Goal: Task Accomplishment & Management: Complete application form

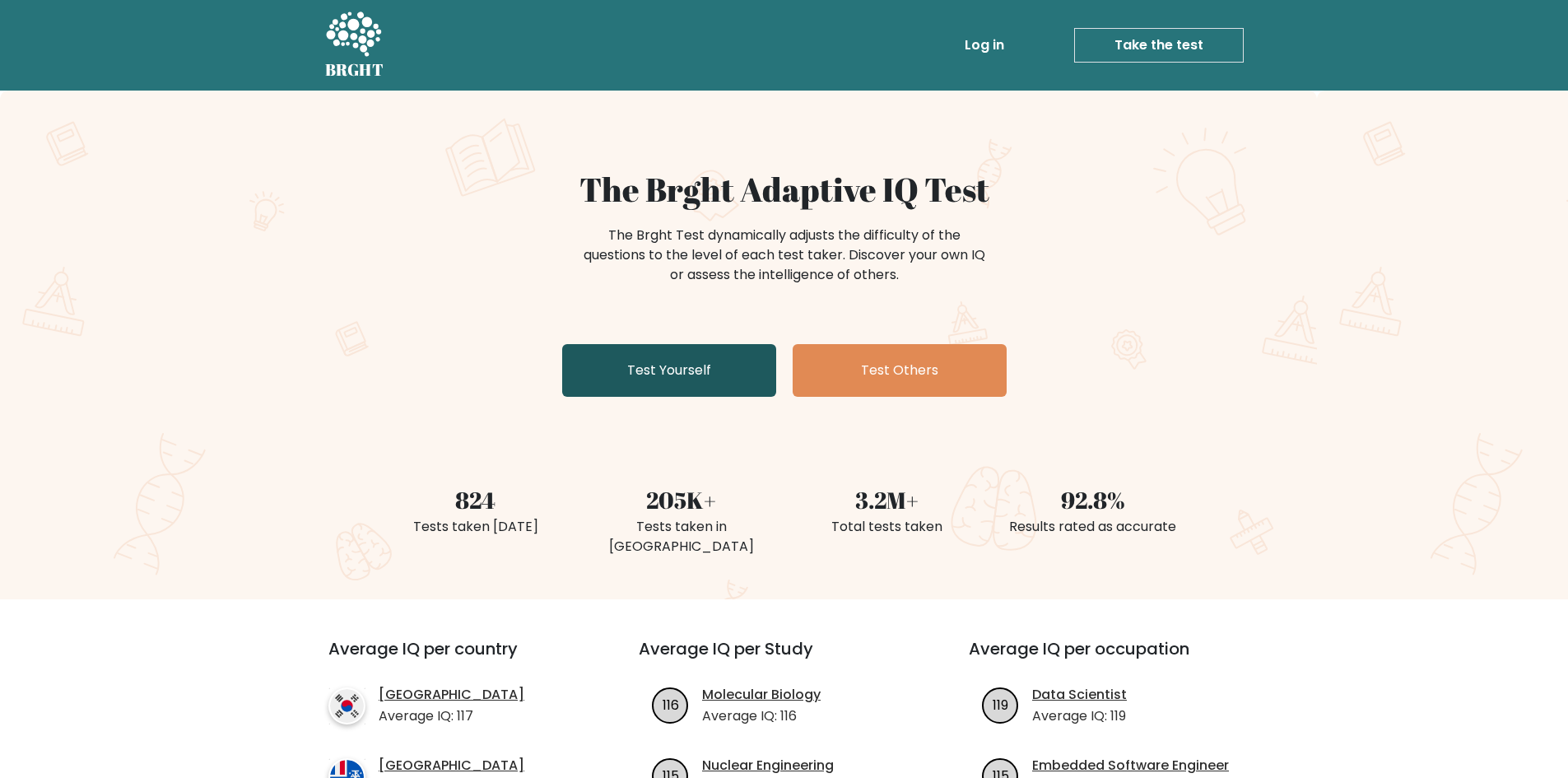
click at [646, 373] on link "Test Yourself" at bounding box center [669, 370] width 214 height 53
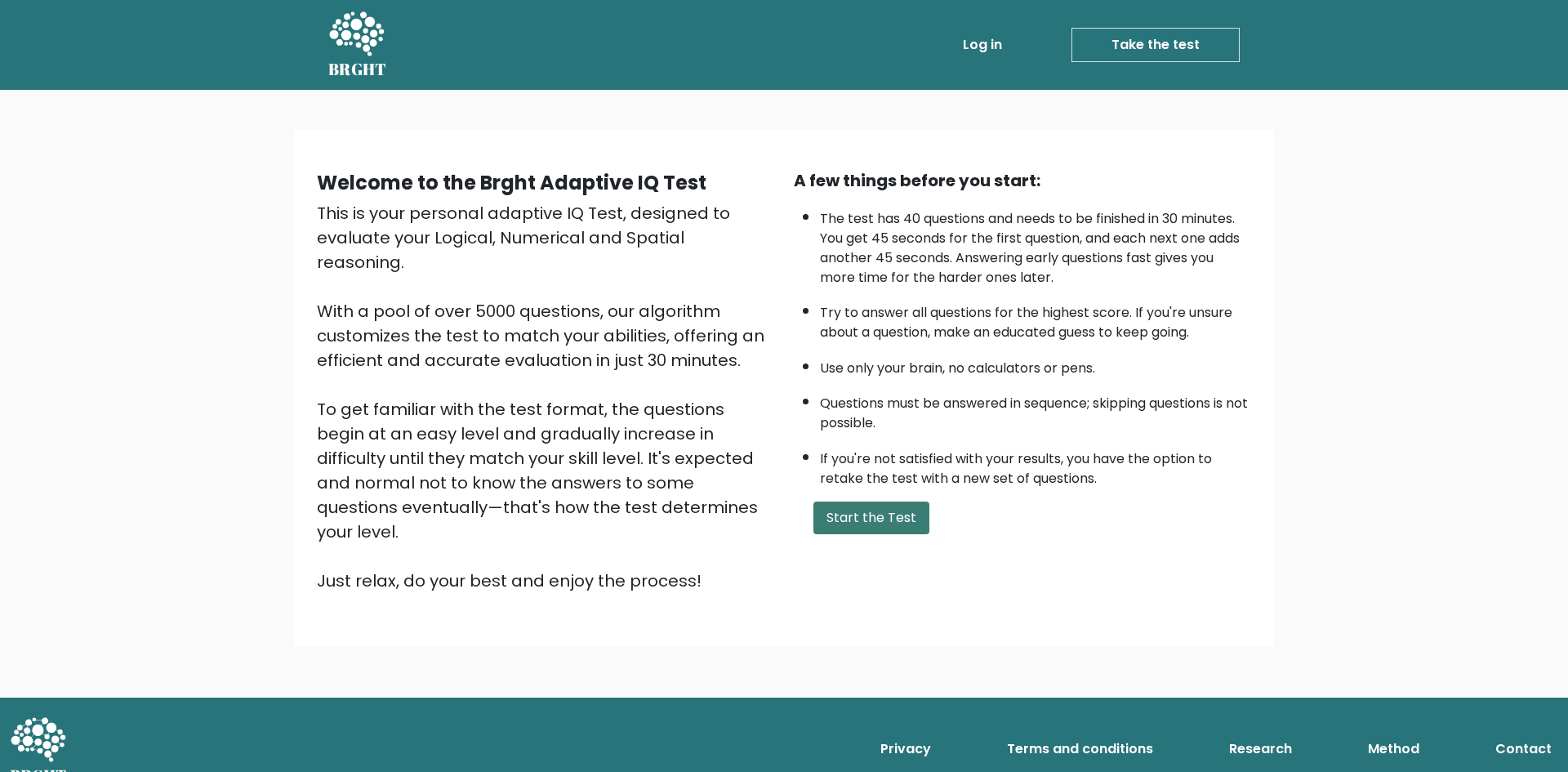
click at [843, 521] on button "Start the Test" at bounding box center [872, 518] width 116 height 32
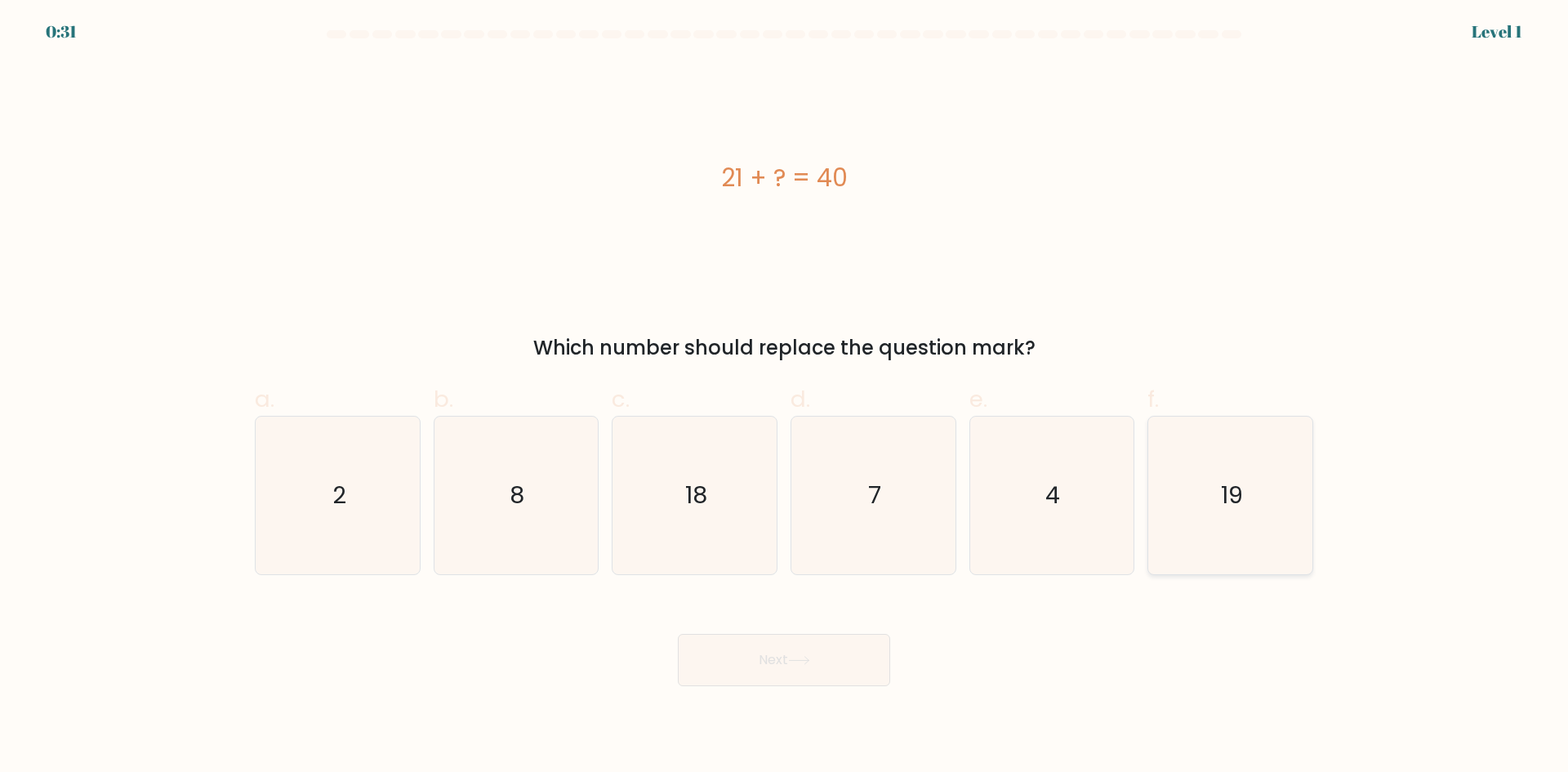
drag, startPoint x: 945, startPoint y: 631, endPoint x: 1154, endPoint y: 566, distance: 218.9
click at [947, 631] on div "Next" at bounding box center [784, 640] width 1078 height 92
click at [1223, 529] on icon "19" at bounding box center [1230, 495] width 157 height 158
click at [784, 397] on input "f. 19" at bounding box center [784, 392] width 1 height 11
radio input "true"
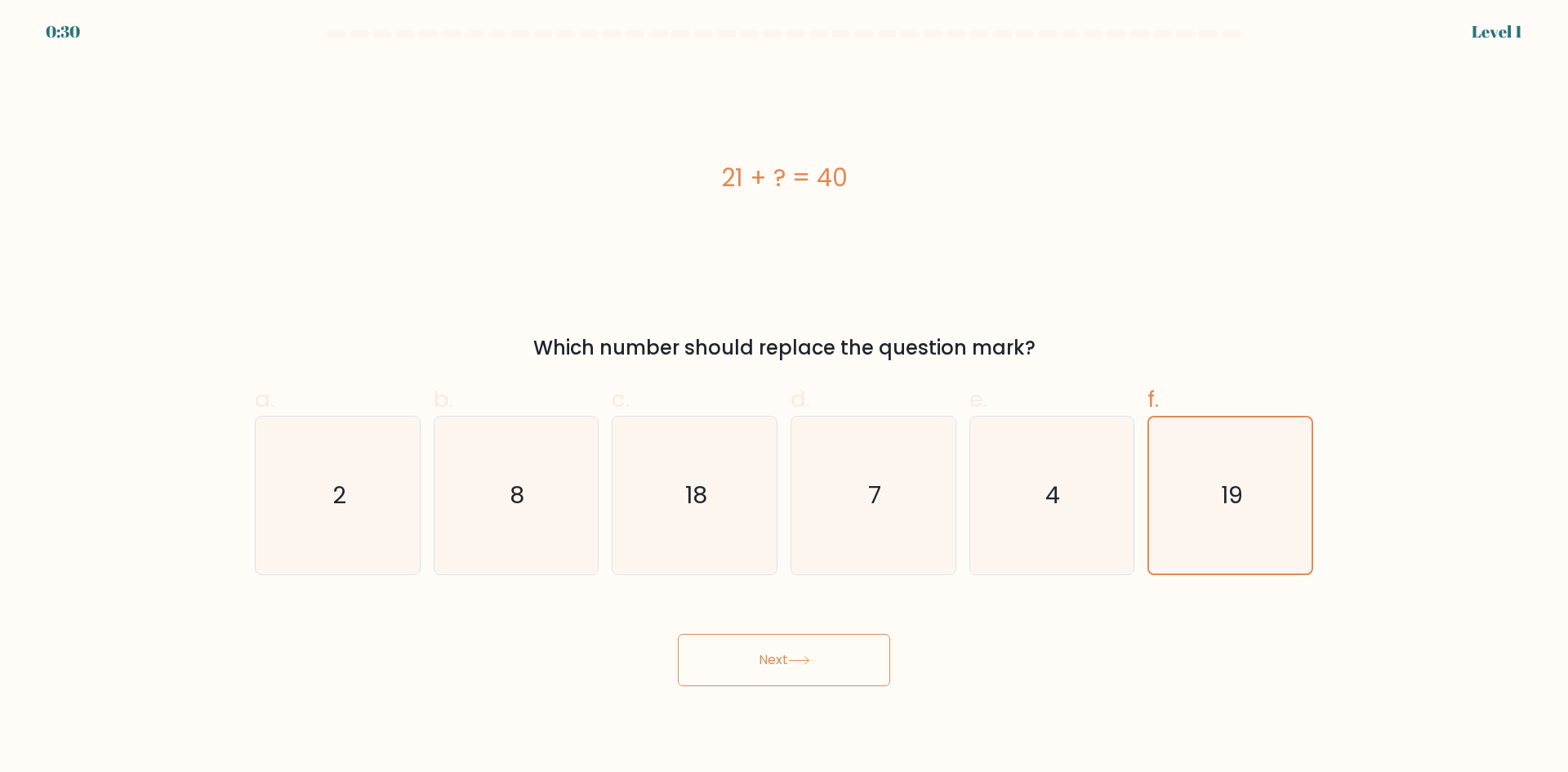
click at [856, 649] on button "Next" at bounding box center [784, 660] width 213 height 52
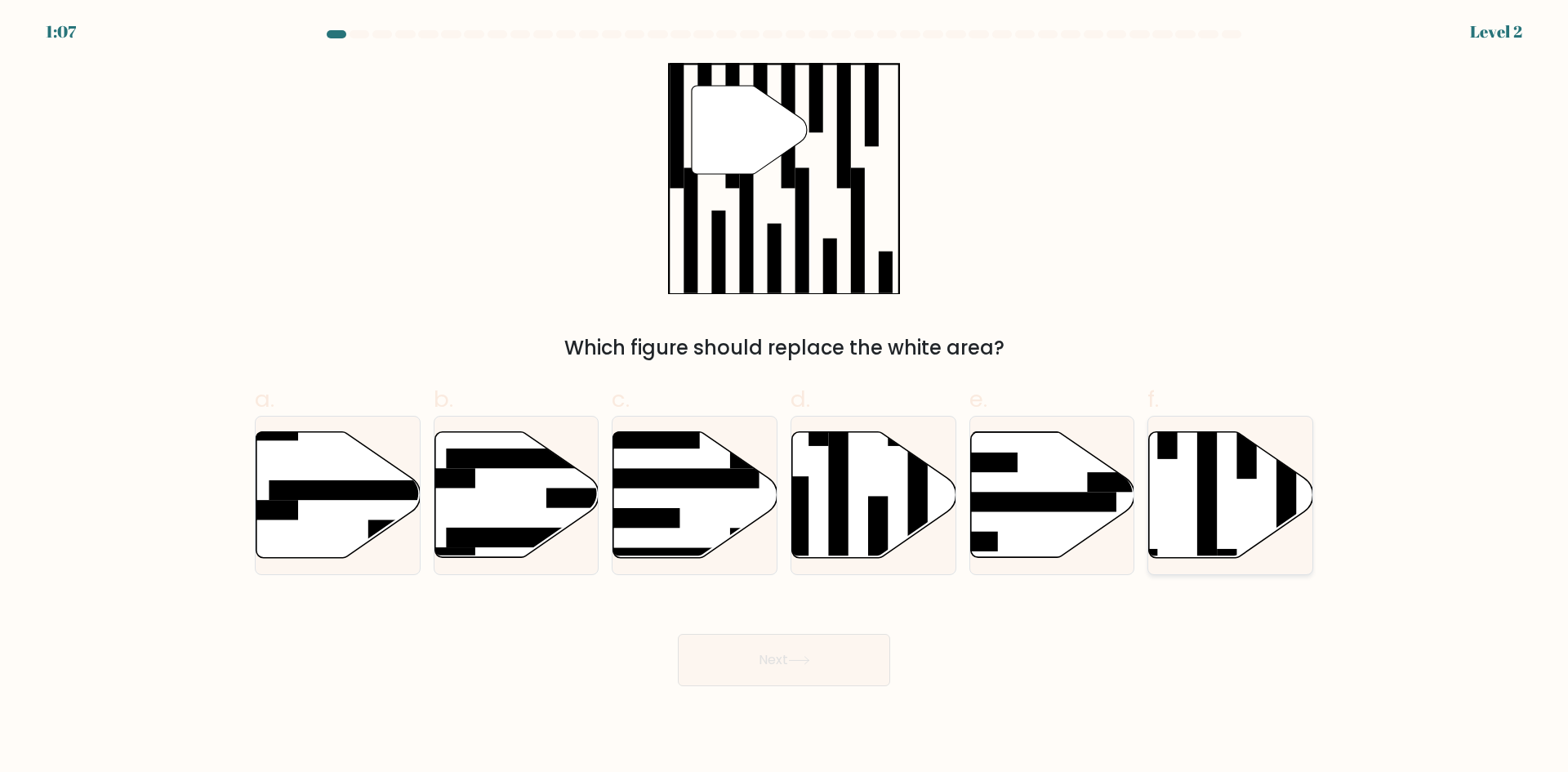
click at [1193, 506] on icon at bounding box center [1231, 495] width 164 height 126
click at [784, 397] on input "f." at bounding box center [784, 392] width 1 height 11
radio input "true"
click at [820, 669] on button "Next" at bounding box center [784, 660] width 213 height 52
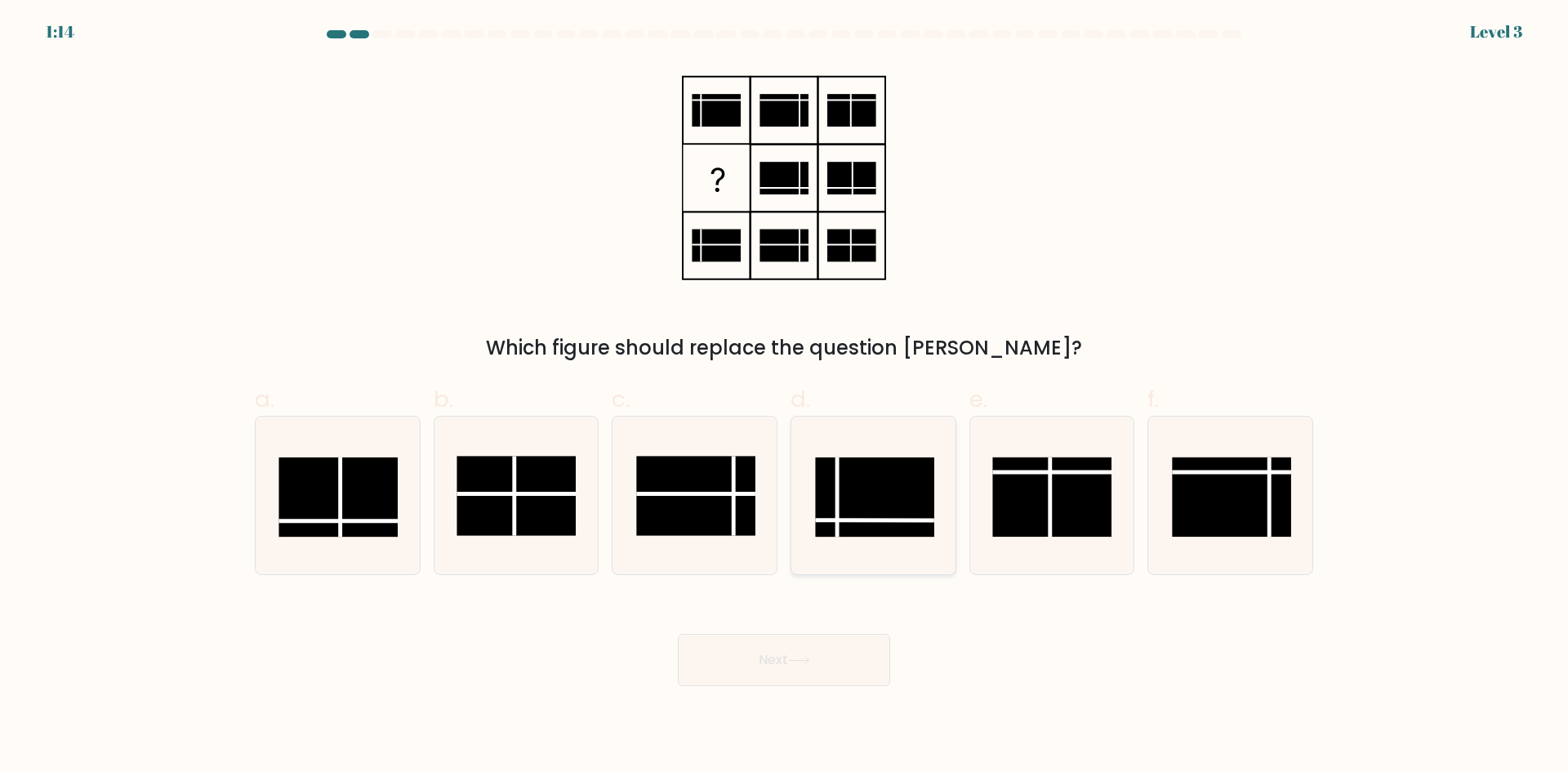
click at [887, 489] on rect at bounding box center [874, 497] width 119 height 79
click at [784, 397] on input "d." at bounding box center [784, 392] width 1 height 11
radio input "true"
click at [756, 670] on button "Next" at bounding box center [784, 660] width 213 height 52
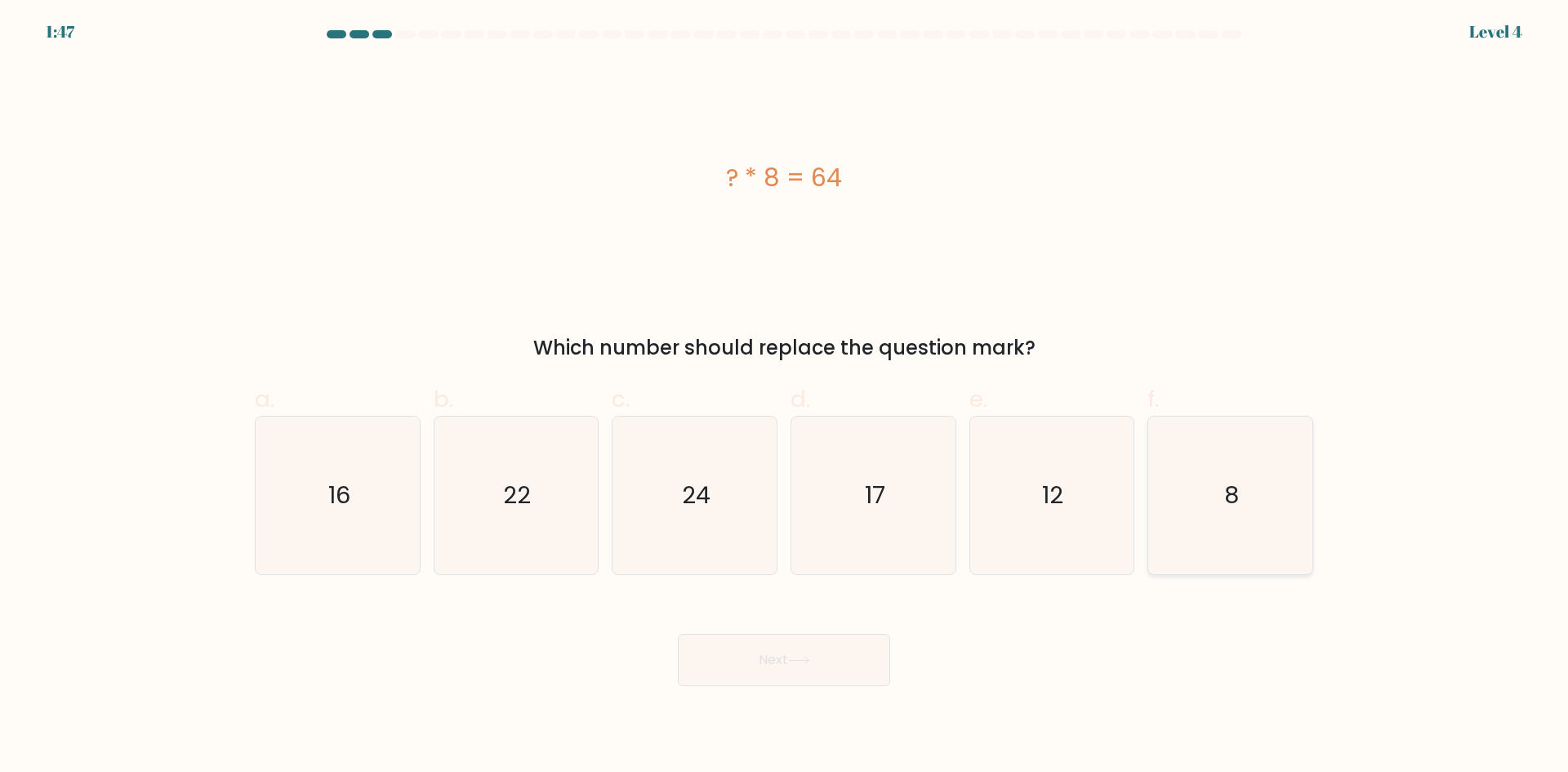
click at [1218, 526] on icon "8" at bounding box center [1230, 495] width 157 height 158
click at [784, 397] on input "f. 8" at bounding box center [784, 392] width 1 height 11
radio input "true"
click at [780, 664] on button "Next" at bounding box center [784, 660] width 213 height 52
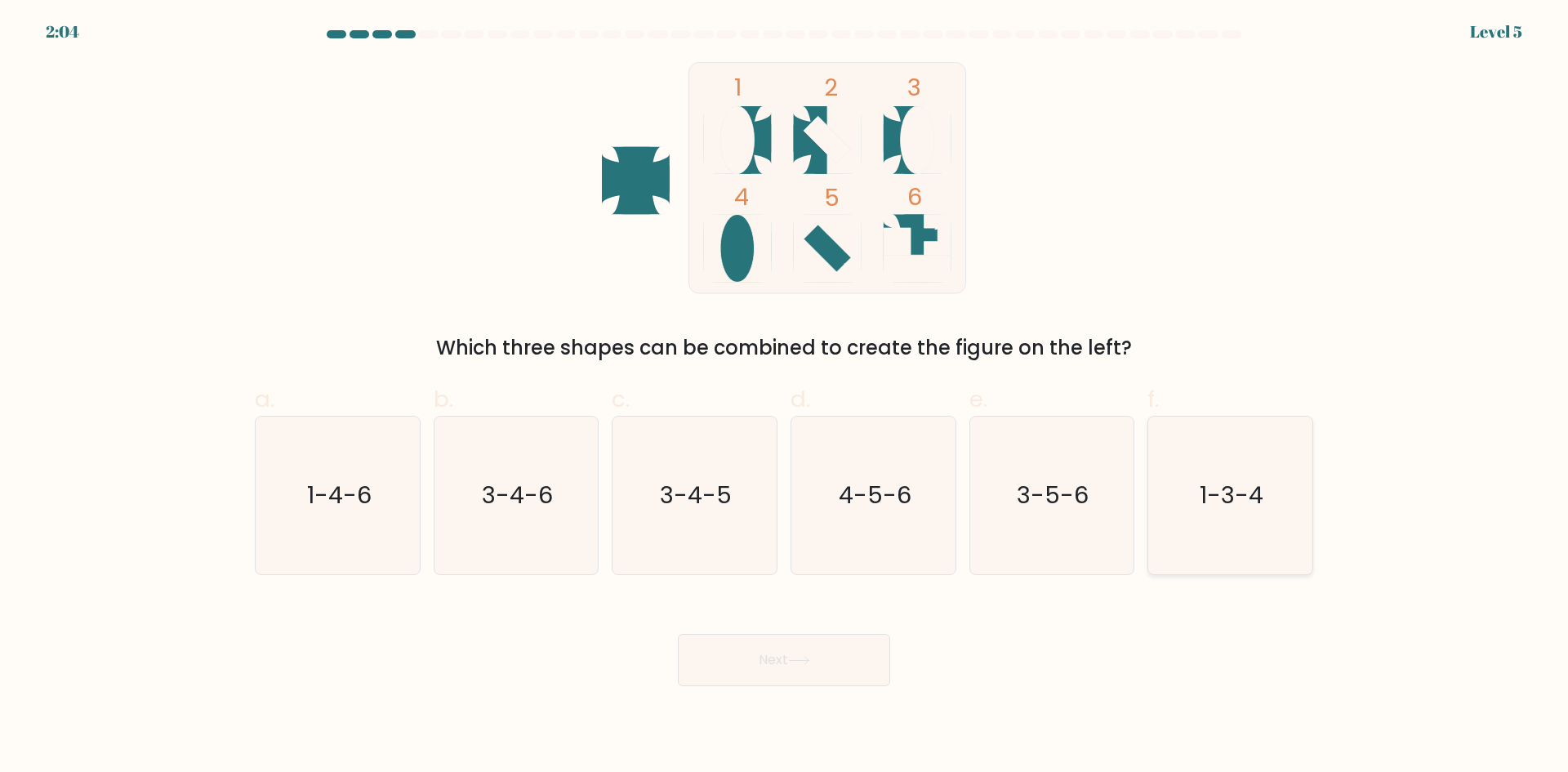
click at [1192, 526] on icon "1-3-4" at bounding box center [1230, 495] width 157 height 158
click at [784, 397] on input "f. 1-3-4" at bounding box center [784, 392] width 1 height 11
radio input "true"
click at [821, 659] on button "Next" at bounding box center [784, 660] width 213 height 52
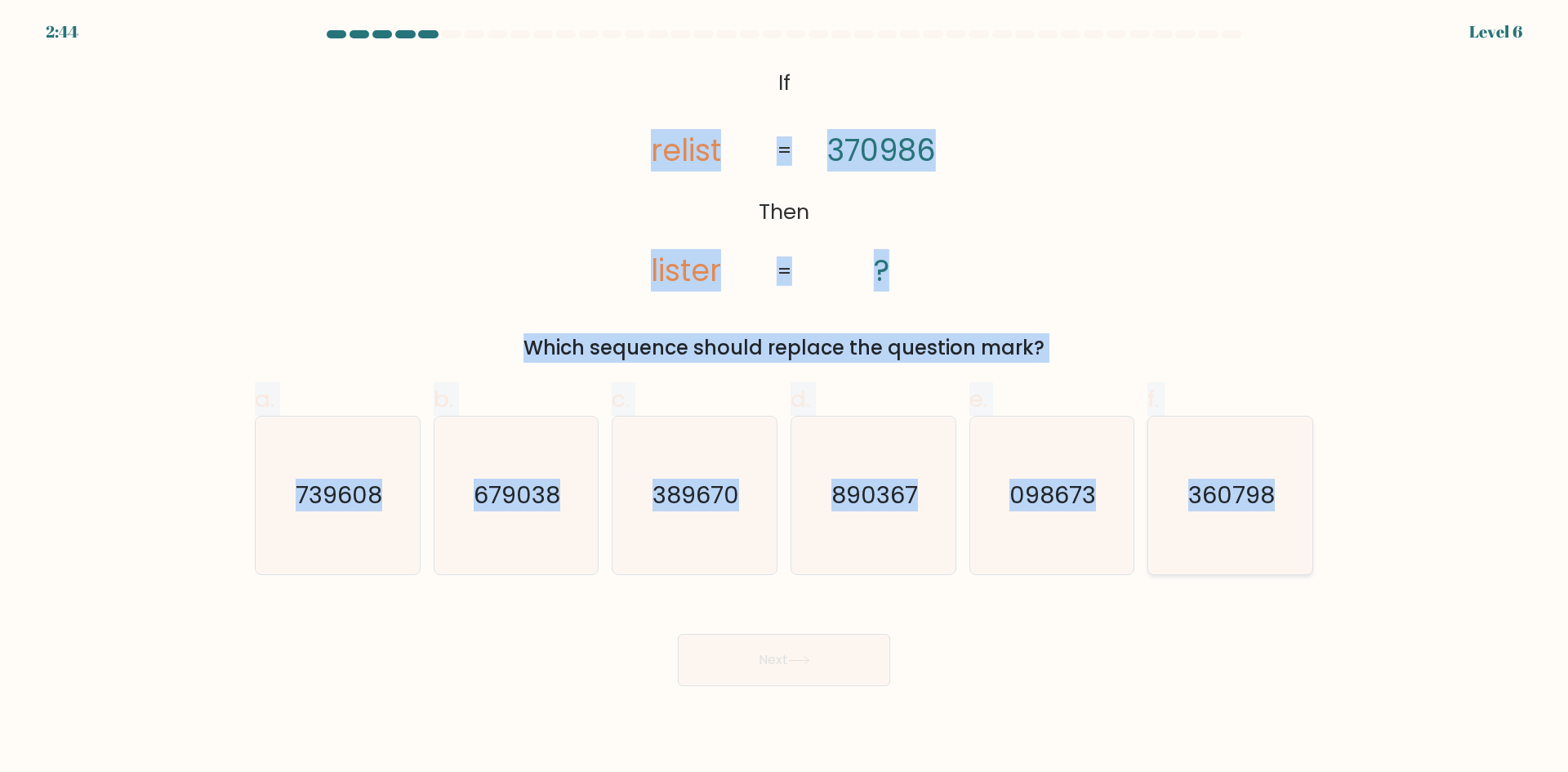
drag, startPoint x: 595, startPoint y: 140, endPoint x: 1303, endPoint y: 489, distance: 789.3
click at [1303, 489] on form "If ?" at bounding box center [784, 358] width 1568 height 656
copy form "relist lister 370986 ? = = Which sequence should replace the question mark? a. …"
click at [343, 263] on div "@import url('https://fonts.googleapis.com/css?family=Abril+Fatface:400,100,100i…" at bounding box center [784, 212] width 1078 height 300
click at [318, 269] on div "@import url('https://fonts.googleapis.com/css?family=Abril+Fatface:400,100,100i…" at bounding box center [784, 212] width 1078 height 300
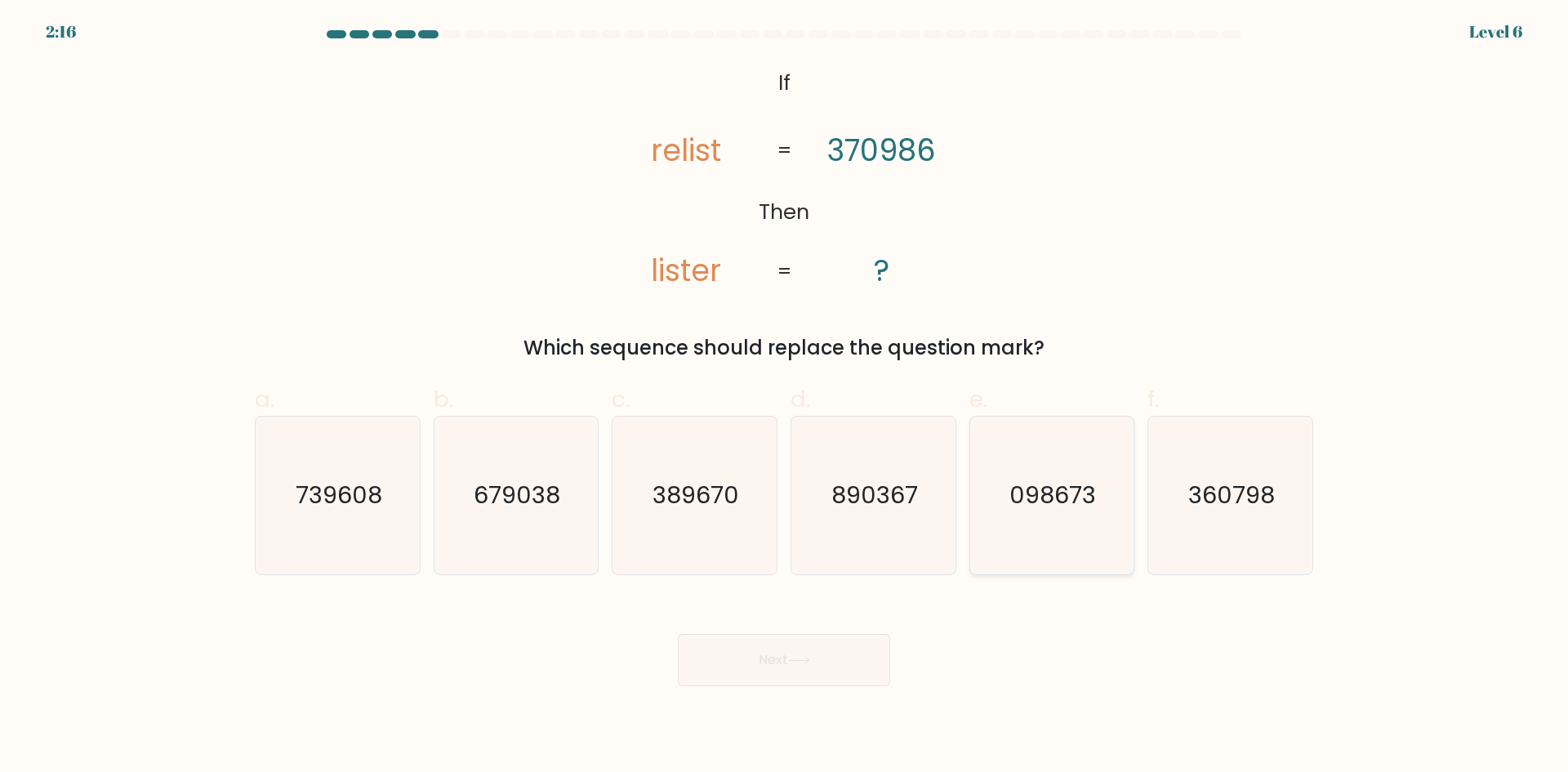
click at [1058, 505] on text "098673" at bounding box center [1053, 494] width 87 height 32
click at [784, 397] on input "e. 098673" at bounding box center [784, 392] width 1 height 11
radio input "true"
click at [799, 662] on icon at bounding box center [799, 660] width 22 height 9
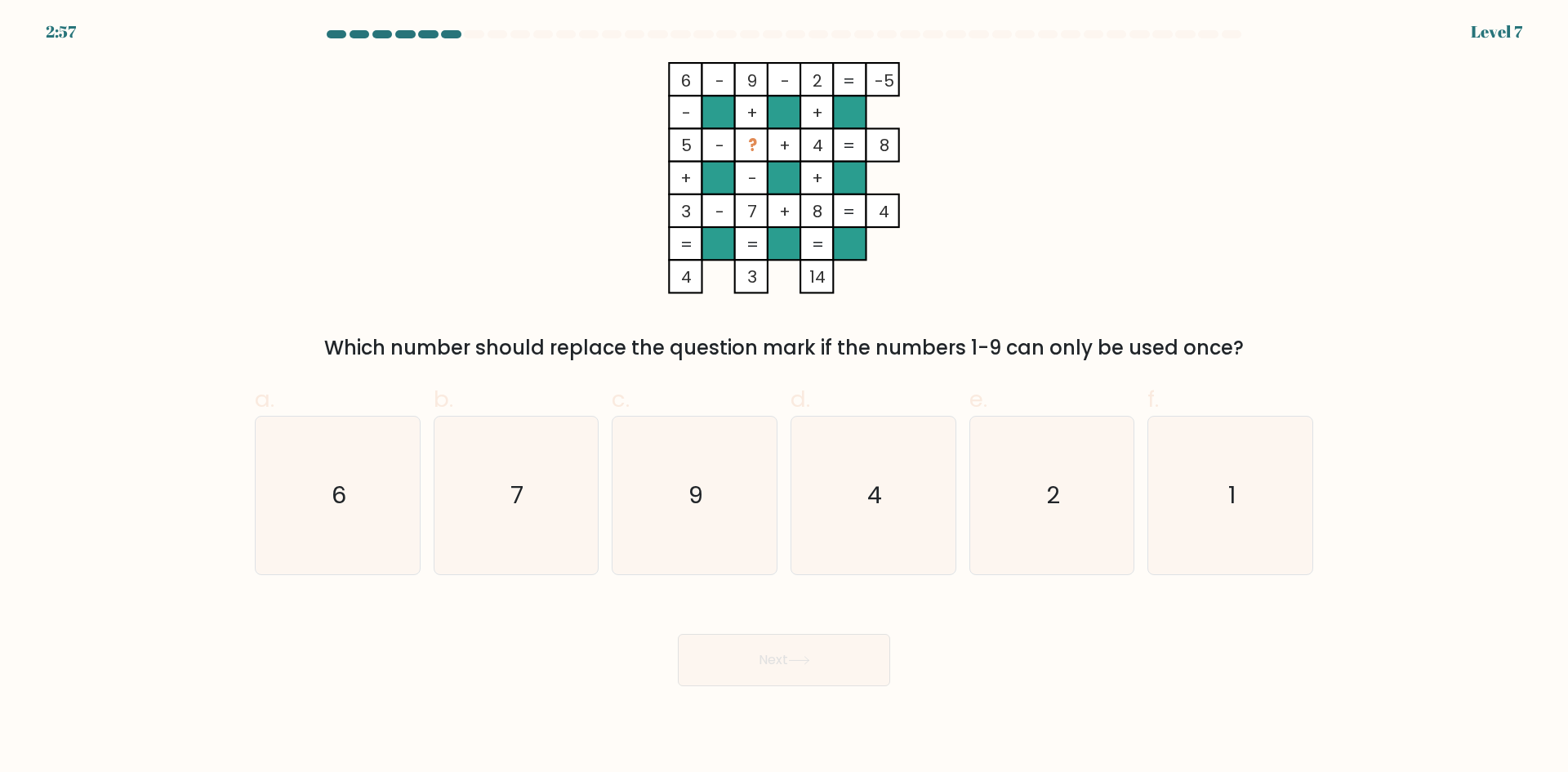
drag, startPoint x: 671, startPoint y: 79, endPoint x: 736, endPoint y: 133, distance: 84.5
click at [691, 95] on icon "6 - 9 - 2 -5 - + + 5 - ? + 4 8 + - + 3 - 7 + 8 = 4 = = = = 4 3 14 =" at bounding box center [784, 178] width 490 height 232
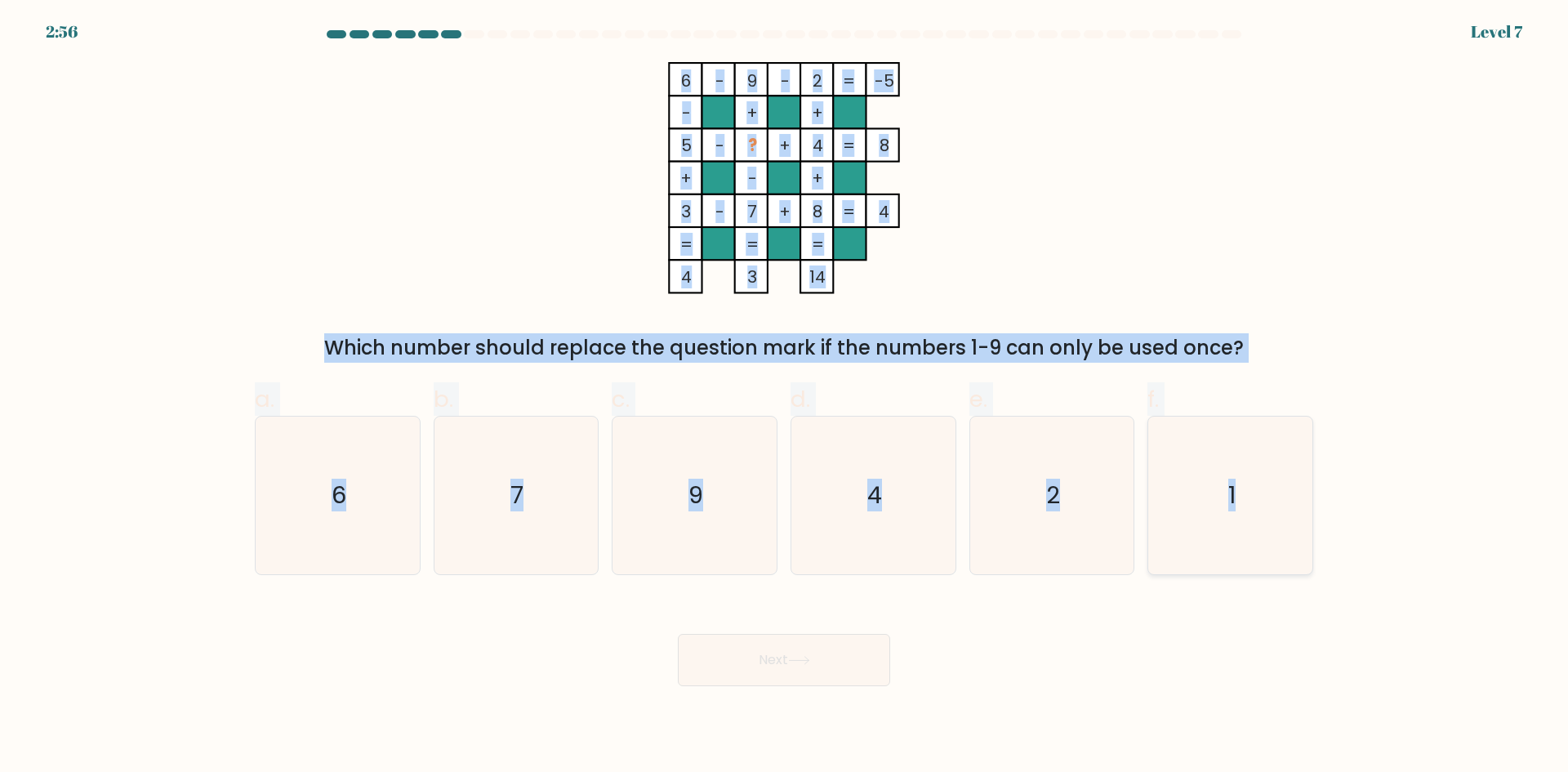
drag, startPoint x: 736, startPoint y: 133, endPoint x: 1260, endPoint y: 528, distance: 656.2
click at [1260, 528] on form at bounding box center [784, 358] width 1568 height 656
copy form "6 - 9 - 2 -5 - + + 5 - ? + 4 8 + - + 3 - 7 + 8 = 4 = = = = 4 3 14 = Which numbe…"
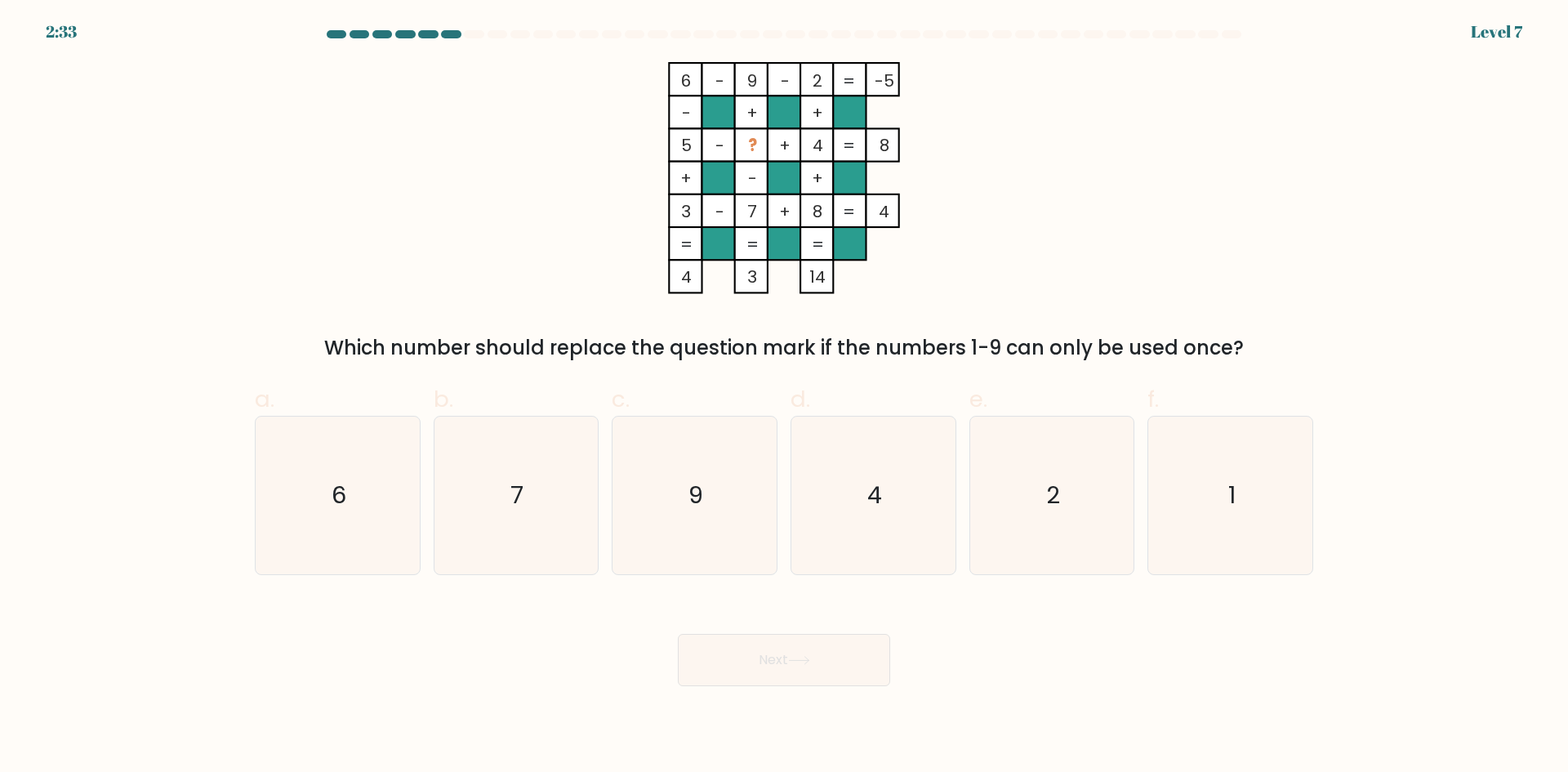
click at [1025, 637] on div "Next" at bounding box center [784, 640] width 1078 height 92
click at [1204, 485] on icon "1" at bounding box center [1230, 495] width 157 height 158
click at [784, 397] on input "f. 1" at bounding box center [784, 392] width 1 height 11
radio input "true"
click at [769, 677] on button "Next" at bounding box center [784, 660] width 213 height 52
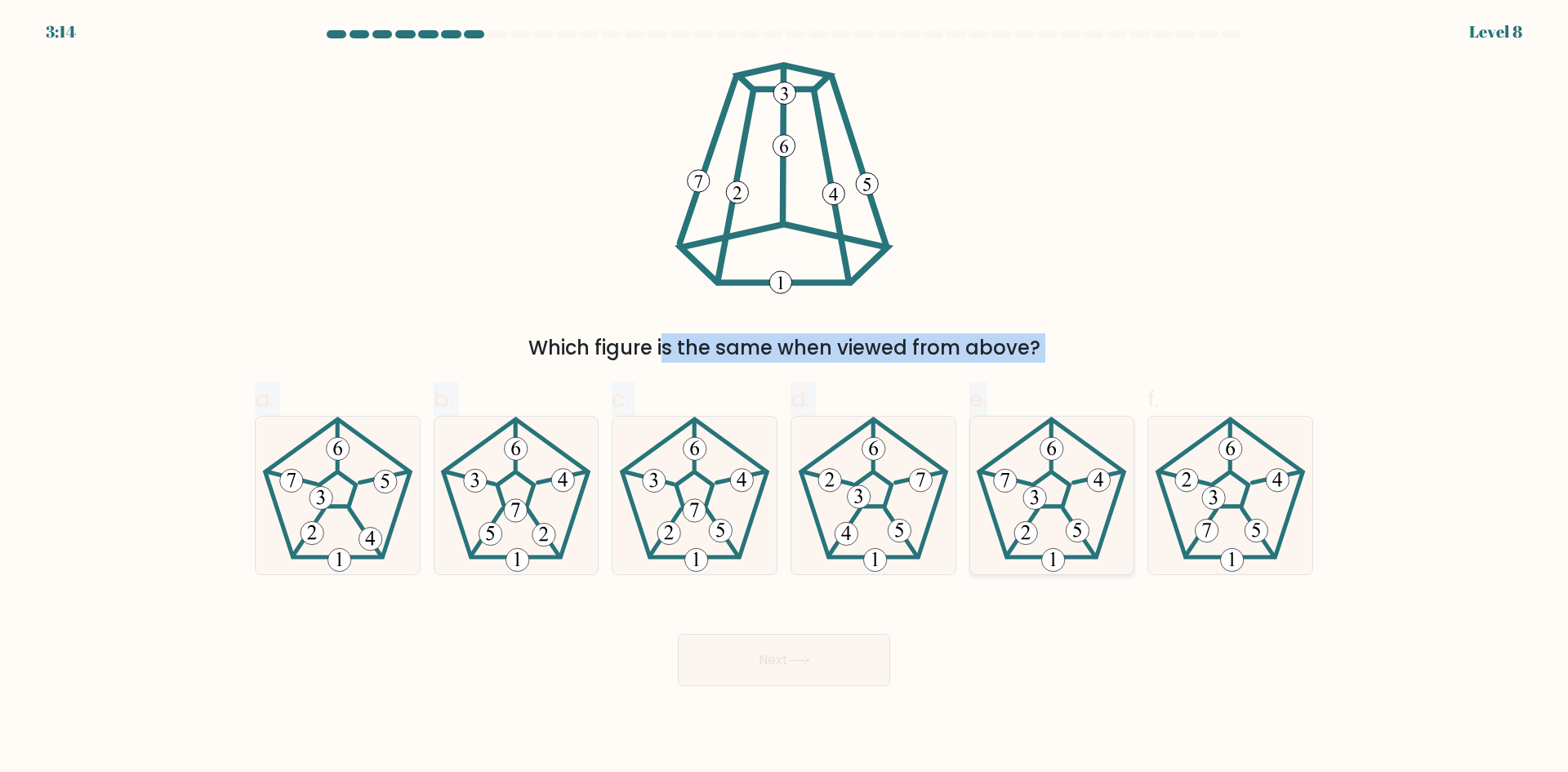
drag, startPoint x: 599, startPoint y: 94, endPoint x: 1130, endPoint y: 463, distance: 646.6
click at [1130, 463] on form at bounding box center [784, 358] width 1568 height 656
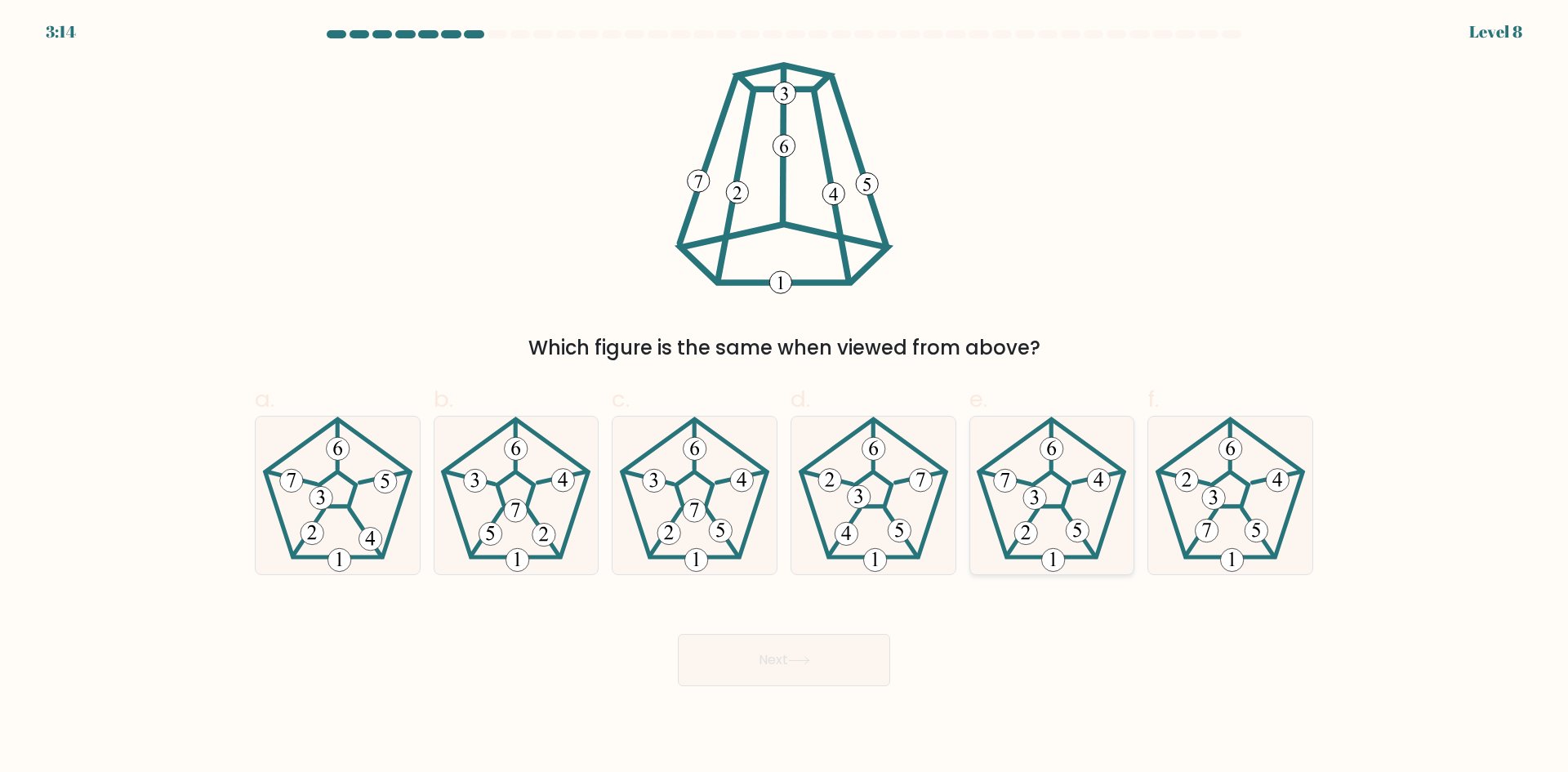
click at [1130, 463] on icon at bounding box center [1051, 495] width 157 height 158
click at [784, 397] on input "e." at bounding box center [784, 392] width 1 height 11
radio input "true"
click at [1212, 242] on div "Which figure is the same when viewed from above?" at bounding box center [784, 212] width 1078 height 300
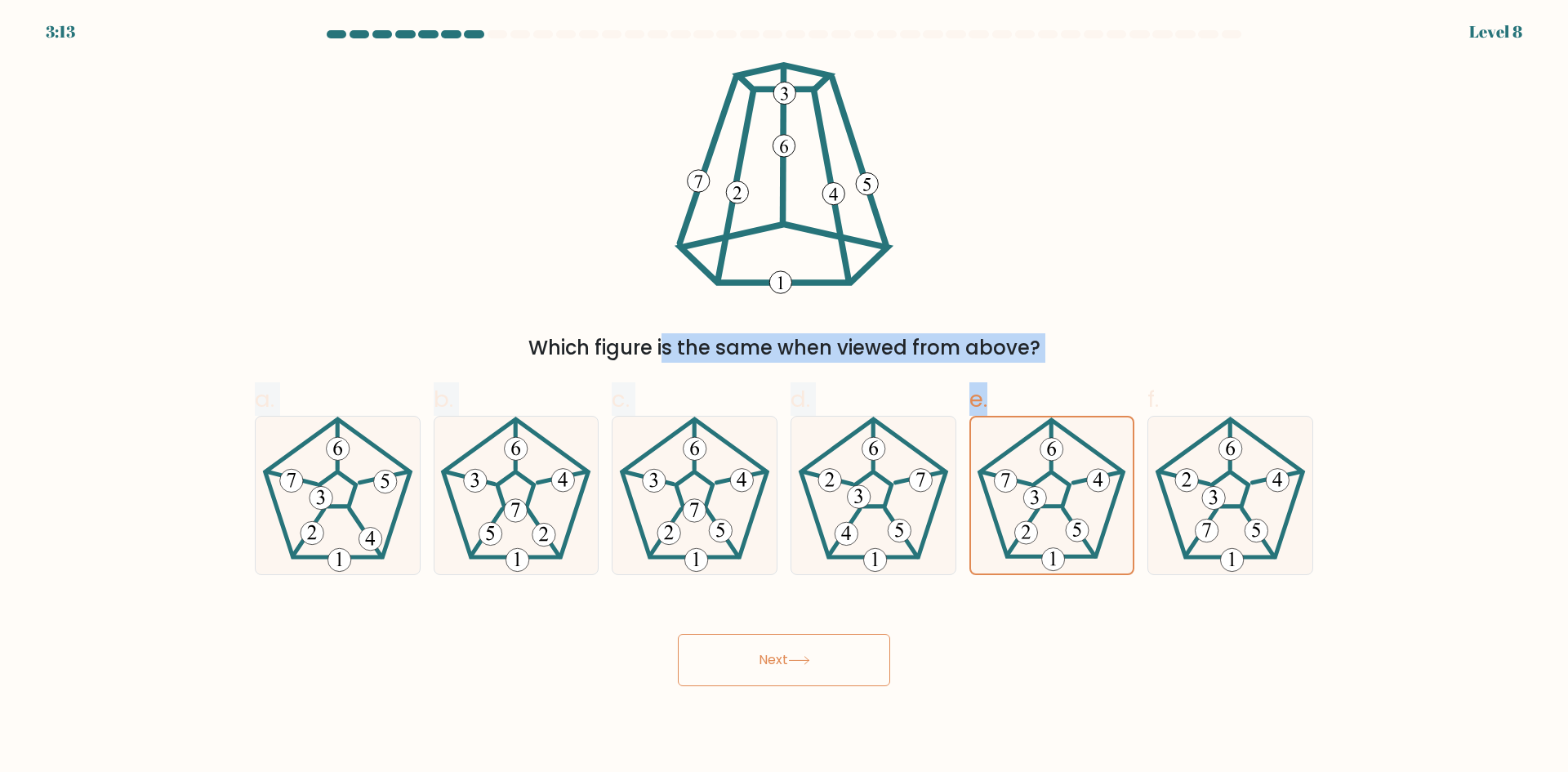
drag, startPoint x: 755, startPoint y: 78, endPoint x: 1139, endPoint y: 419, distance: 513.6
click at [1114, 436] on form at bounding box center [784, 358] width 1568 height 656
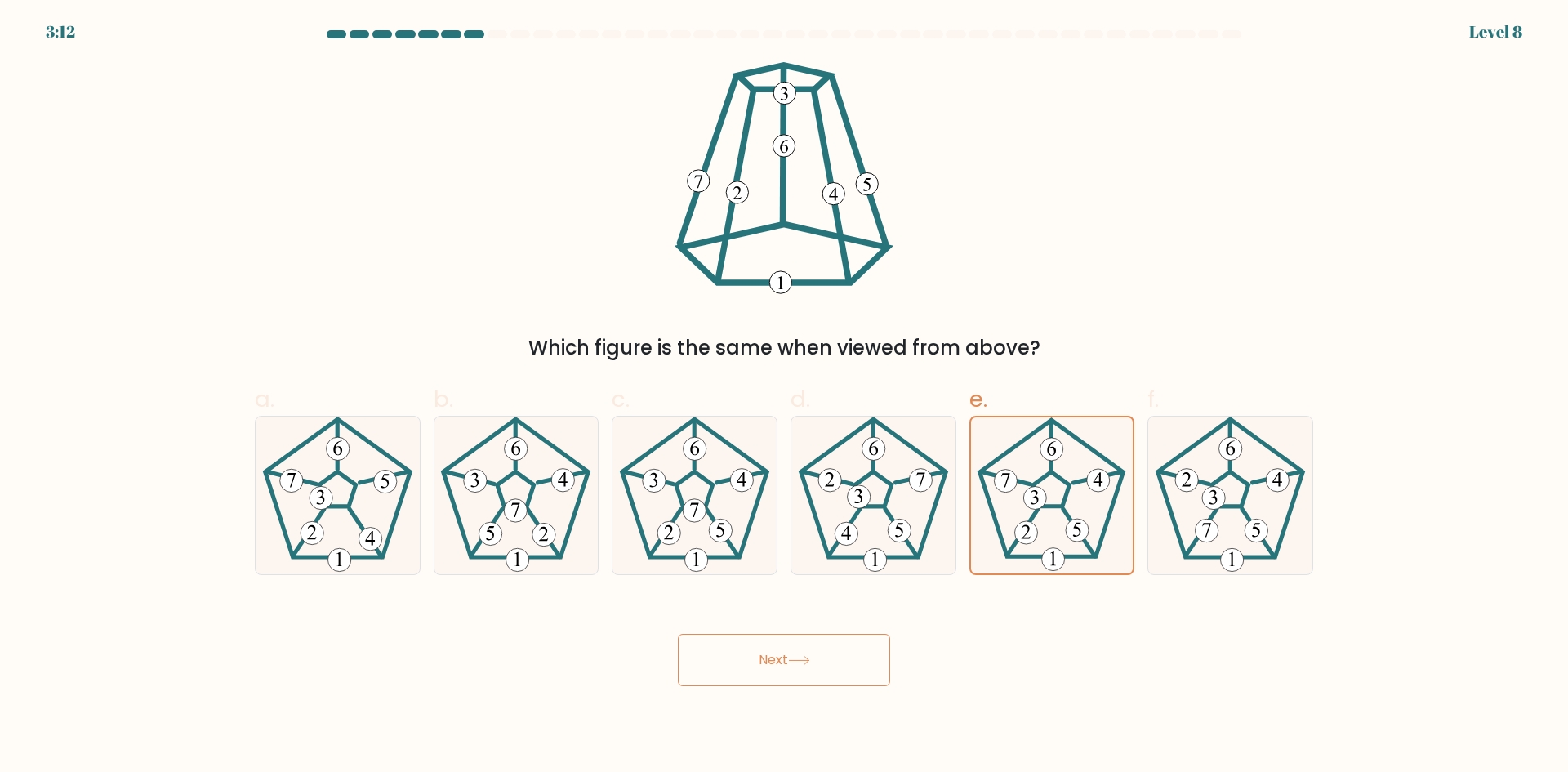
click at [1171, 234] on div "Which figure is the same when viewed from above?" at bounding box center [784, 212] width 1078 height 300
click at [323, 472] on icon at bounding box center [338, 495] width 157 height 158
click at [784, 397] on input "a." at bounding box center [784, 392] width 1 height 11
radio input "true"
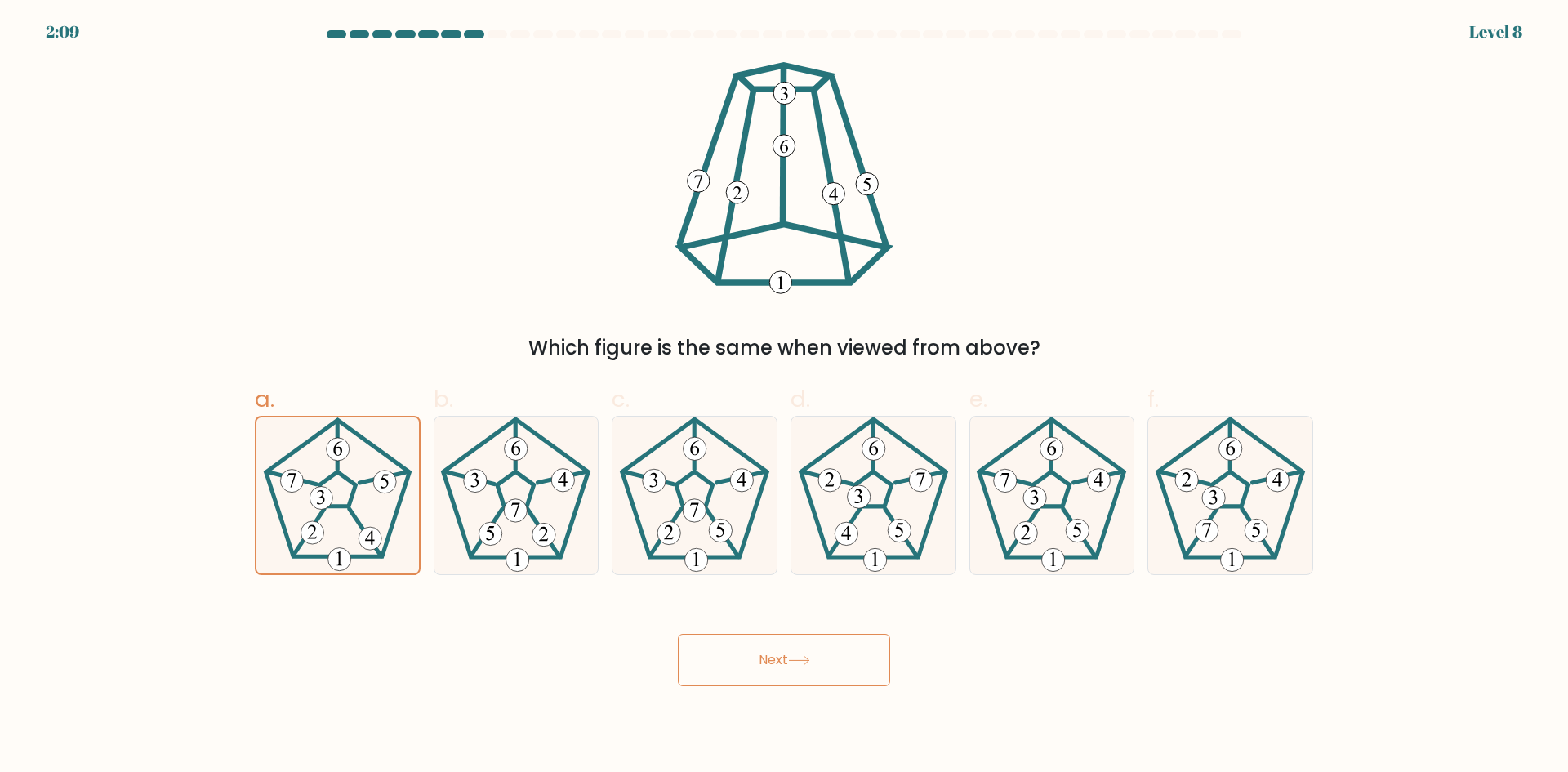
click at [783, 671] on button "Next" at bounding box center [784, 660] width 213 height 52
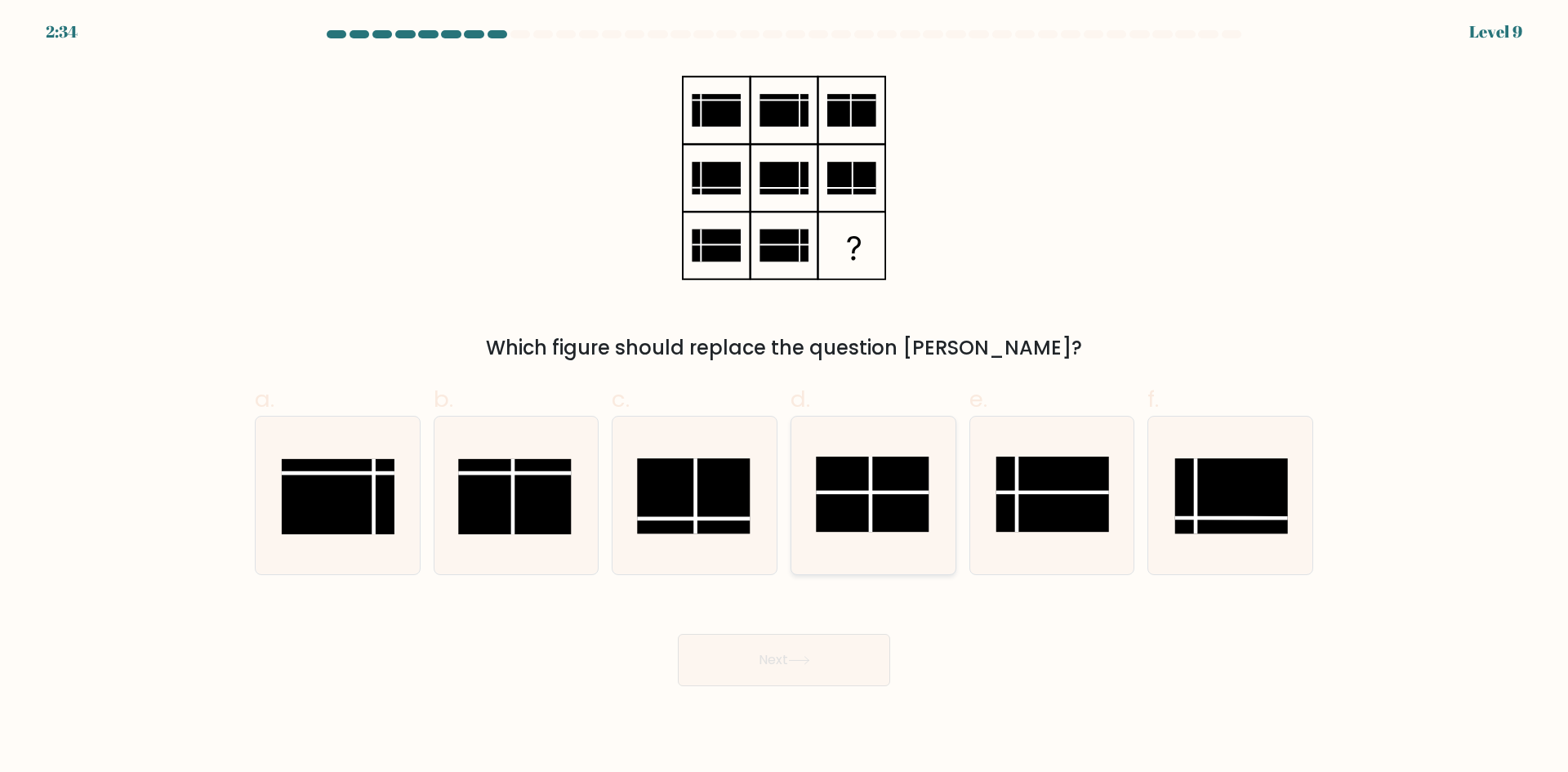
click at [839, 487] on rect at bounding box center [872, 494] width 113 height 75
click at [784, 397] on input "d." at bounding box center [784, 392] width 1 height 11
radio input "true"
click at [760, 672] on button "Next" at bounding box center [784, 660] width 213 height 52
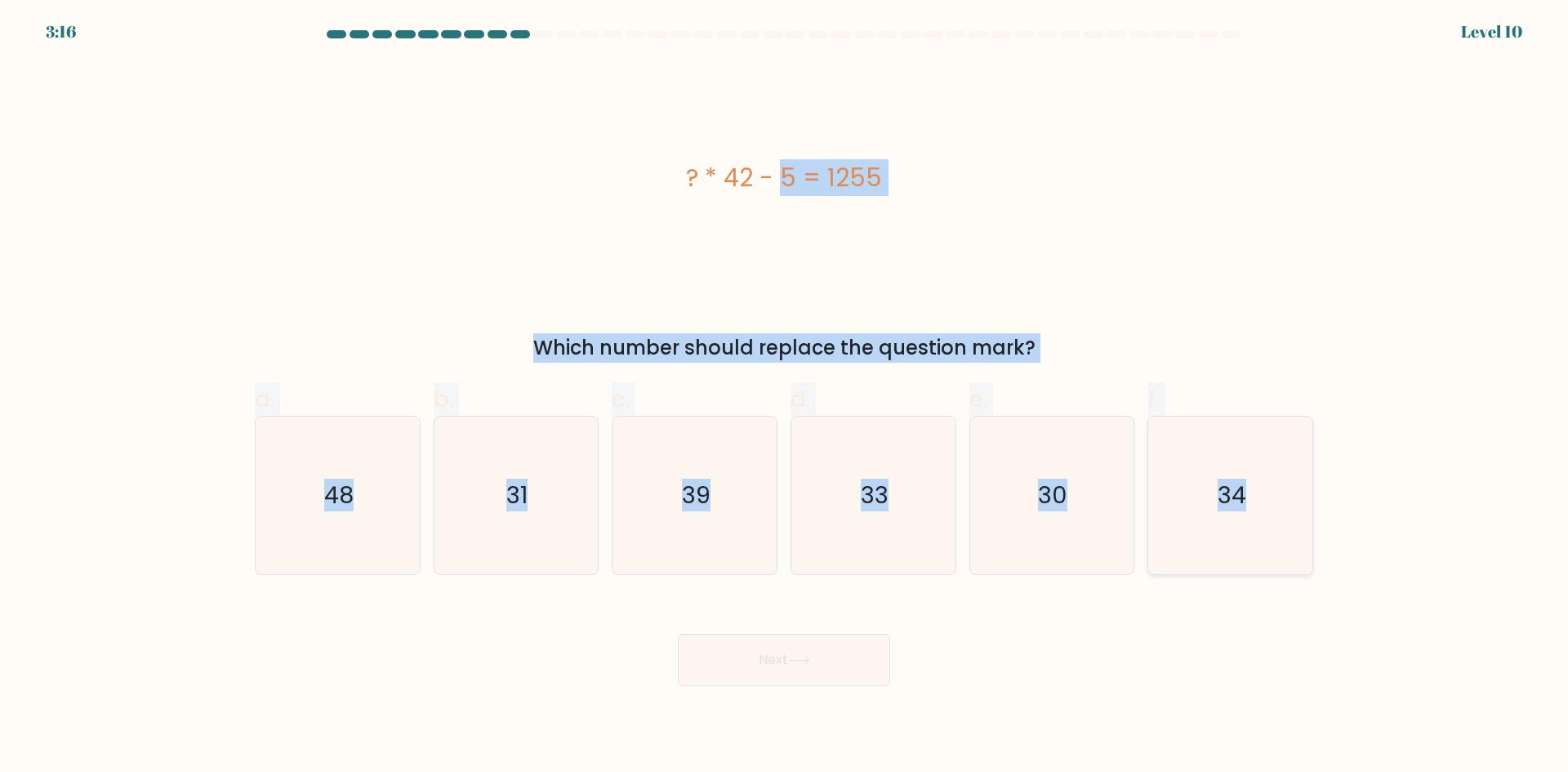
drag, startPoint x: 642, startPoint y: 156, endPoint x: 1286, endPoint y: 506, distance: 733.0
click at [1286, 506] on form "a." at bounding box center [784, 358] width 1568 height 656
copy form "? * 42 - 5 = 1255 Which number should replace the question mark? a. 48 b. 31 c.…"
drag, startPoint x: 1137, startPoint y: 178, endPoint x: 1097, endPoint y: 252, distance: 84.1
click at [1136, 178] on div "? * 42 - 5 = 1255" at bounding box center [784, 177] width 1058 height 36
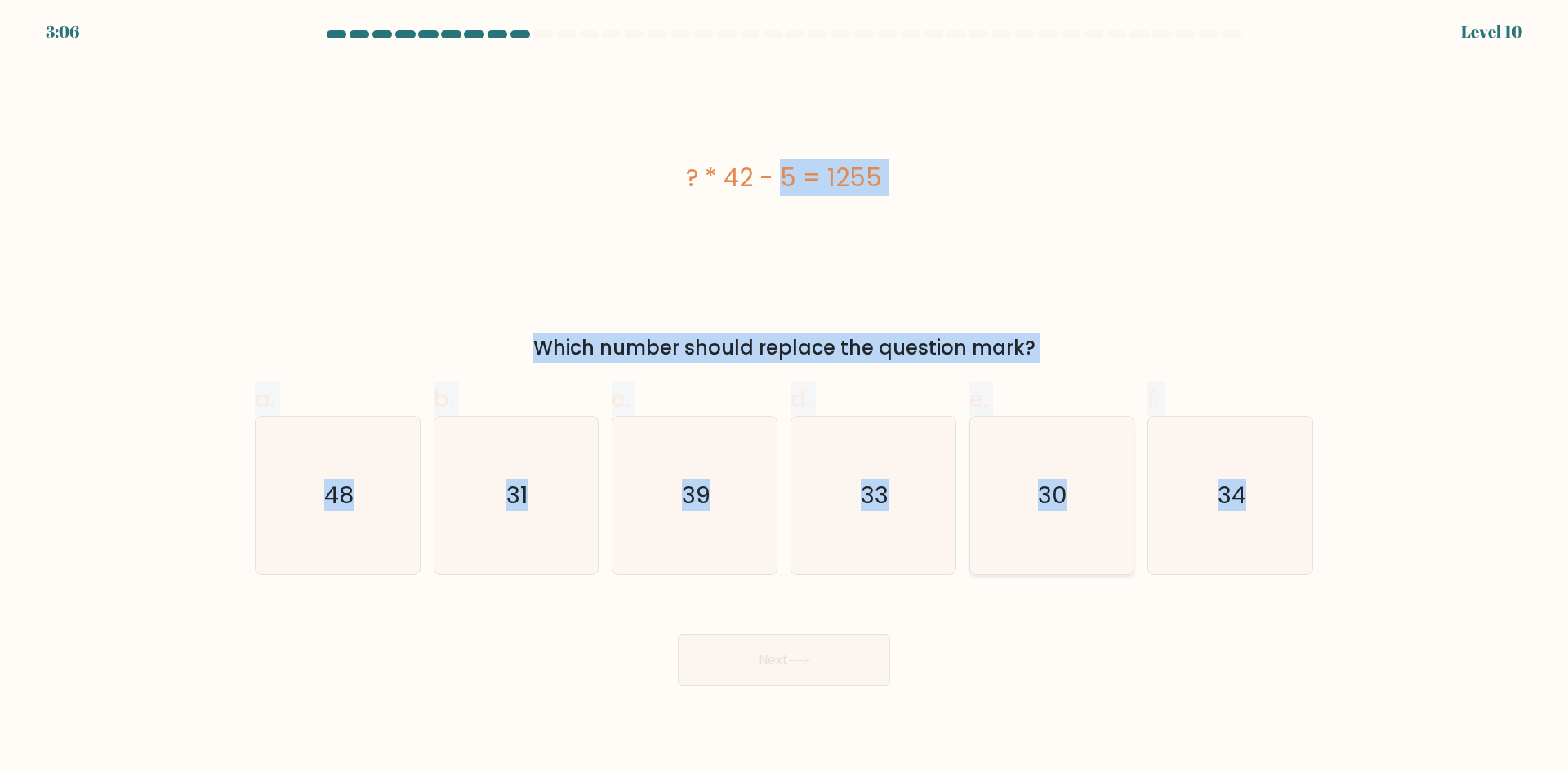
click at [996, 485] on icon "30" at bounding box center [1051, 495] width 157 height 158
click at [784, 397] on input "e. 30" at bounding box center [784, 392] width 1 height 11
radio input "true"
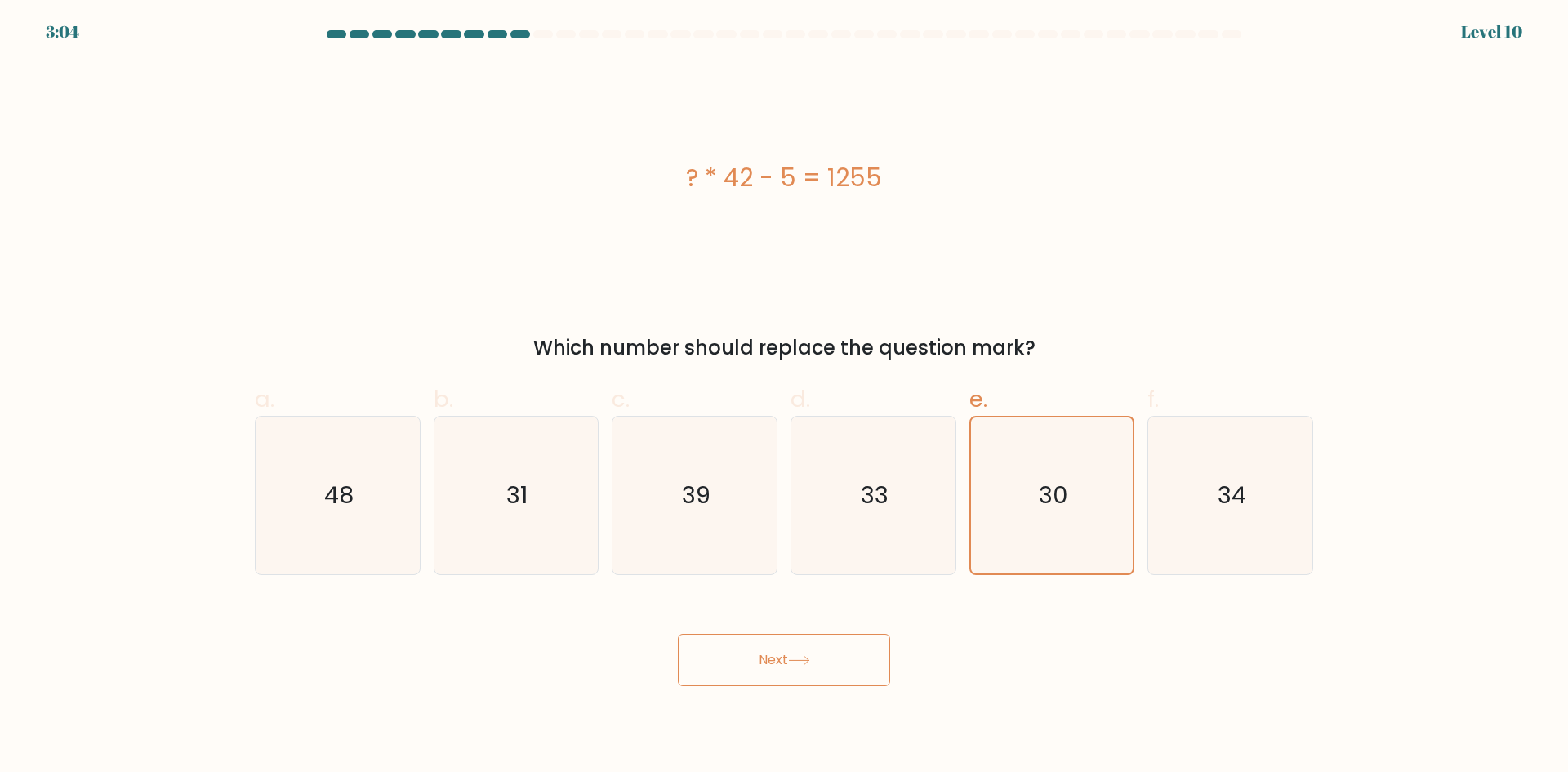
click at [741, 678] on button "Next" at bounding box center [784, 660] width 213 height 52
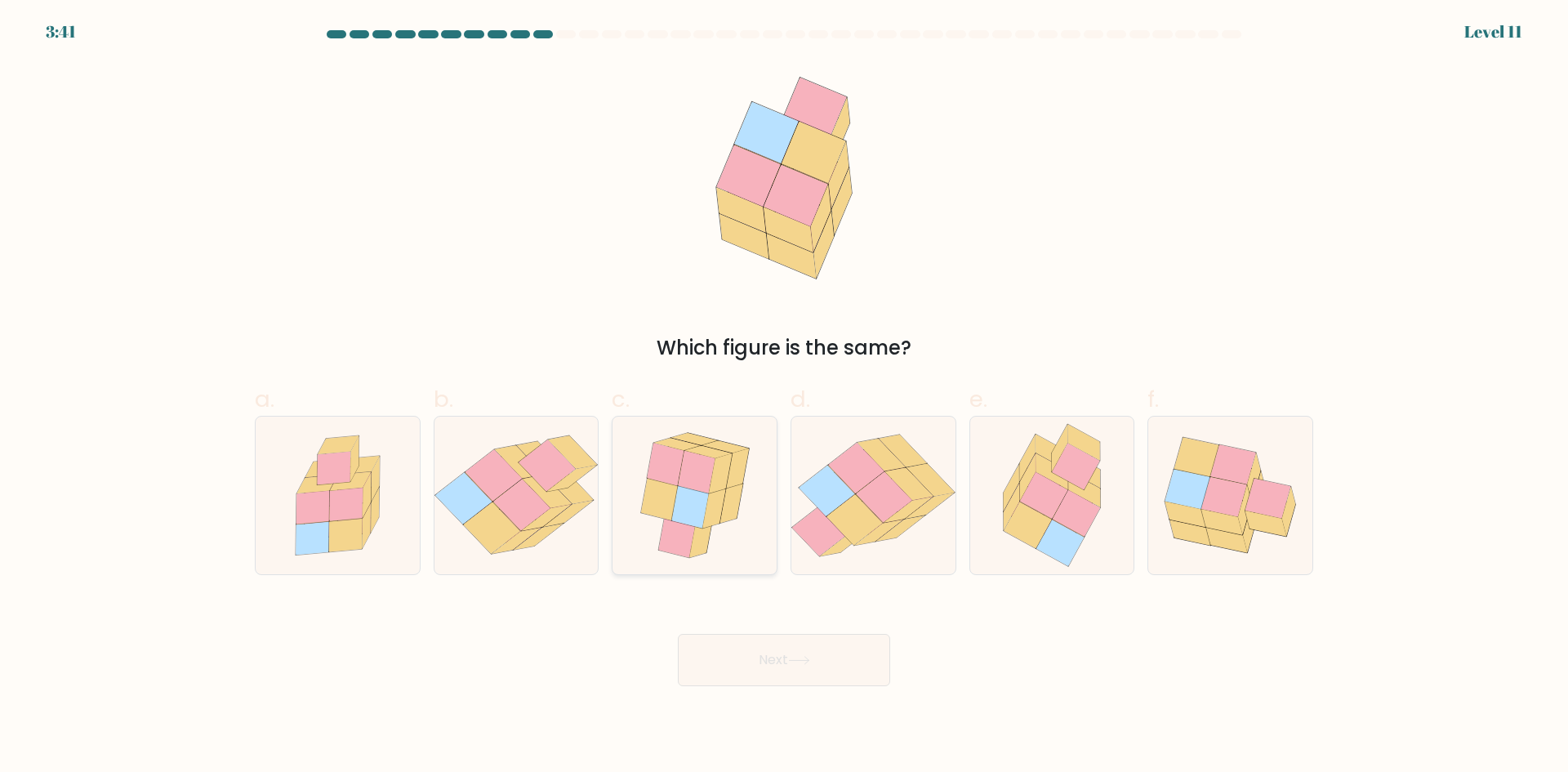
click at [664, 490] on icon at bounding box center [659, 498] width 36 height 42
click at [784, 397] on input "c." at bounding box center [784, 392] width 1 height 11
radio input "true"
click at [724, 670] on button "Next" at bounding box center [784, 660] width 213 height 52
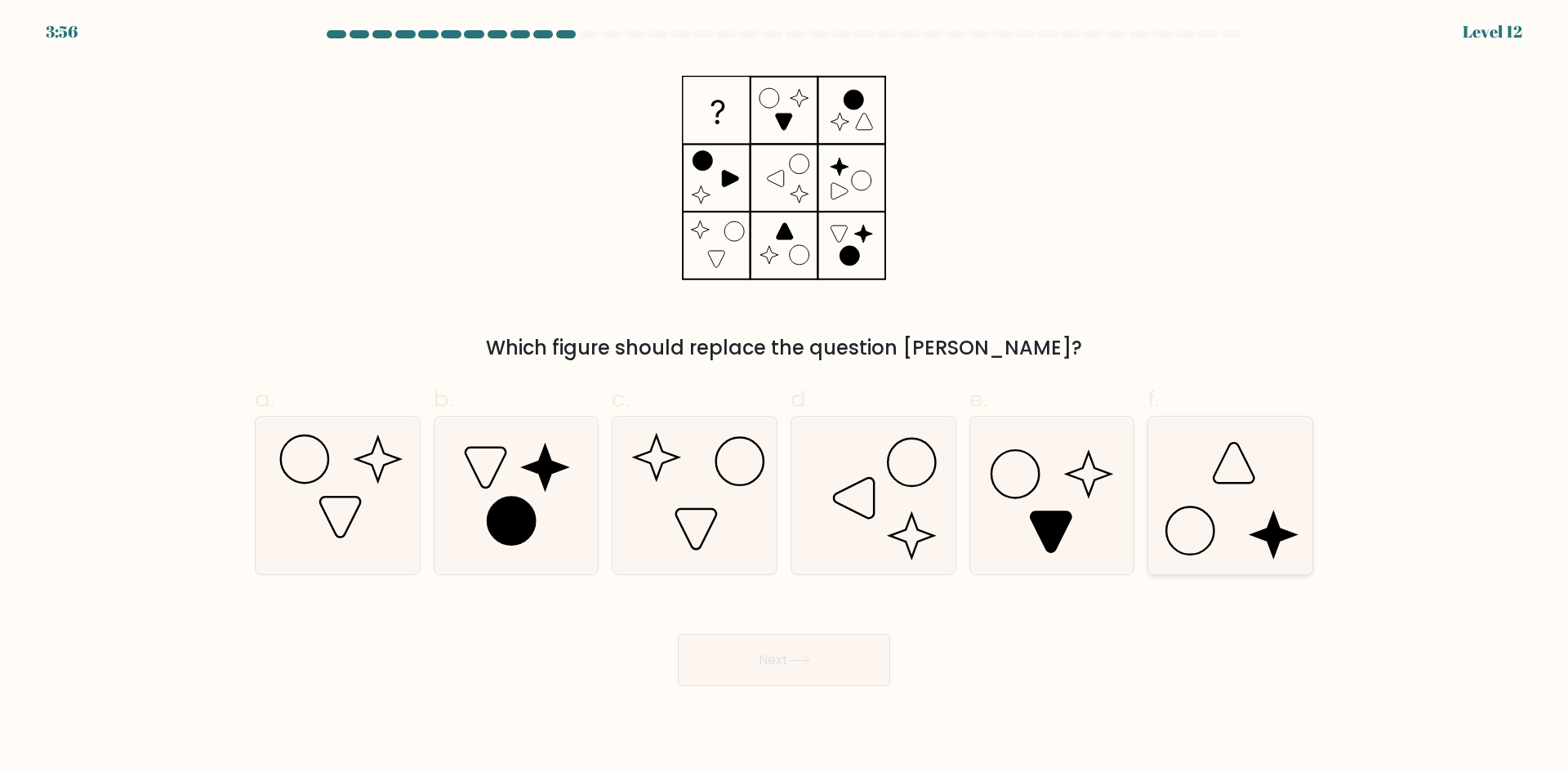
click at [1220, 515] on icon at bounding box center [1230, 495] width 157 height 158
click at [784, 397] on input "f." at bounding box center [784, 392] width 1 height 11
radio input "true"
click at [780, 674] on button "Next" at bounding box center [784, 660] width 213 height 52
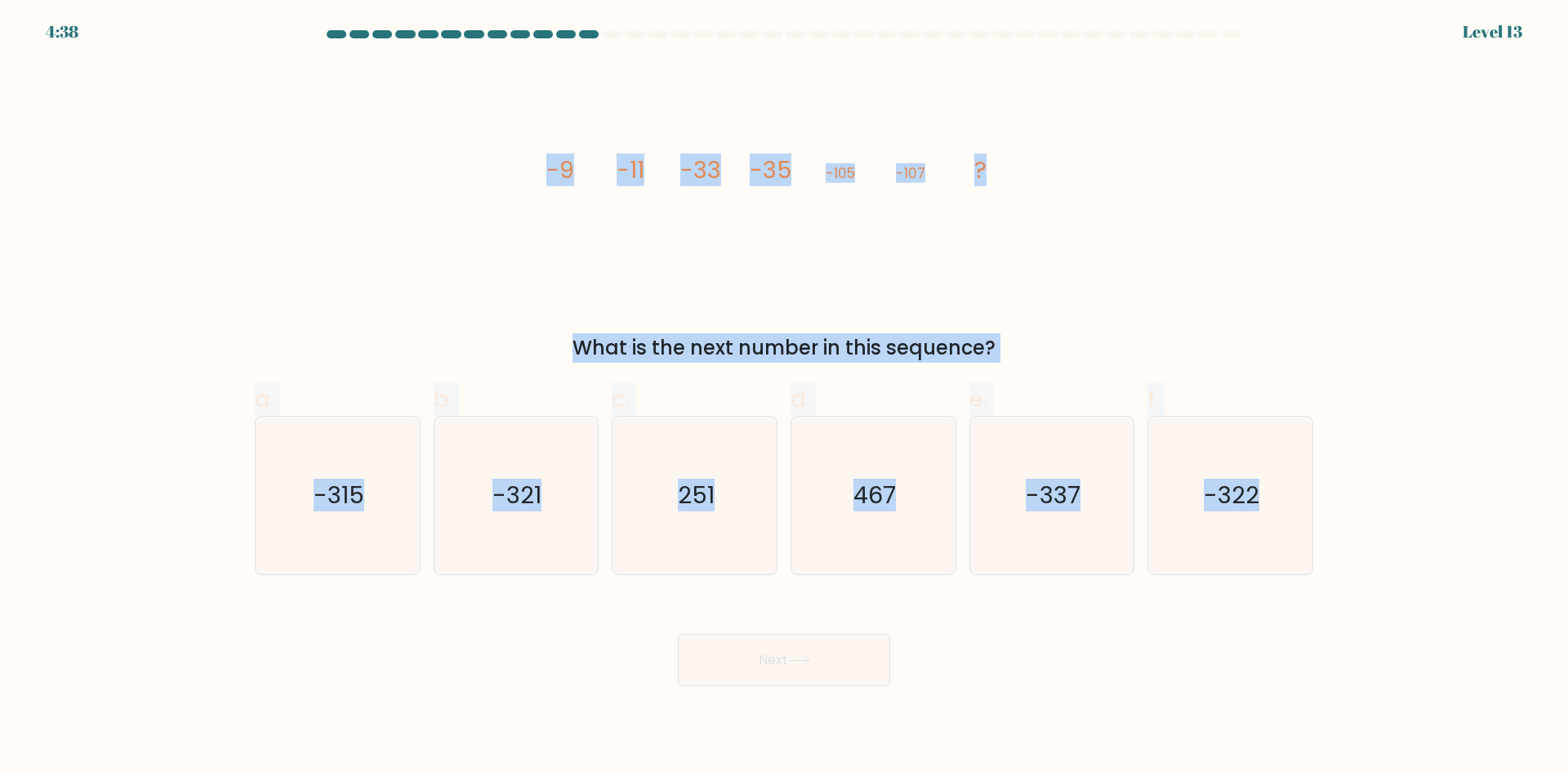
drag, startPoint x: 487, startPoint y: 165, endPoint x: 1331, endPoint y: 483, distance: 901.9
click at [1333, 483] on form at bounding box center [784, 358] width 1568 height 656
copy form "-9 -11 -33 -35 -105 -107 ? What is the next number in this sequence? a. -315 b.…"
click at [1041, 226] on div "image/svg+xml -9 -11 -33 -35 -105 -107 ? What is the next number in this sequen…" at bounding box center [784, 212] width 1078 height 300
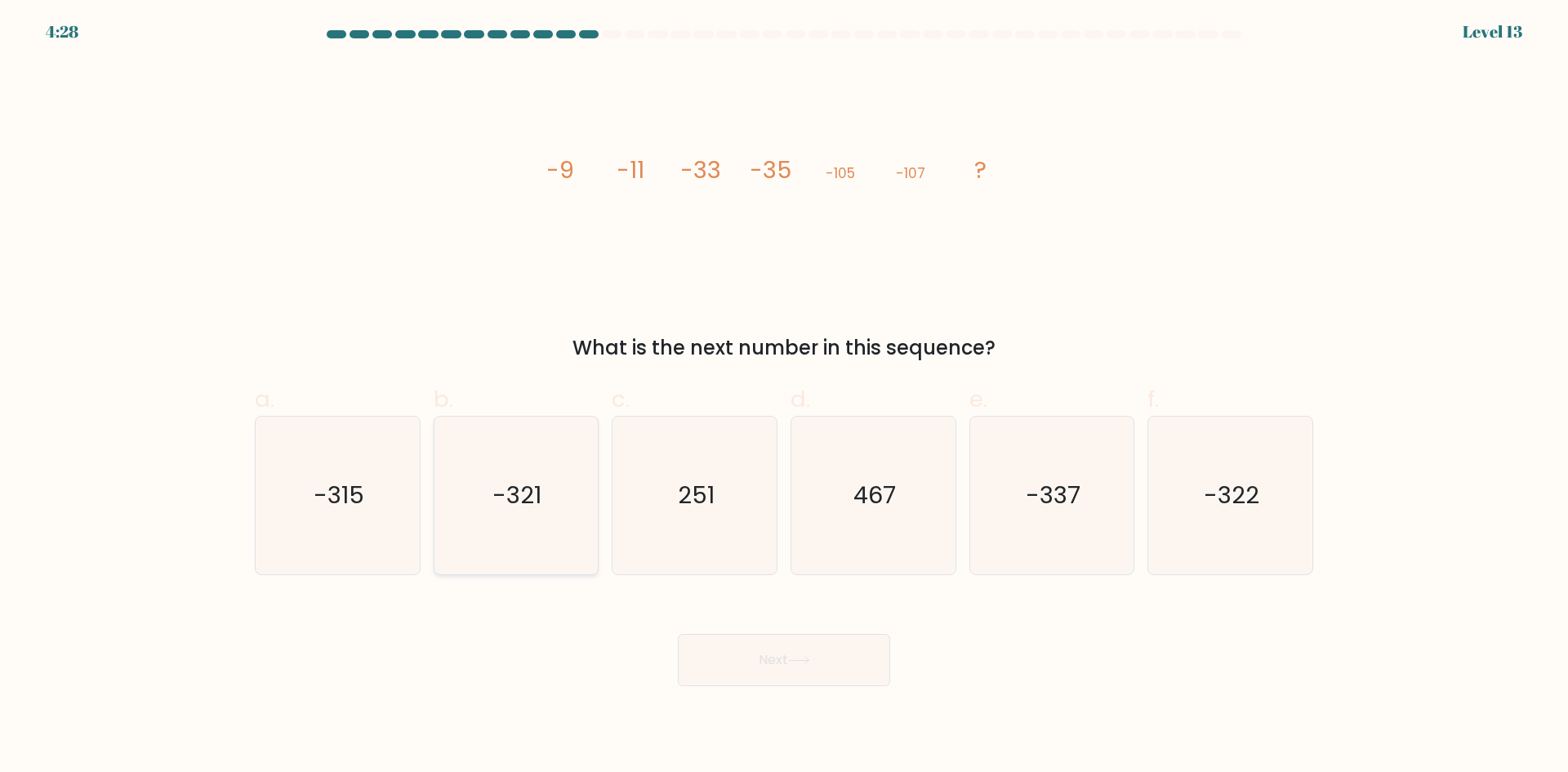
click at [539, 473] on icon "-321" at bounding box center [516, 495] width 157 height 158
click at [784, 397] on input "b. -321" at bounding box center [784, 392] width 1 height 11
radio input "true"
click at [761, 678] on button "Next" at bounding box center [784, 660] width 213 height 52
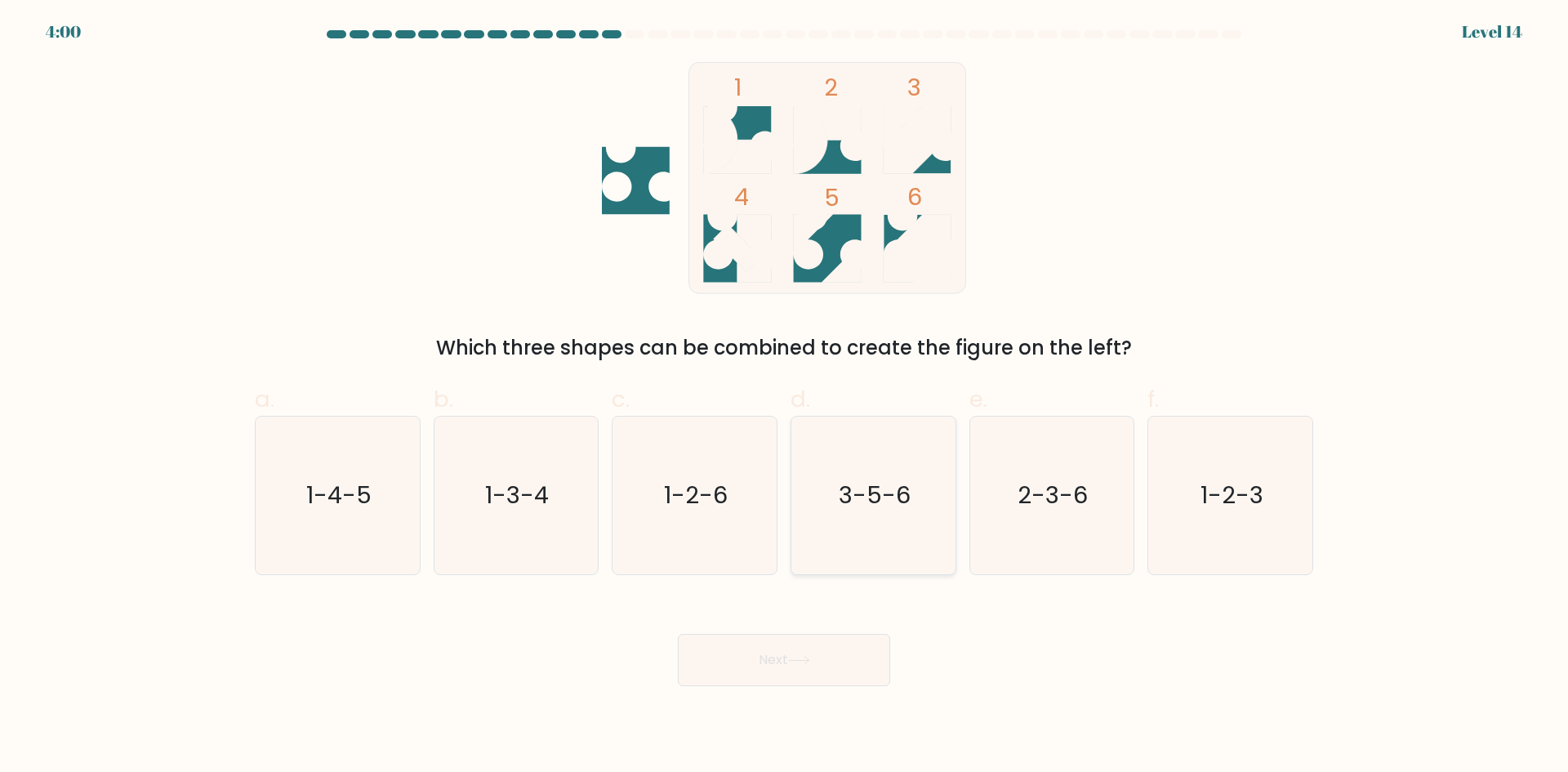
click at [871, 506] on text "3-5-6" at bounding box center [874, 494] width 72 height 32
click at [784, 397] on input "d. 3-5-6" at bounding box center [784, 392] width 1 height 11
radio input "true"
click at [1031, 479] on text "2-3-6" at bounding box center [1053, 494] width 70 height 32
click at [784, 397] on input "e. 2-3-6" at bounding box center [784, 392] width 1 height 11
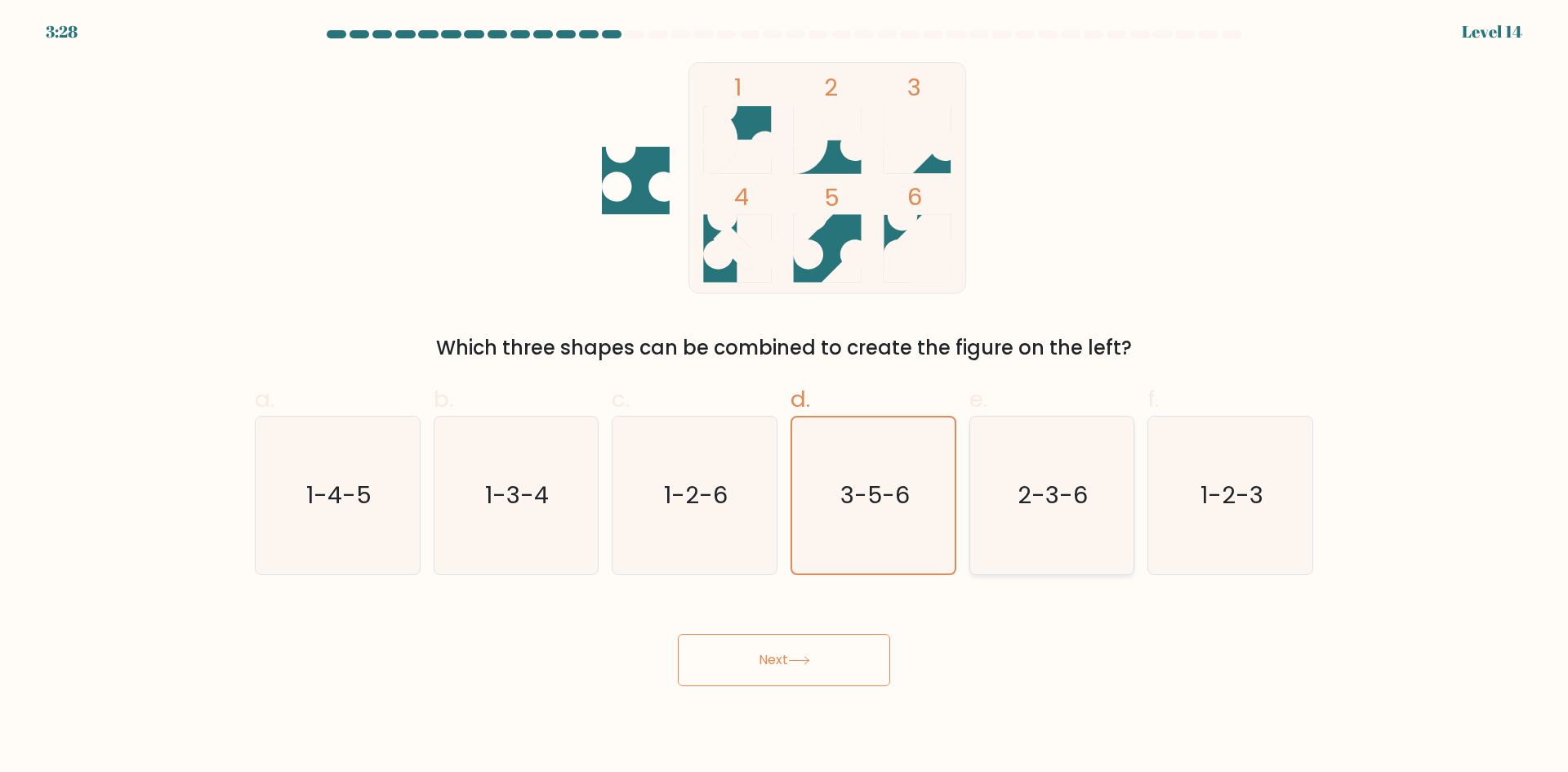
radio input "true"
click at [771, 676] on button "Next" at bounding box center [784, 660] width 213 height 52
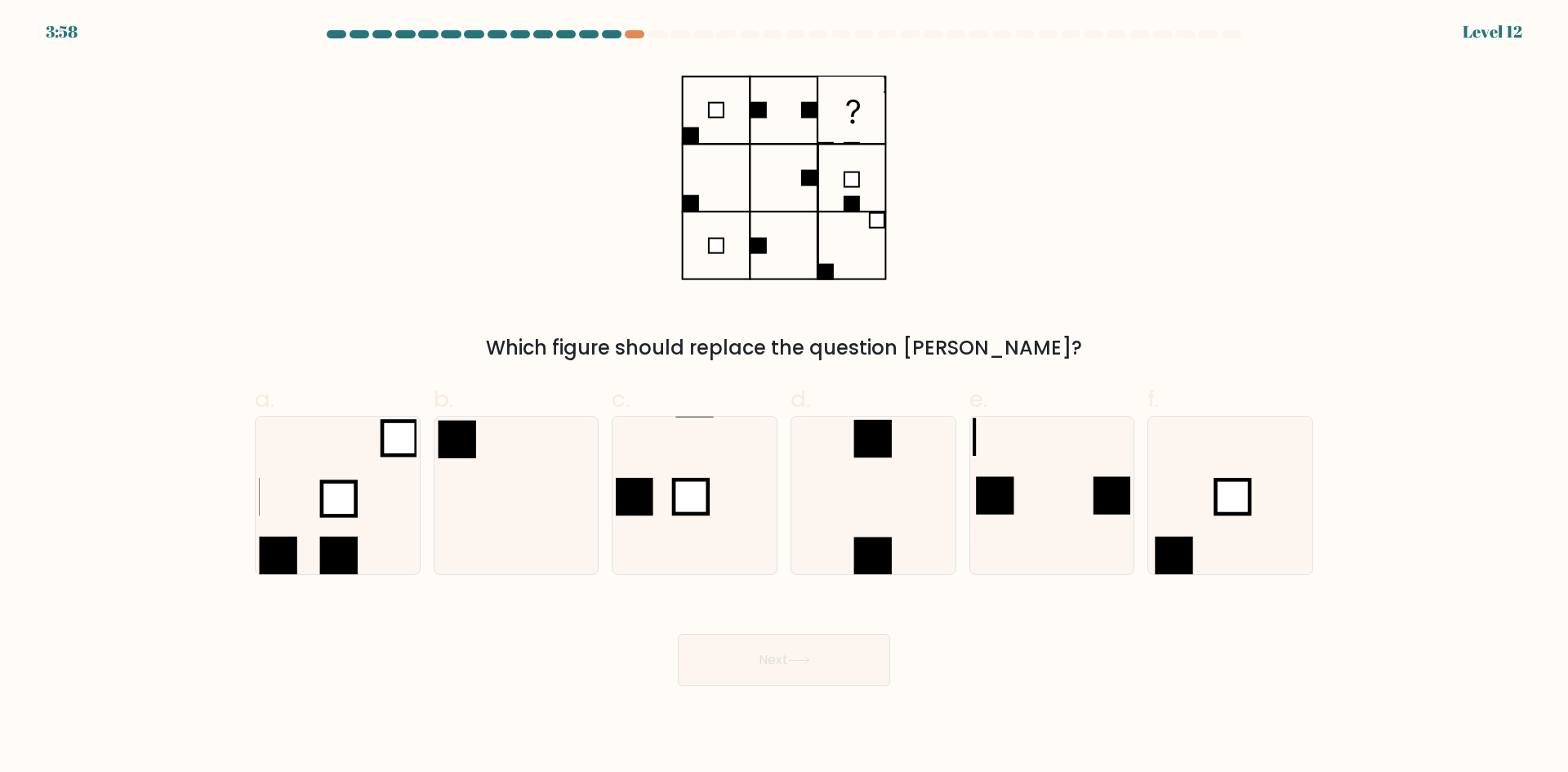
drag, startPoint x: 687, startPoint y: 71, endPoint x: 1017, endPoint y: 296, distance: 399.4
click at [1017, 296] on div "Which figure should replace the question mark?" at bounding box center [784, 212] width 1078 height 300
click at [1005, 204] on div "Which figure should replace the question mark?" at bounding box center [784, 212] width 1078 height 300
click at [868, 497] on icon at bounding box center [873, 495] width 157 height 158
click at [784, 397] on input "d." at bounding box center [784, 392] width 1 height 11
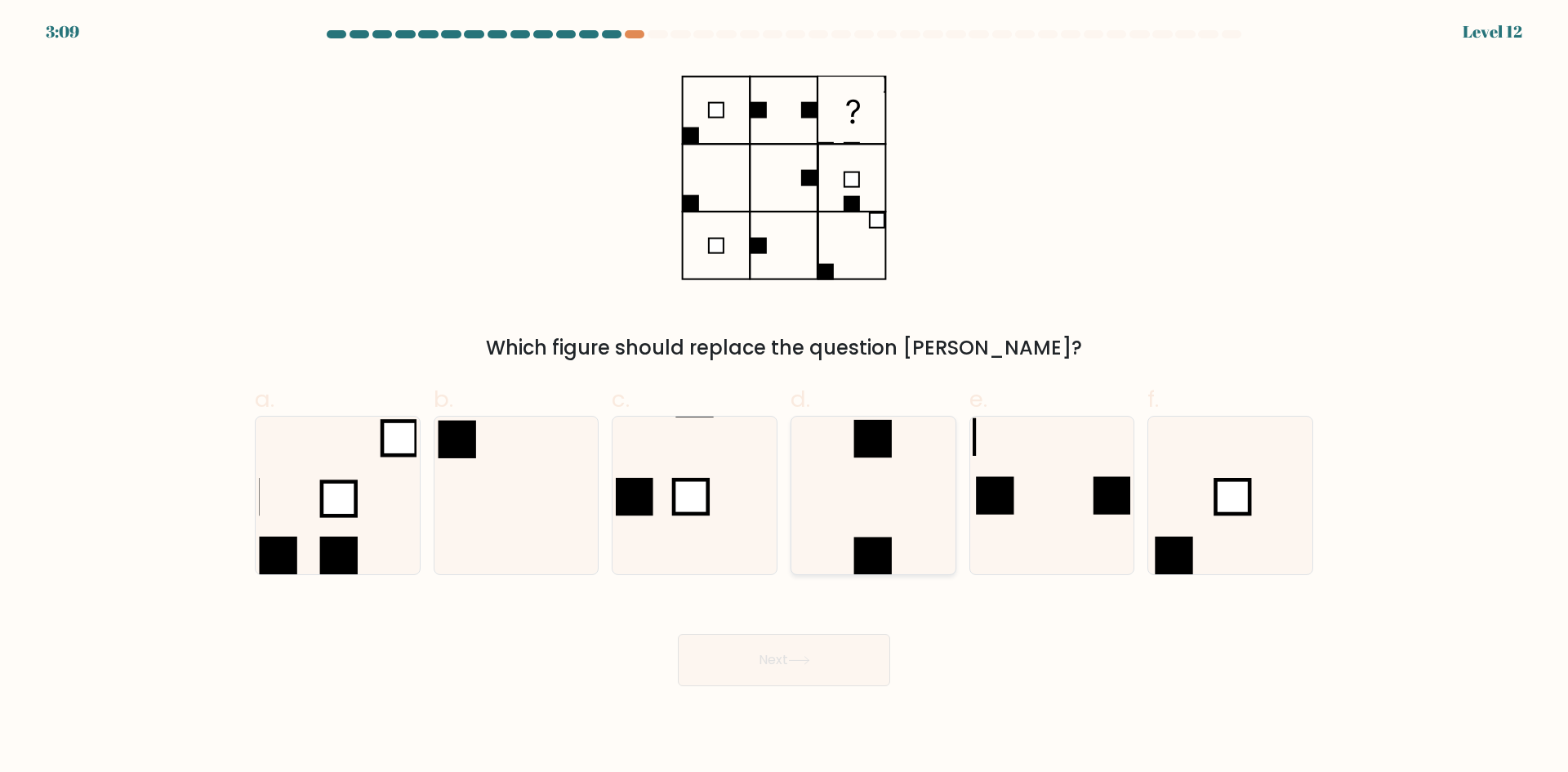
radio input "true"
click at [826, 653] on button "Next" at bounding box center [784, 660] width 213 height 52
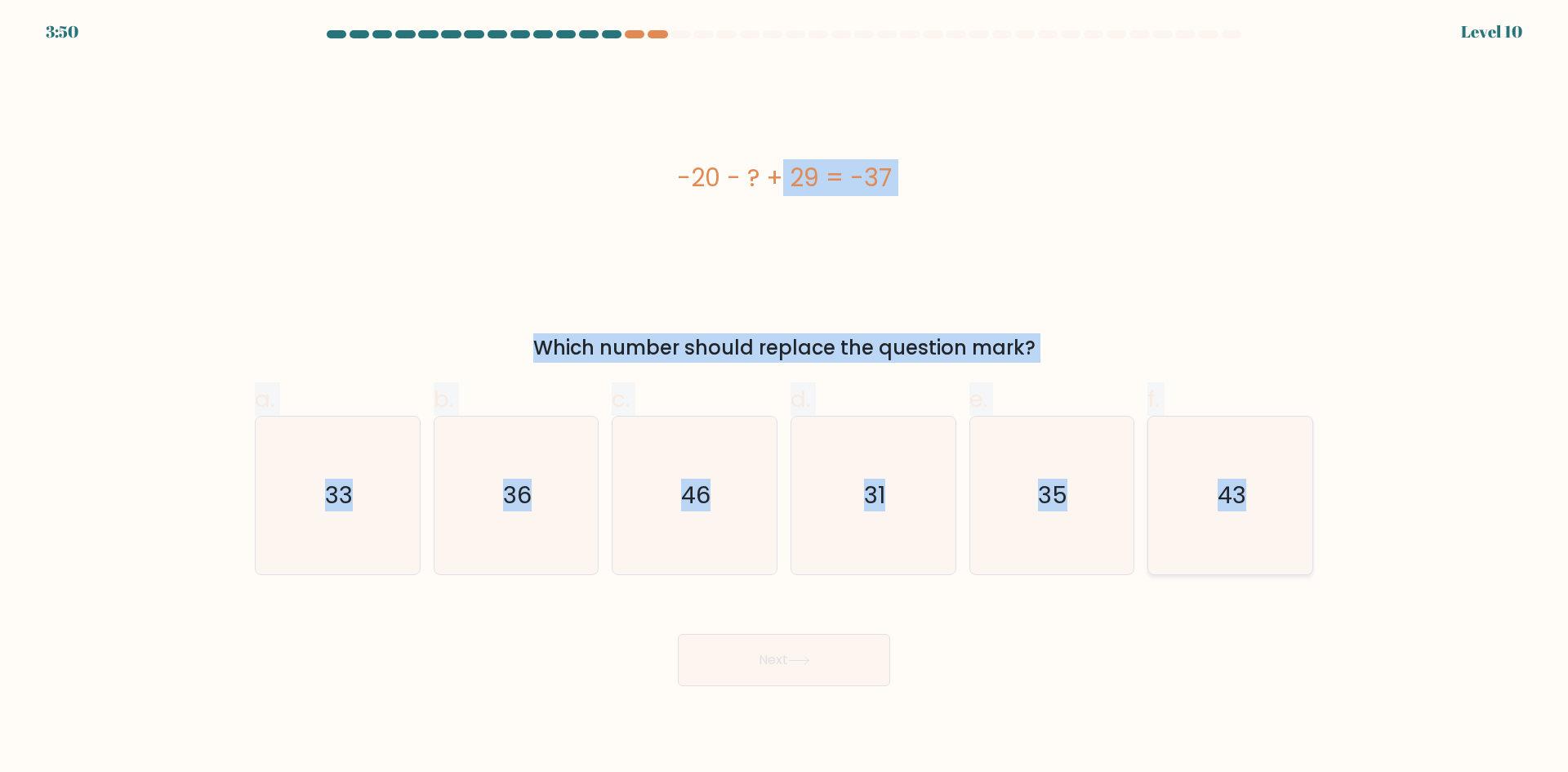
drag, startPoint x: 624, startPoint y: 176, endPoint x: 1301, endPoint y: 463, distance: 735.3
click at [1301, 463] on form "a." at bounding box center [784, 358] width 1568 height 656
copy form "-20 - ? + 29 = -37 Which number should replace the question mark? a. 33 b. 36 c…"
click at [408, 196] on div "-20 - ? + 29 = -37" at bounding box center [784, 177] width 1058 height 36
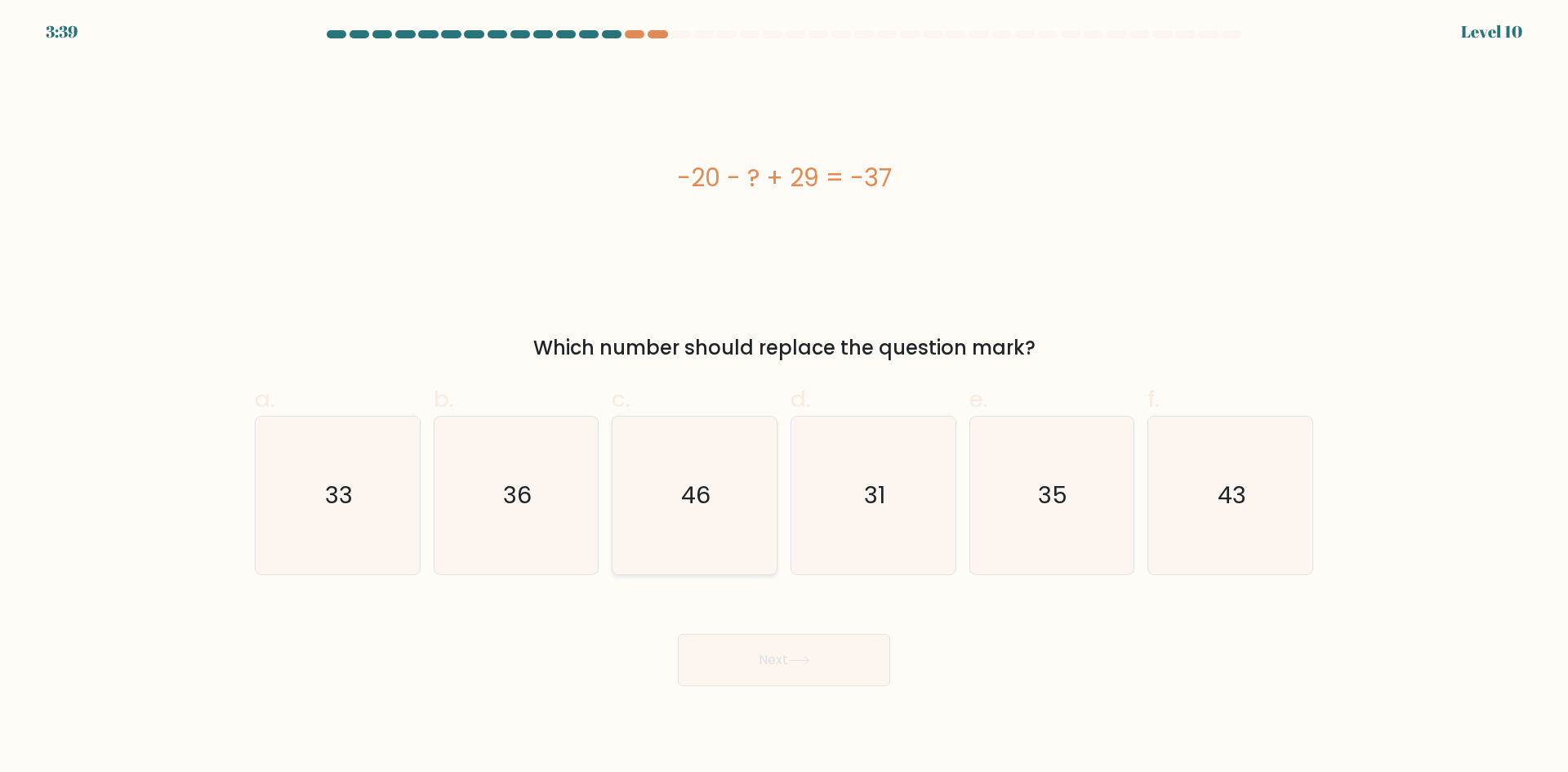
click at [694, 499] on text "46" at bounding box center [697, 494] width 30 height 32
click at [784, 397] on input "c. 46" at bounding box center [784, 392] width 1 height 11
radio input "true"
click at [794, 669] on button "Next" at bounding box center [784, 660] width 213 height 52
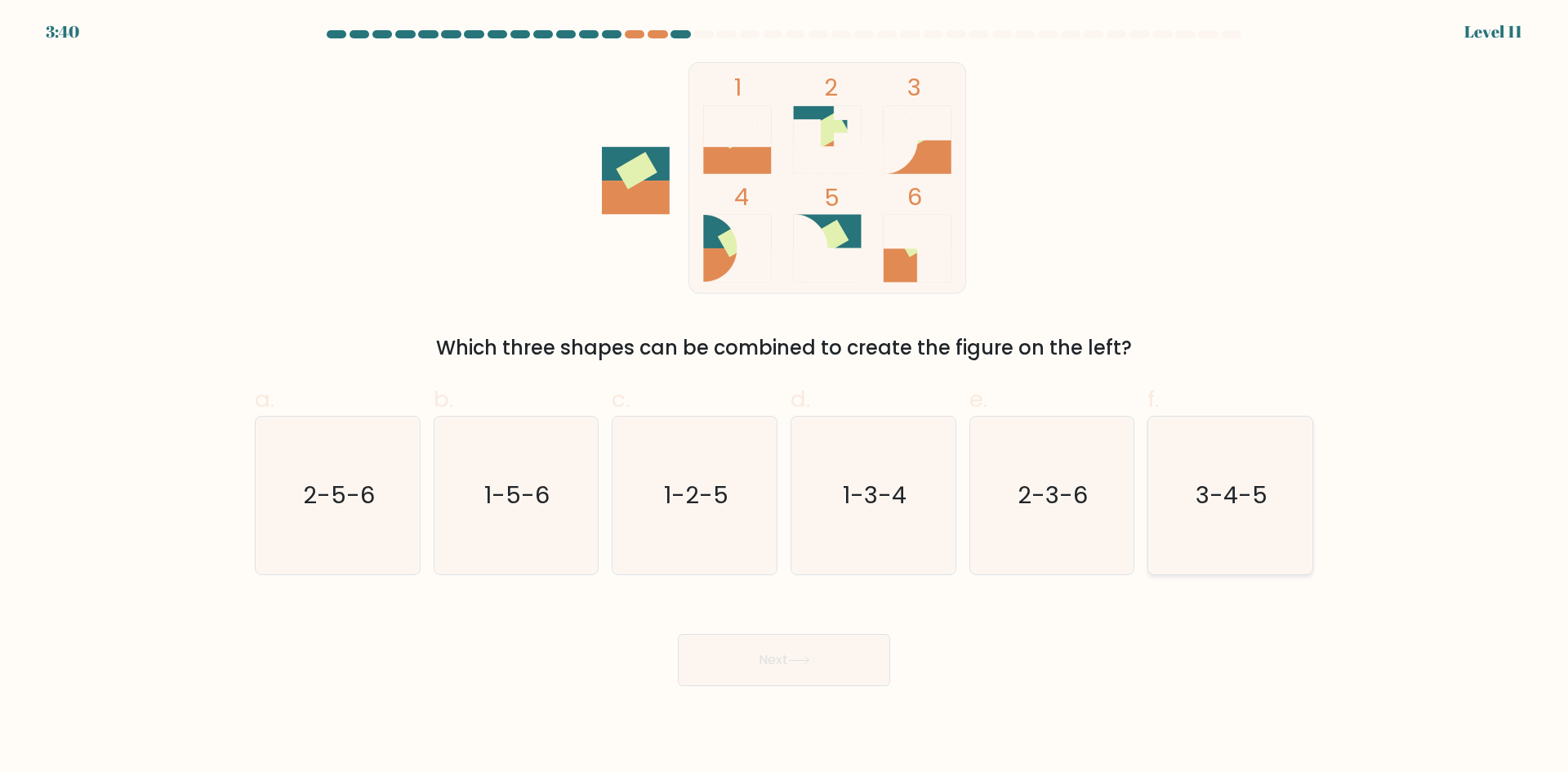
click at [1220, 495] on text "3-4-5" at bounding box center [1232, 494] width 72 height 32
click at [784, 397] on input "f. 3-4-5" at bounding box center [784, 392] width 1 height 11
radio input "true"
click at [804, 657] on icon at bounding box center [799, 660] width 22 height 9
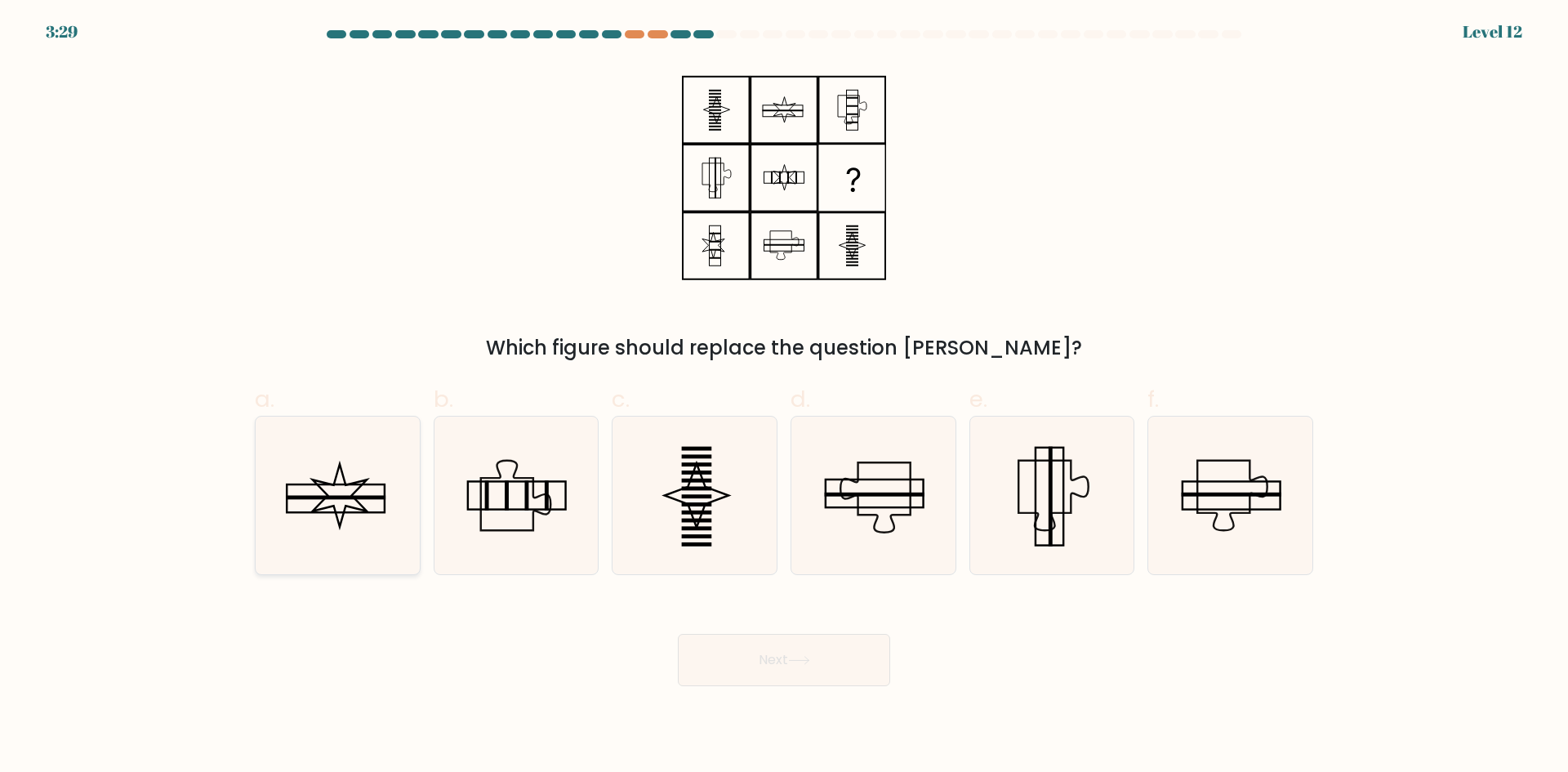
click at [319, 496] on rect at bounding box center [335, 497] width 99 height 4
click at [784, 397] on input "a." at bounding box center [784, 392] width 1 height 11
radio input "true"
click at [750, 666] on button "Next" at bounding box center [784, 660] width 213 height 52
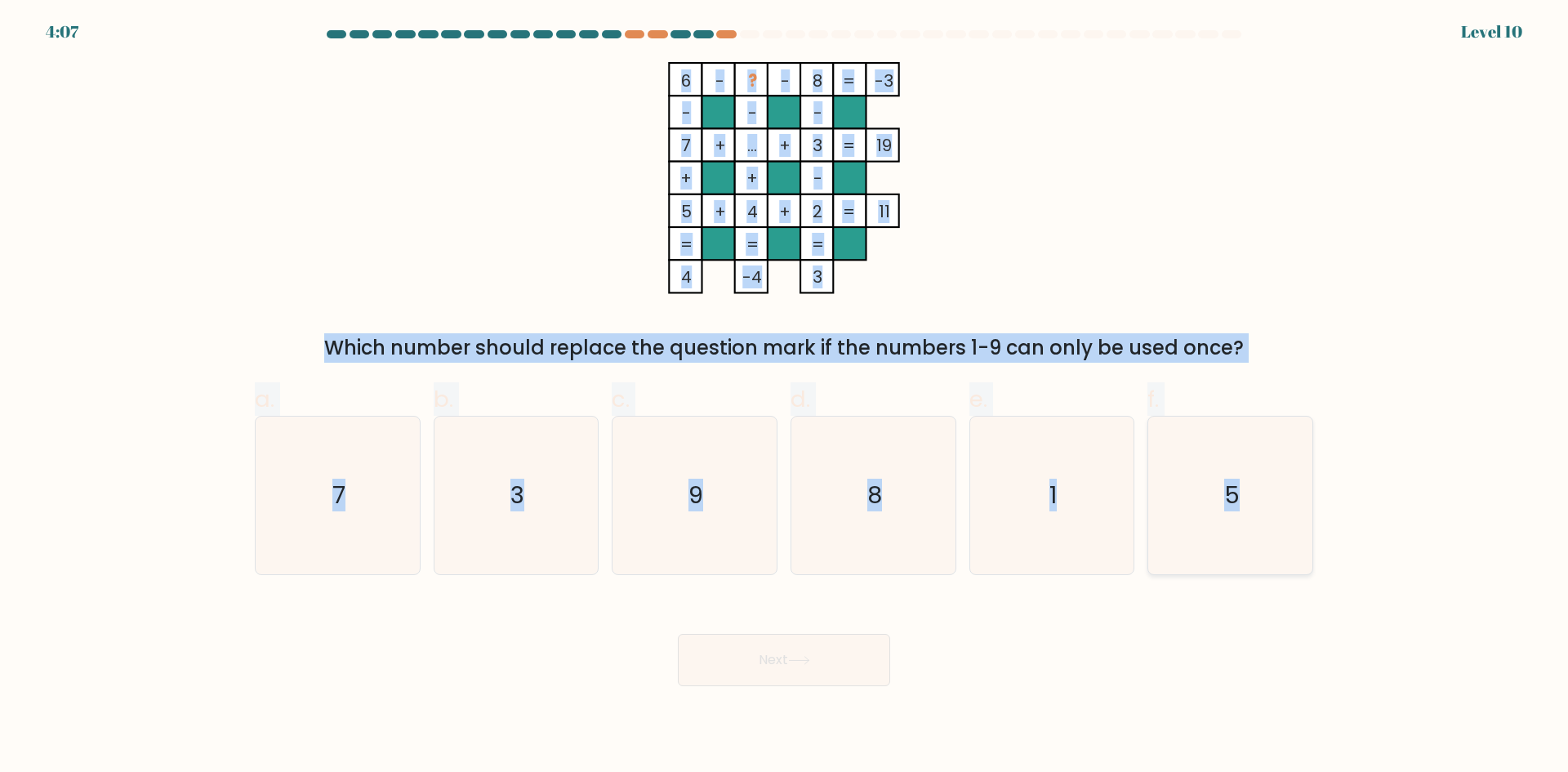
drag, startPoint x: 640, startPoint y: 55, endPoint x: 1287, endPoint y: 547, distance: 812.8
click at [1287, 547] on form at bounding box center [784, 358] width 1568 height 656
copy form "6 - ? - 8 -3 - - - 7 + ... + 3 19 + + - 5 + 4 + 2 = 11 = = = = 4 -4 3 = Which n…"
click at [408, 140] on div "6 - ? - 8 -3 - - - 7 + ... + 3 19 + + - 5 + 4 + 2 = 11 = = = = 4 -4 3 = Which n…" at bounding box center [784, 212] width 1078 height 300
click at [1025, 493] on icon "1" at bounding box center [1051, 495] width 157 height 158
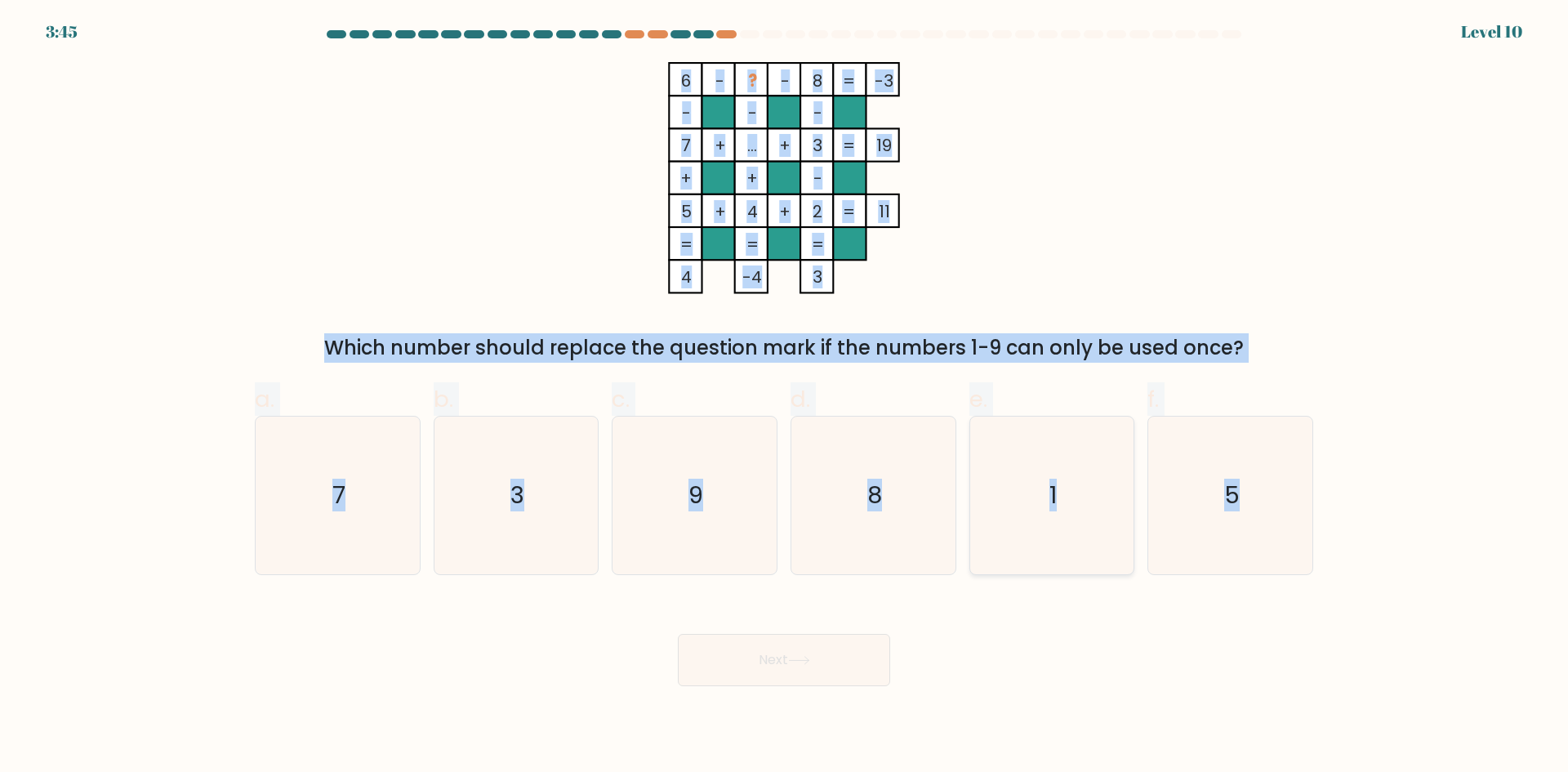
click at [784, 397] on input "e. 1" at bounding box center [784, 392] width 1 height 11
radio input "true"
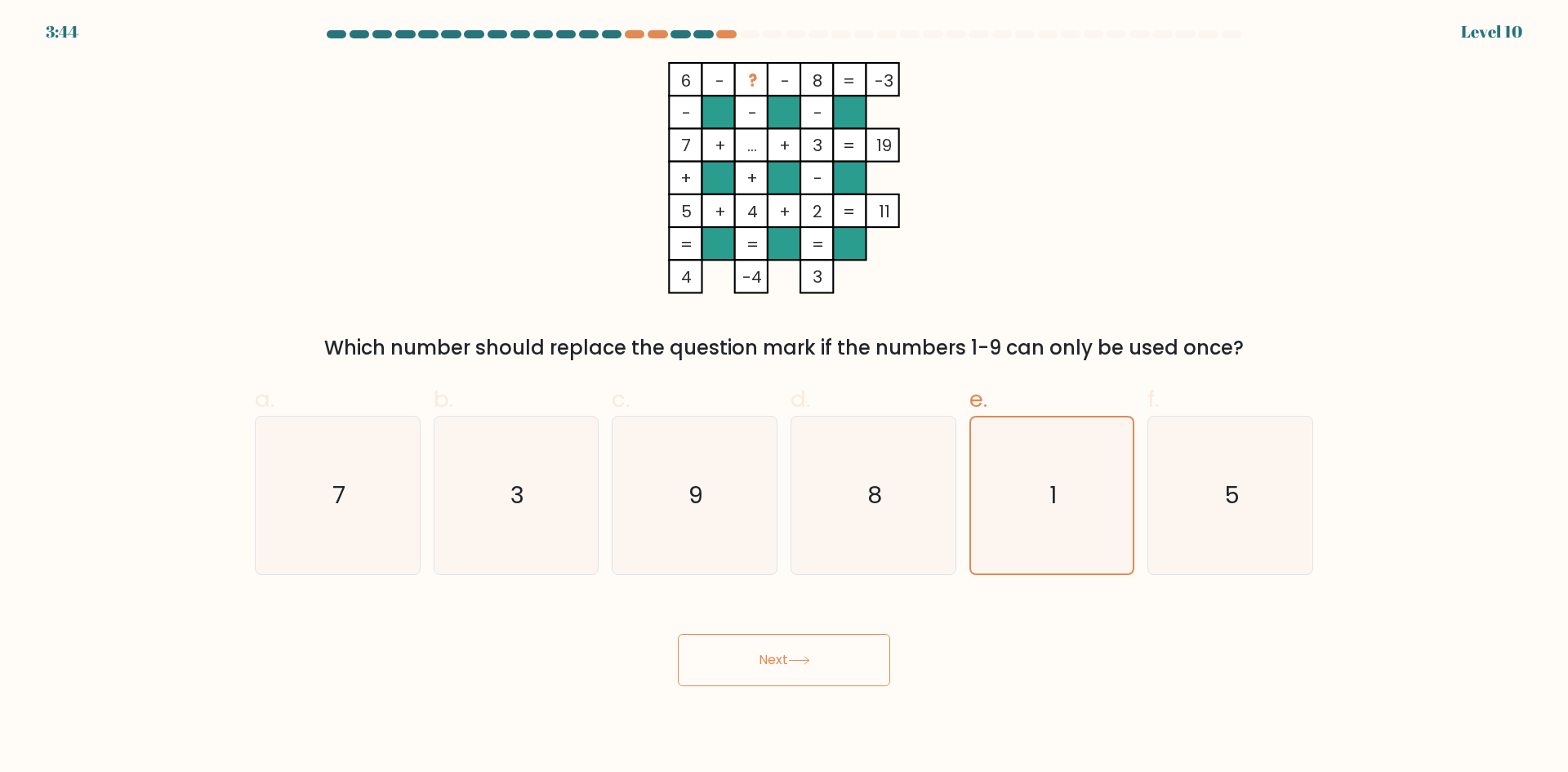
click at [718, 672] on button "Next" at bounding box center [784, 660] width 213 height 52
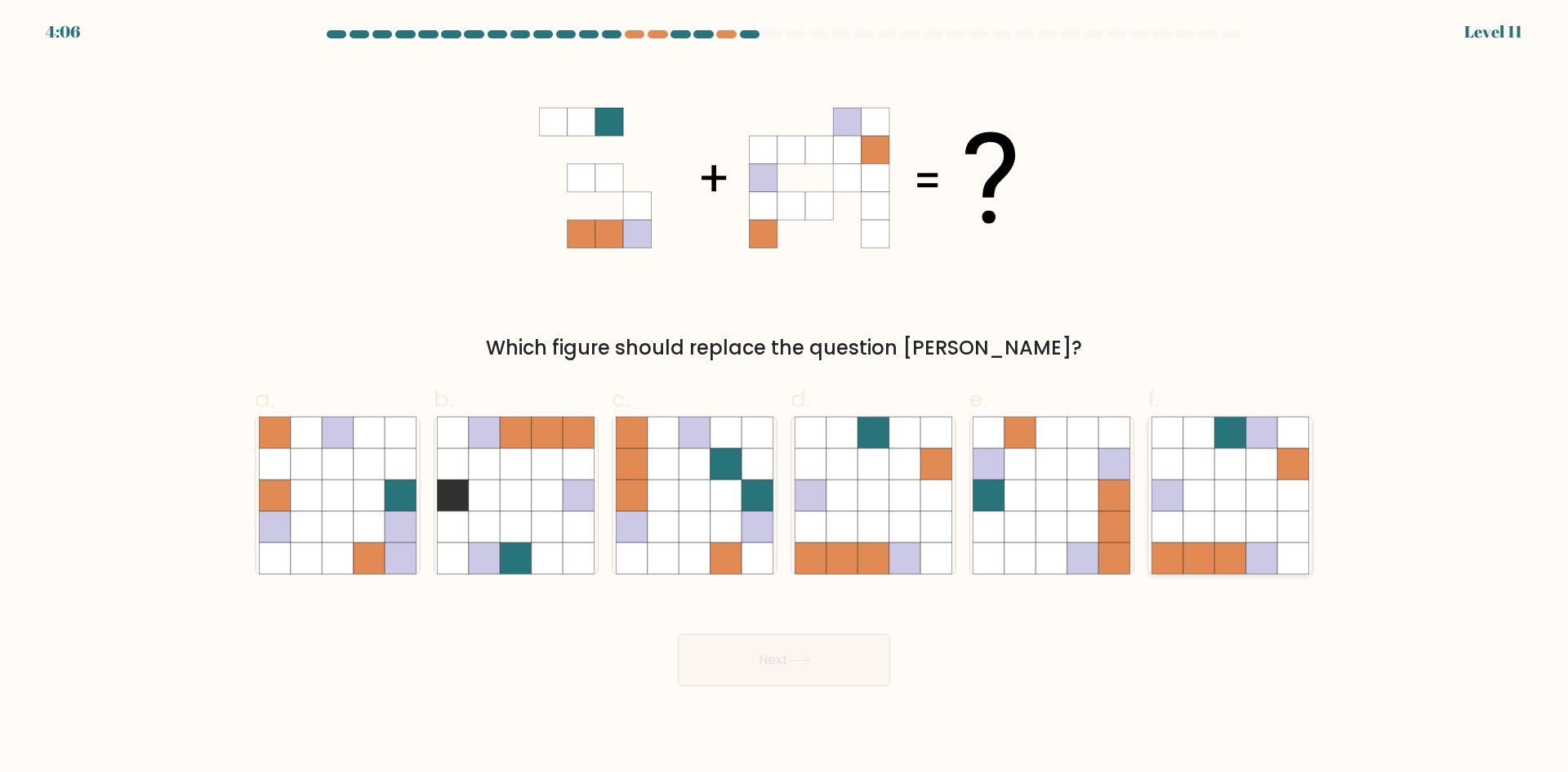
click at [1225, 489] on icon at bounding box center [1230, 495] width 31 height 32
click at [784, 397] on input "f." at bounding box center [784, 392] width 1 height 11
radio input "true"
click at [861, 664] on button "Next" at bounding box center [784, 660] width 213 height 52
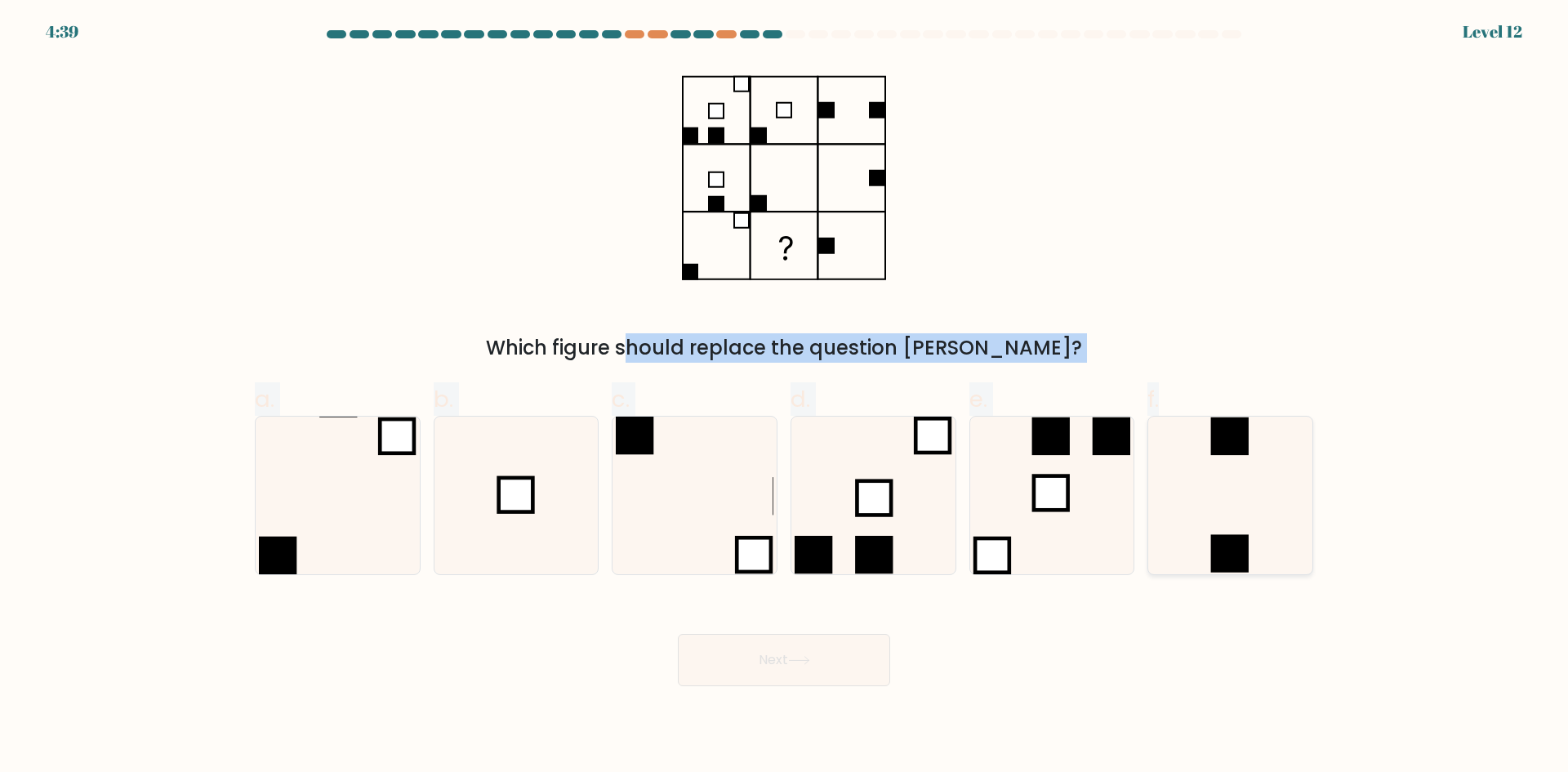
drag, startPoint x: 668, startPoint y: 92, endPoint x: 1297, endPoint y: 463, distance: 730.3
click at [1297, 463] on form at bounding box center [784, 358] width 1568 height 656
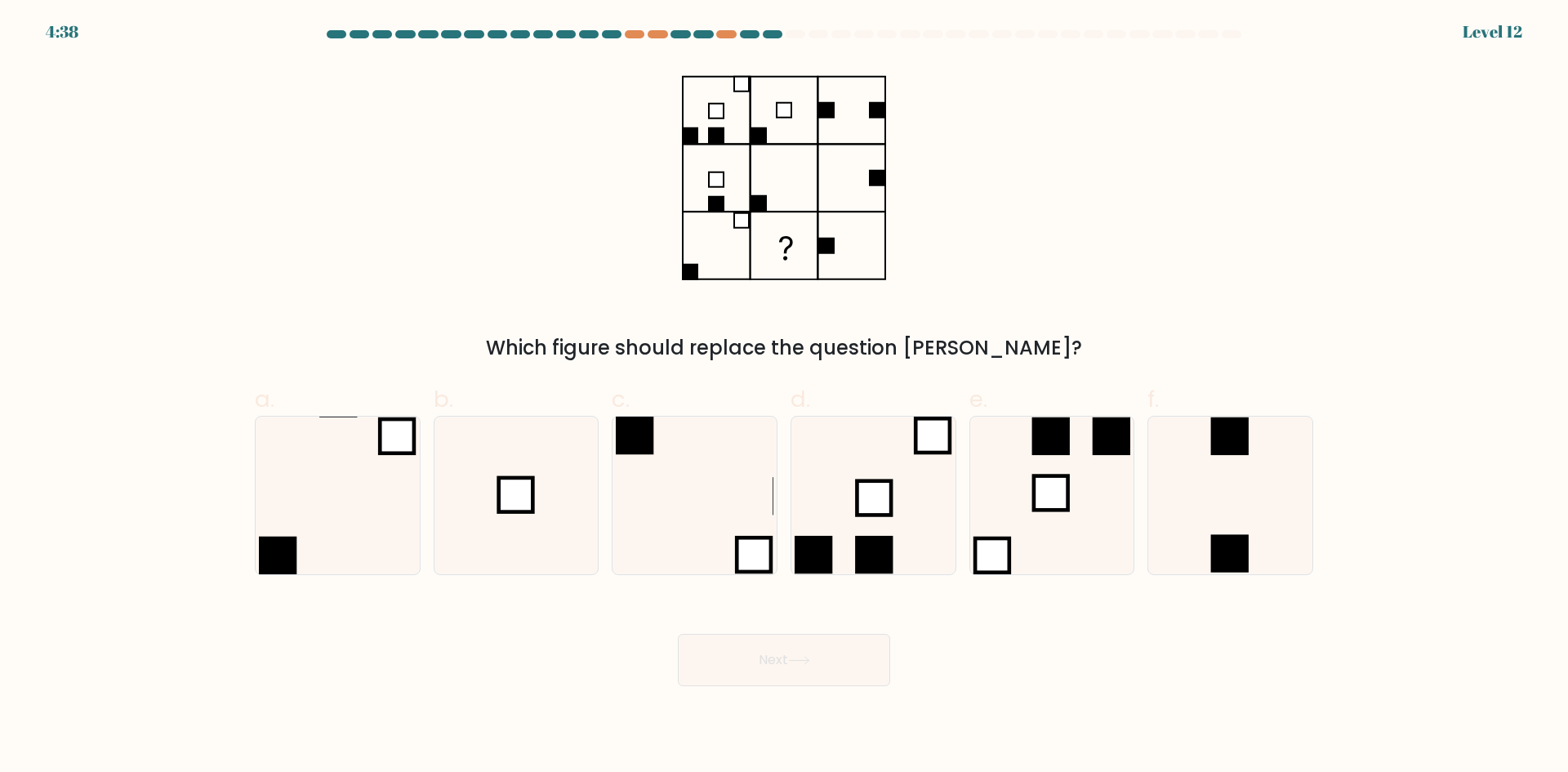
click at [1156, 204] on div "Which figure should replace the question mark?" at bounding box center [784, 212] width 1078 height 300
click at [1224, 507] on icon at bounding box center [1230, 495] width 157 height 158
click at [784, 397] on input "f." at bounding box center [784, 392] width 1 height 11
radio input "true"
click at [812, 681] on button "Next" at bounding box center [784, 660] width 213 height 52
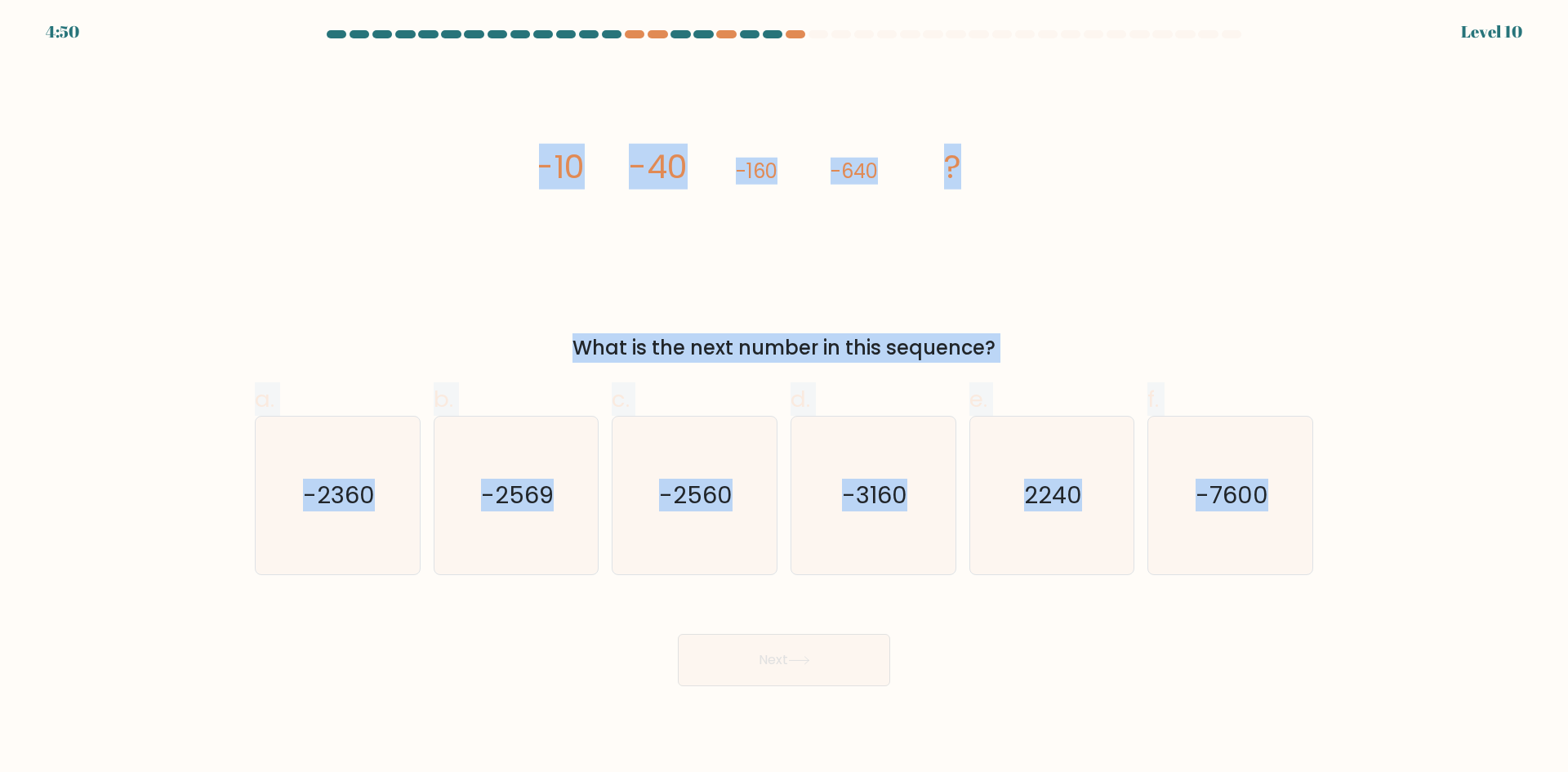
drag, startPoint x: 509, startPoint y: 144, endPoint x: 1428, endPoint y: 548, distance: 1003.9
click at [1428, 548] on form at bounding box center [784, 358] width 1568 height 656
copy form "-10 -40 -160 -640 ? What is the next number in this sequence? a. -2360 b. -2569…"
click at [490, 307] on div "image/svg+xml -10 -40 -160 -640 ? What is the next number in this sequence?" at bounding box center [784, 212] width 1078 height 300
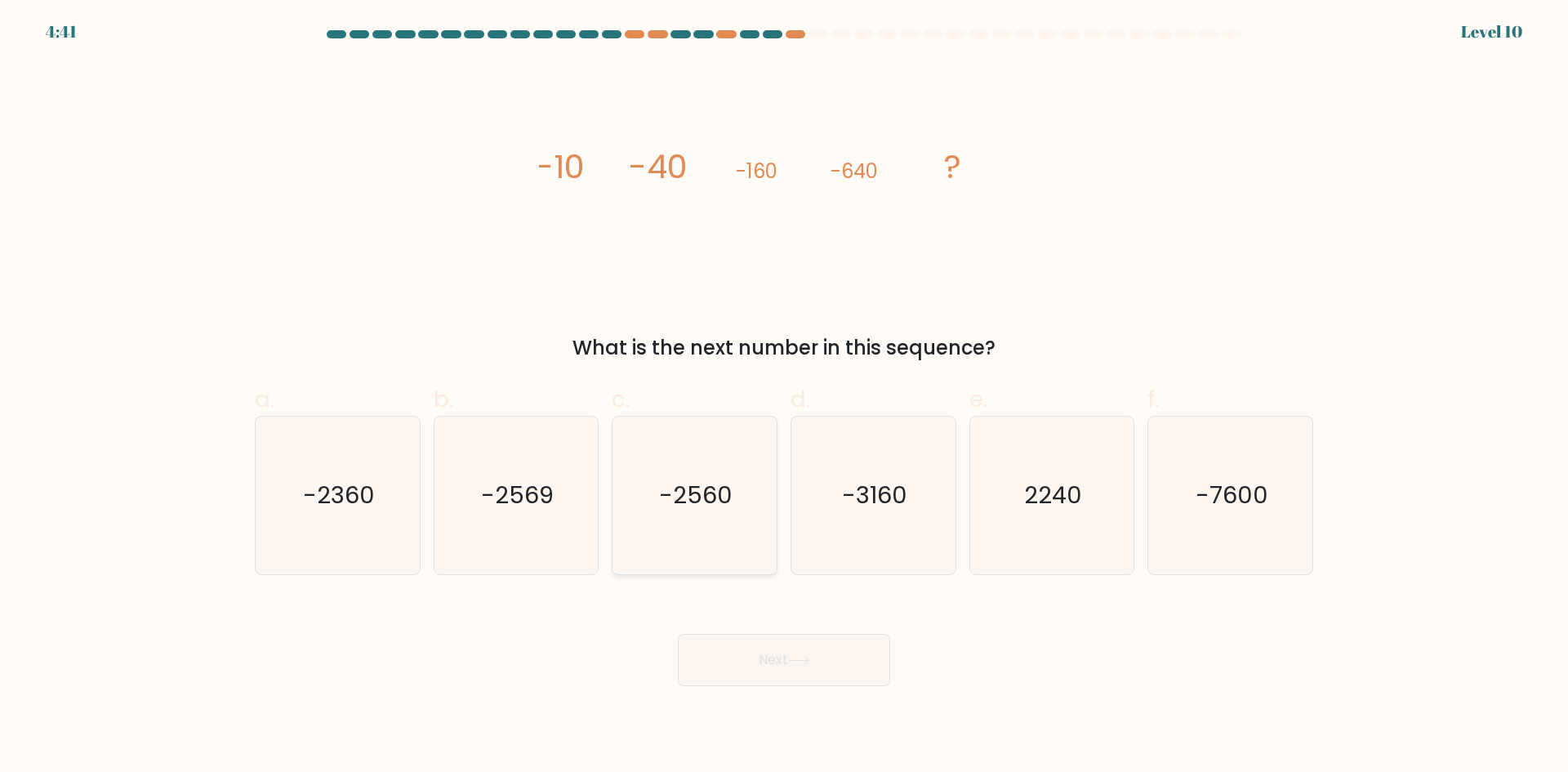
click at [695, 511] on text "-2560" at bounding box center [696, 494] width 74 height 32
click at [784, 397] on input "c. -2560" at bounding box center [784, 392] width 1 height 11
radio input "true"
click at [776, 659] on button "Next" at bounding box center [784, 660] width 213 height 52
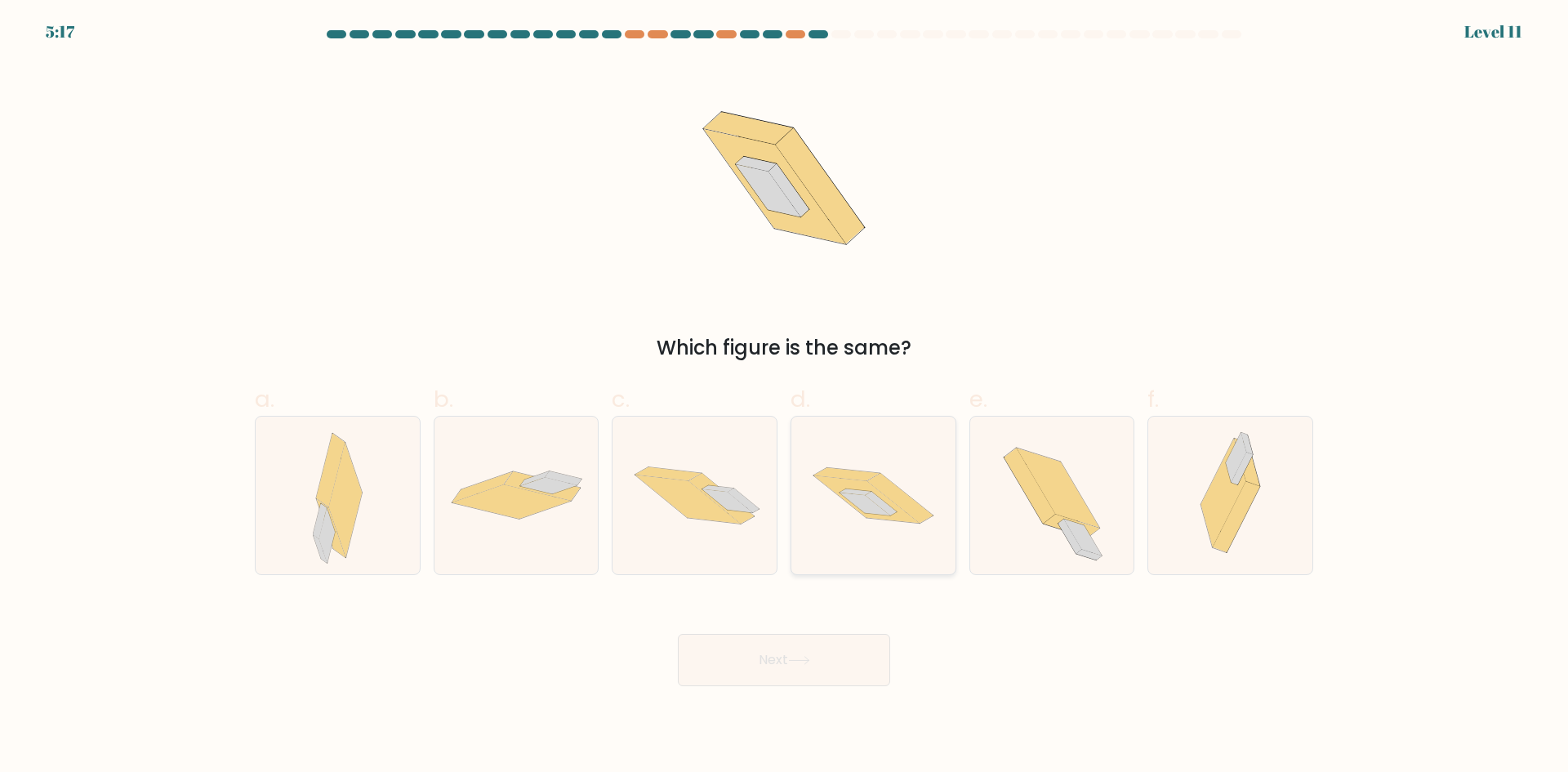
click at [887, 511] on icon at bounding box center [881, 504] width 31 height 24
click at [784, 397] on input "d." at bounding box center [784, 392] width 1 height 11
radio input "true"
click at [810, 655] on button "Next" at bounding box center [784, 660] width 213 height 52
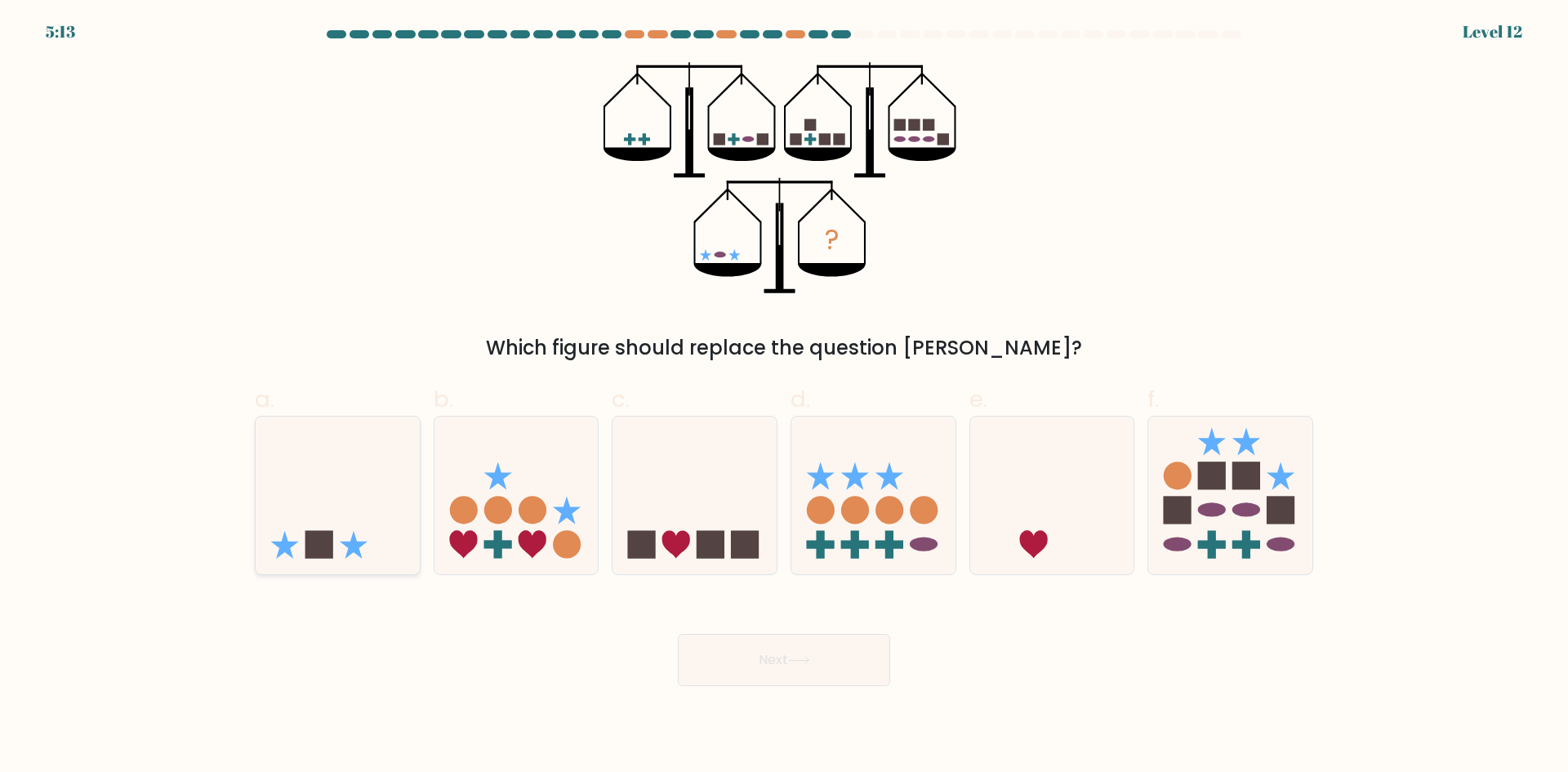
drag, startPoint x: 316, startPoint y: 531, endPoint x: 299, endPoint y: 541, distance: 19.7
click at [309, 537] on rect at bounding box center [319, 545] width 28 height 28
click at [784, 397] on input "a." at bounding box center [784, 392] width 1 height 11
radio input "true"
click at [863, 670] on button "Next" at bounding box center [784, 660] width 213 height 52
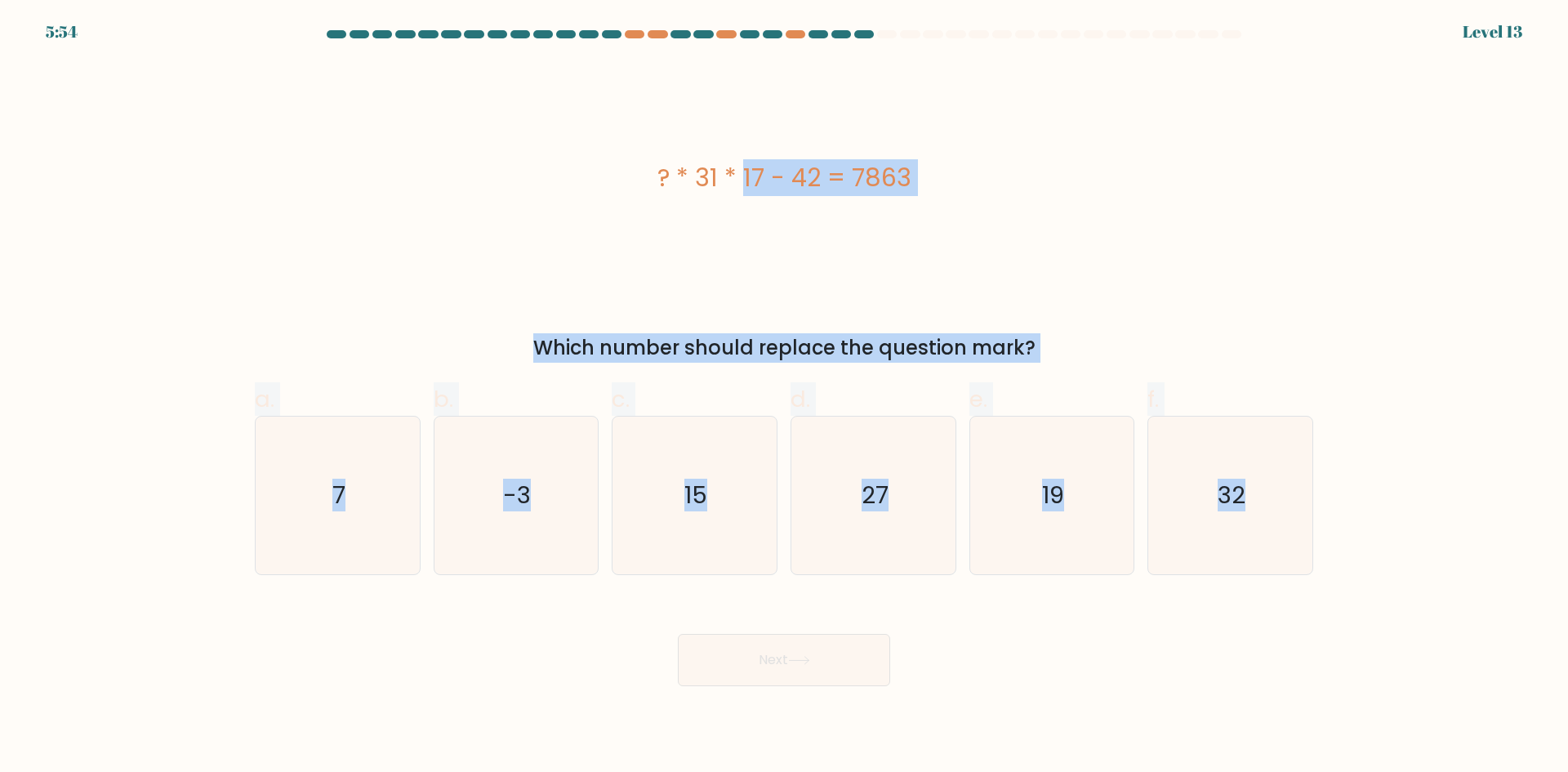
drag, startPoint x: 623, startPoint y: 162, endPoint x: 1402, endPoint y: 482, distance: 842.2
click at [1402, 482] on form "a. 7" at bounding box center [784, 358] width 1568 height 656
copy form "? * 31 * 17 - 42 = 7863 Which number should replace the question mark? a. 7 b. …"
click at [524, 258] on div "? * 31 * 17 - 42 = 7863" at bounding box center [784, 178] width 1058 height 232
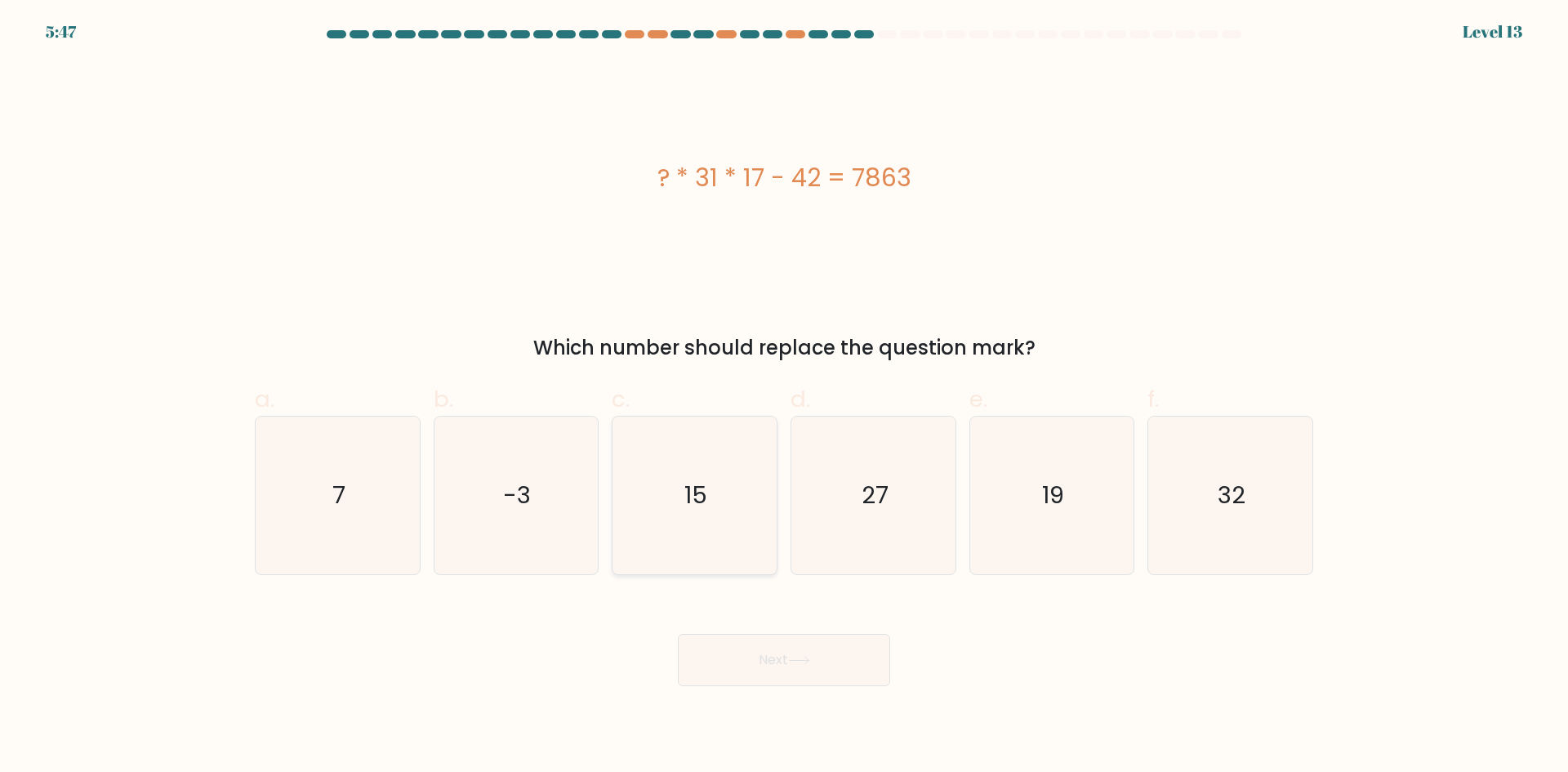
click at [687, 514] on icon "15" at bounding box center [695, 495] width 157 height 158
click at [784, 397] on input "c. 15" at bounding box center [784, 392] width 1 height 11
radio input "true"
click at [765, 660] on button "Next" at bounding box center [784, 660] width 213 height 52
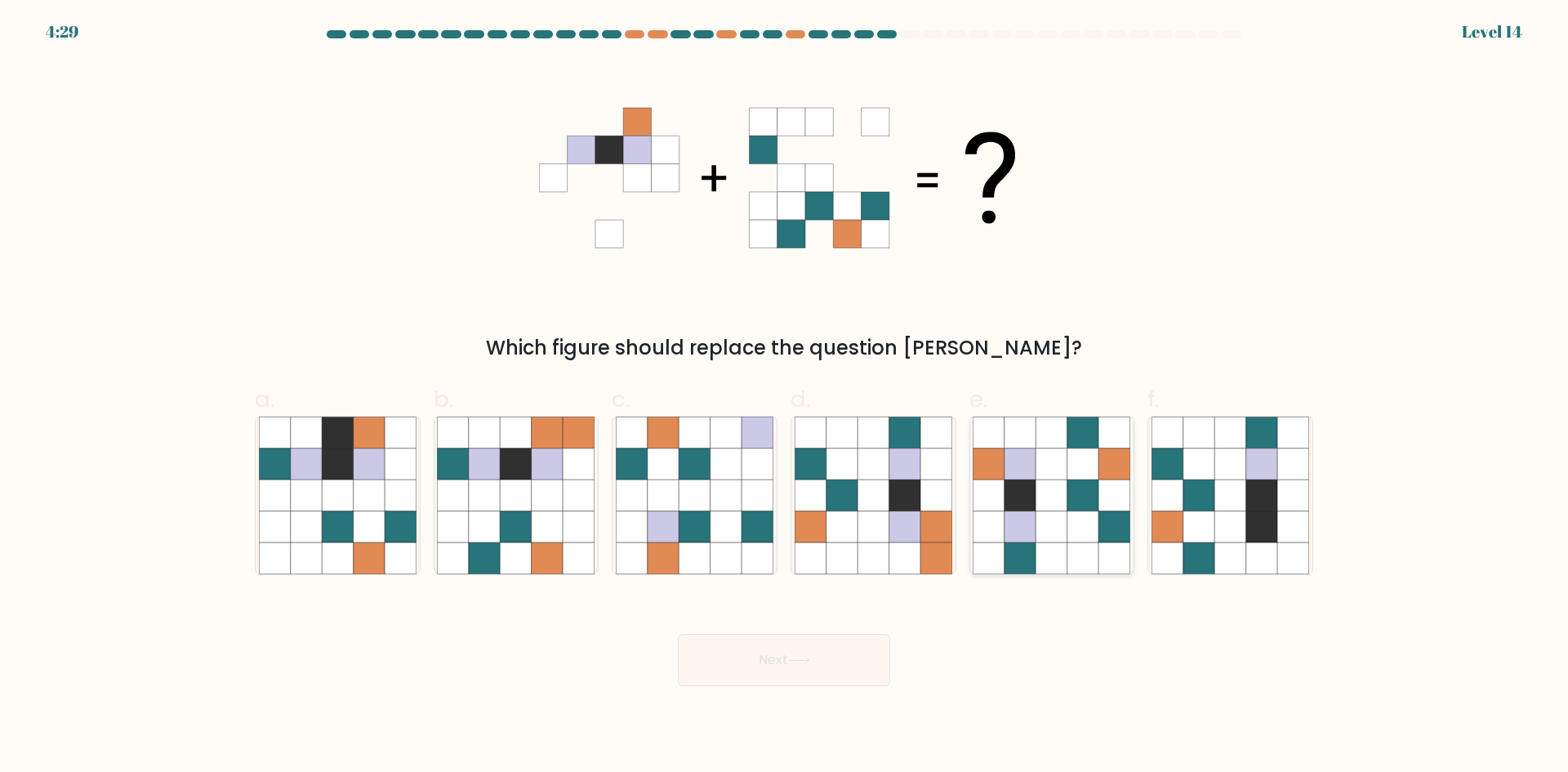
click at [1020, 504] on icon at bounding box center [1021, 495] width 31 height 32
click at [784, 397] on input "e." at bounding box center [784, 392] width 1 height 11
radio input "true"
click at [795, 654] on button "Next" at bounding box center [784, 660] width 213 height 52
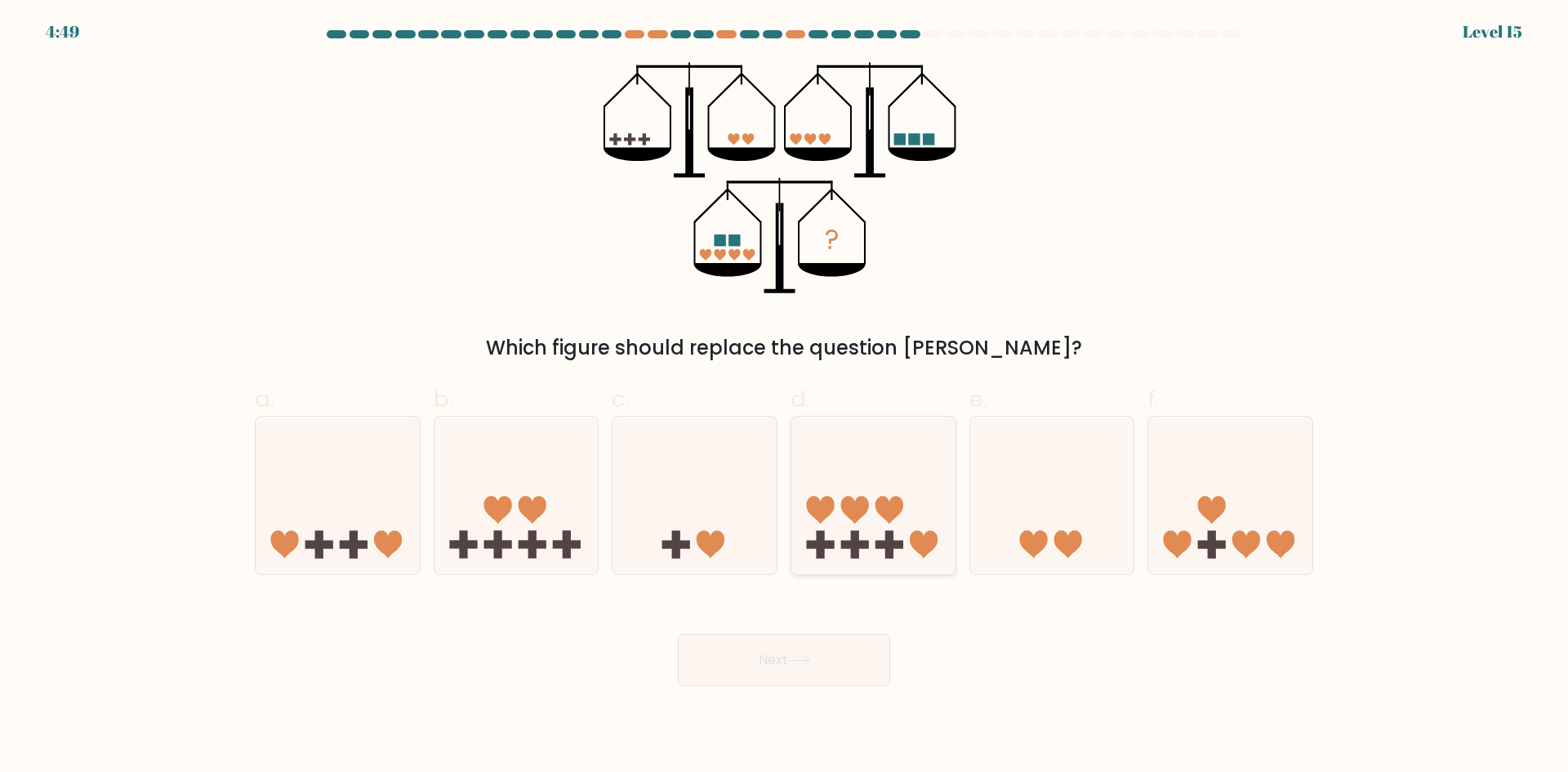
click at [830, 519] on icon at bounding box center [873, 495] width 164 height 136
click at [784, 397] on input "d." at bounding box center [784, 392] width 1 height 11
radio input "true"
click at [710, 682] on button "Next" at bounding box center [784, 660] width 213 height 52
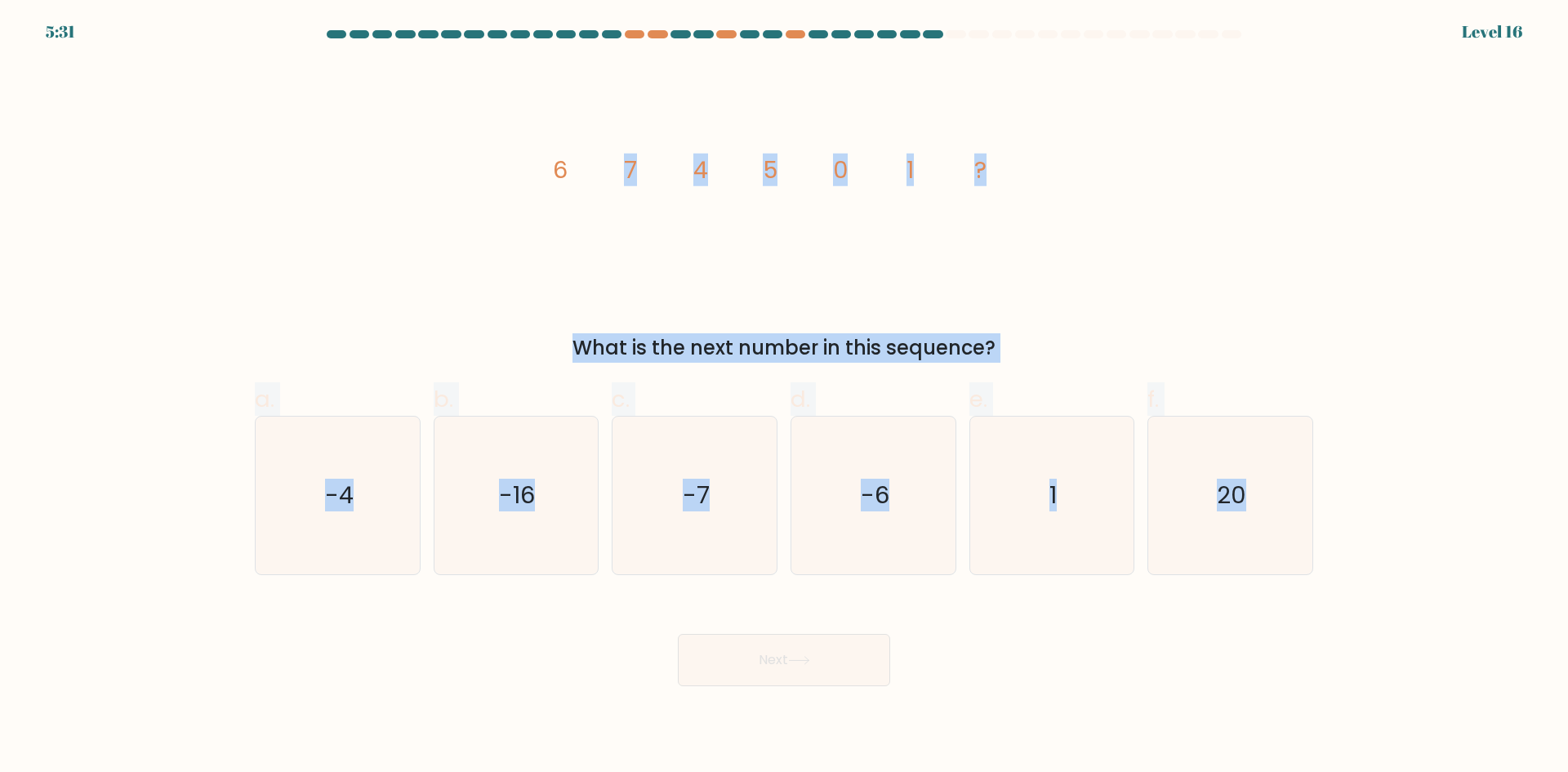
drag, startPoint x: 617, startPoint y: 201, endPoint x: 1466, endPoint y: 481, distance: 894.0
click at [1466, 481] on form at bounding box center [784, 358] width 1568 height 656
copy form "7 4 5 0 1 ? What is the next number in this sequence? a. -4 b. -16 c. -7 d. -6 …"
click at [859, 642] on button "Next" at bounding box center [784, 660] width 213 height 52
click at [838, 492] on icon "-6" at bounding box center [873, 495] width 157 height 158
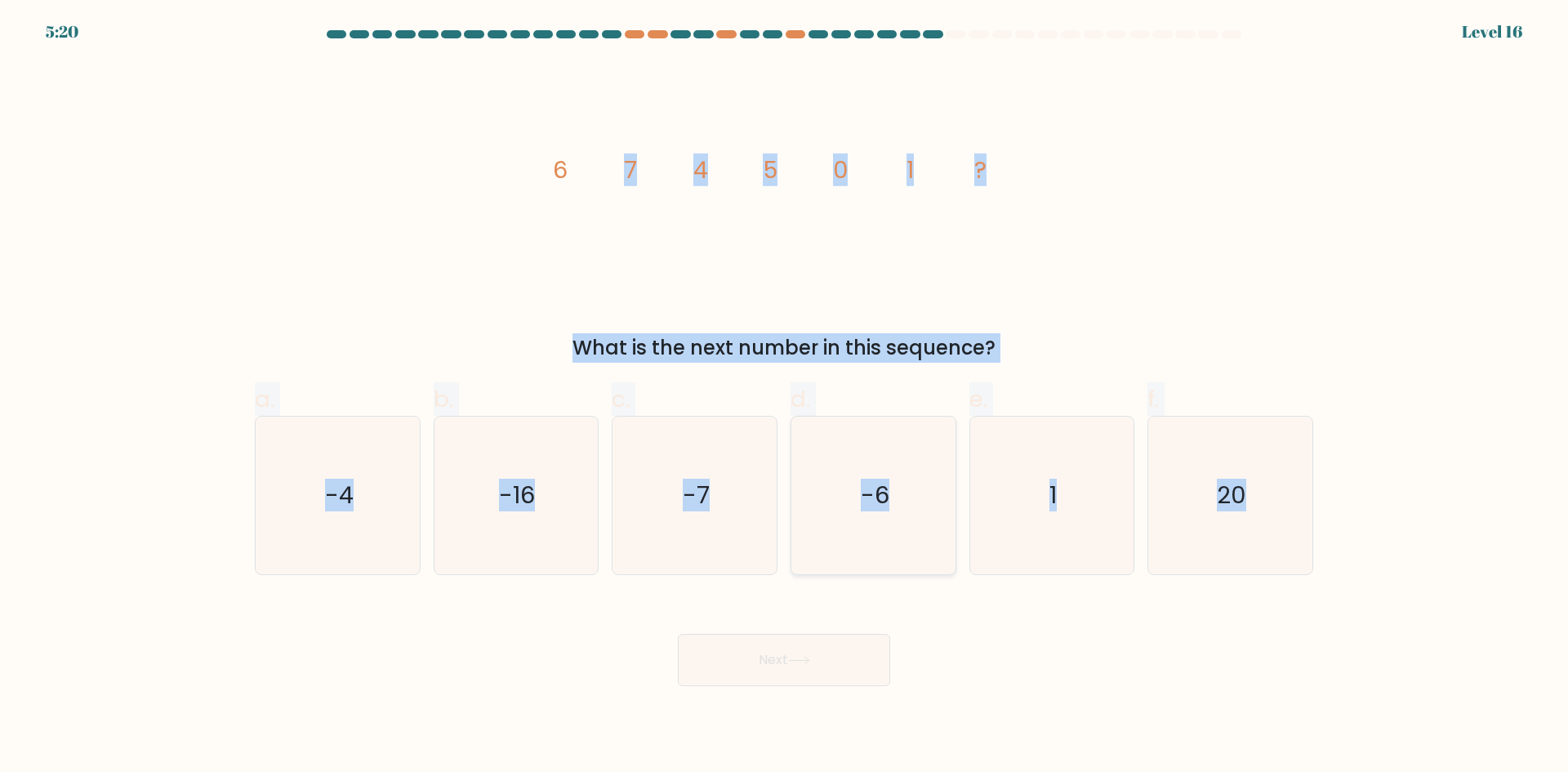
click at [784, 397] on input "d. -6" at bounding box center [784, 392] width 1 height 11
radio input "true"
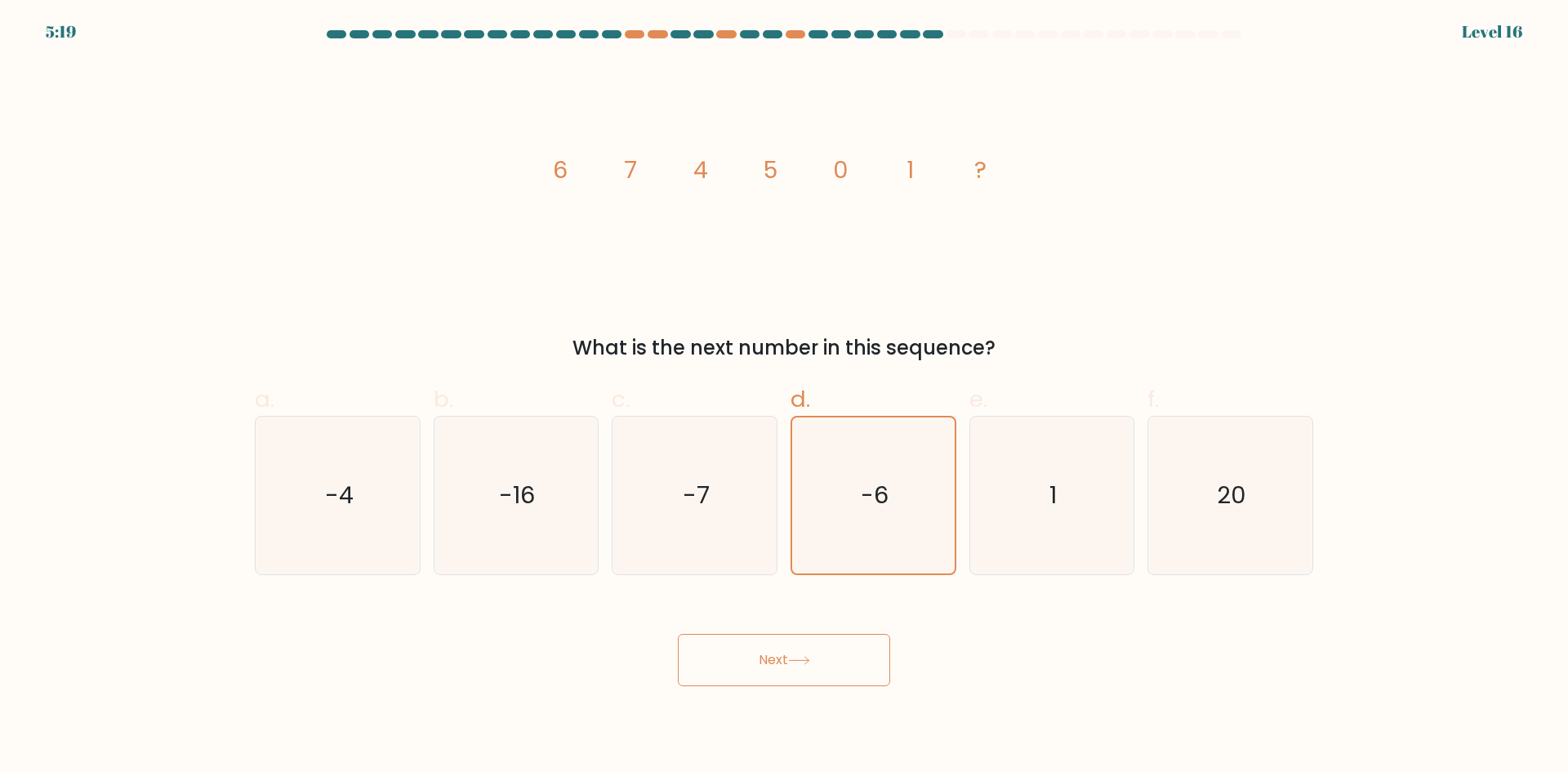
click at [795, 661] on icon at bounding box center [799, 660] width 22 height 9
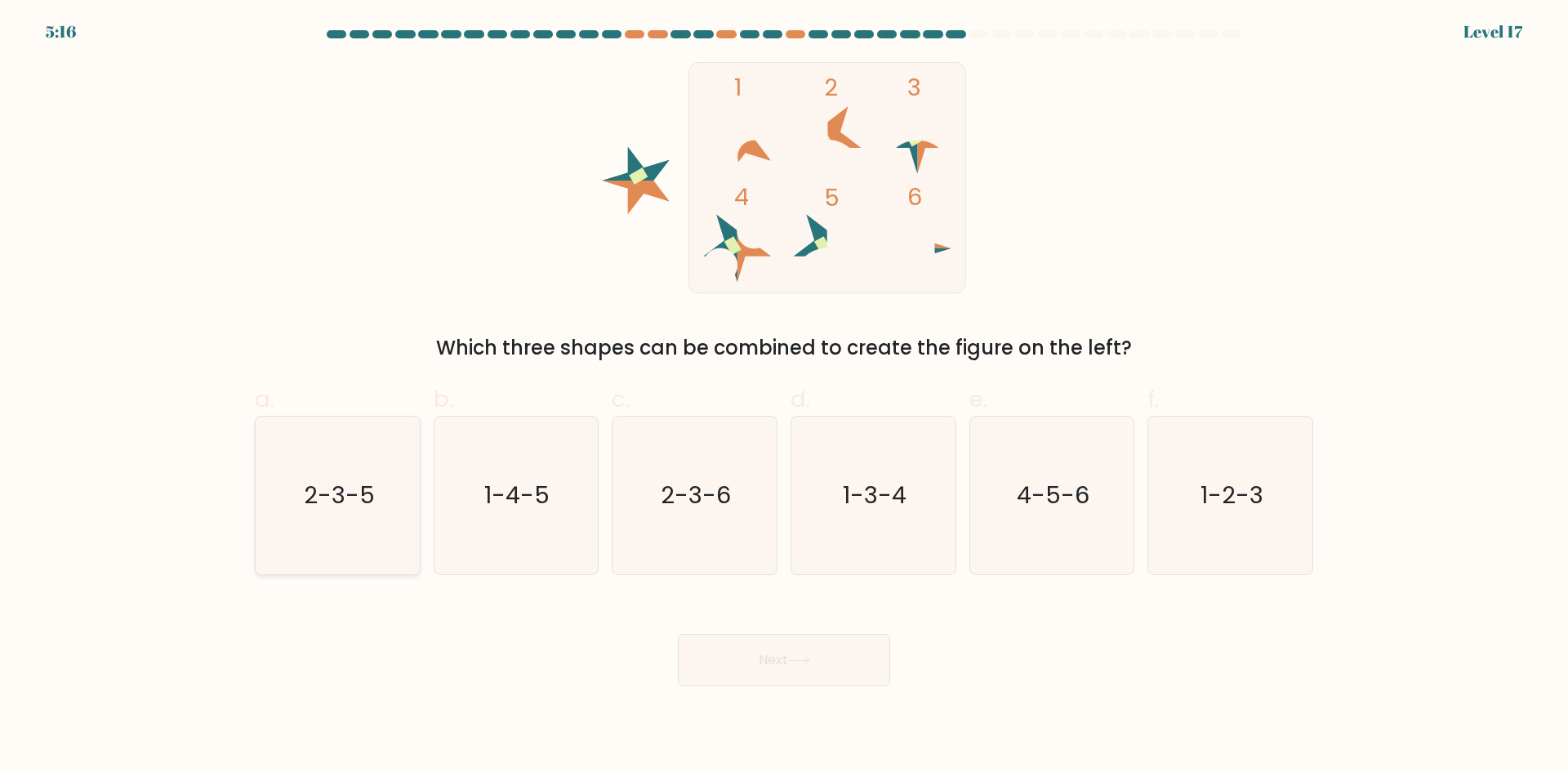
click at [354, 523] on icon "2-3-5" at bounding box center [338, 495] width 157 height 158
click at [784, 397] on input "a. 2-3-5" at bounding box center [784, 392] width 1 height 11
radio input "true"
click at [807, 665] on icon at bounding box center [799, 660] width 22 height 9
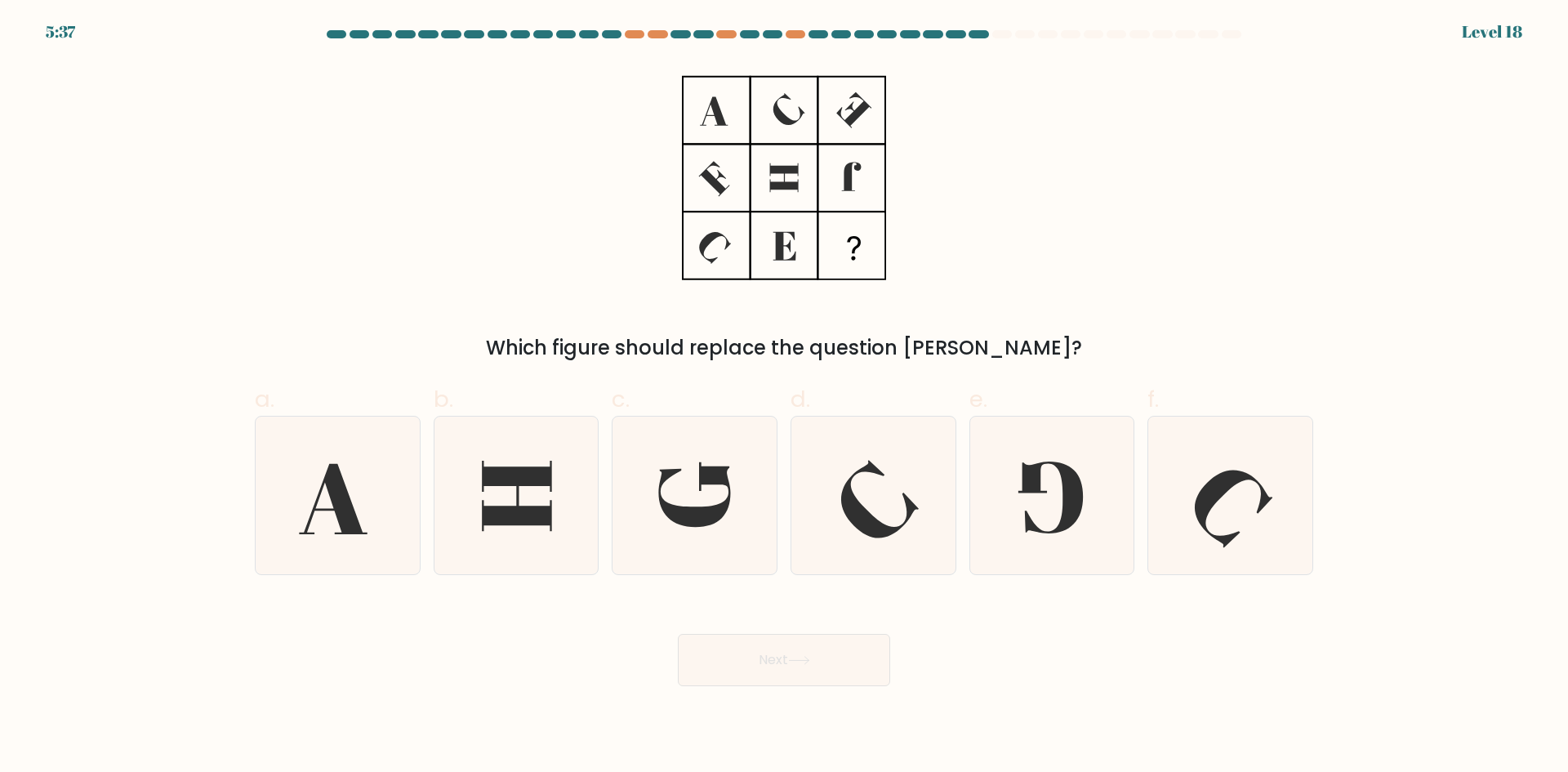
drag, startPoint x: 717, startPoint y: 117, endPoint x: 840, endPoint y: 155, distance: 128.7
click at [821, 144] on icon at bounding box center [784, 178] width 204 height 232
click at [1238, 214] on div "Which figure should replace the question mark?" at bounding box center [784, 212] width 1078 height 300
click at [545, 506] on icon at bounding box center [517, 495] width 70 height 70
click at [784, 397] on input "b." at bounding box center [784, 392] width 1 height 11
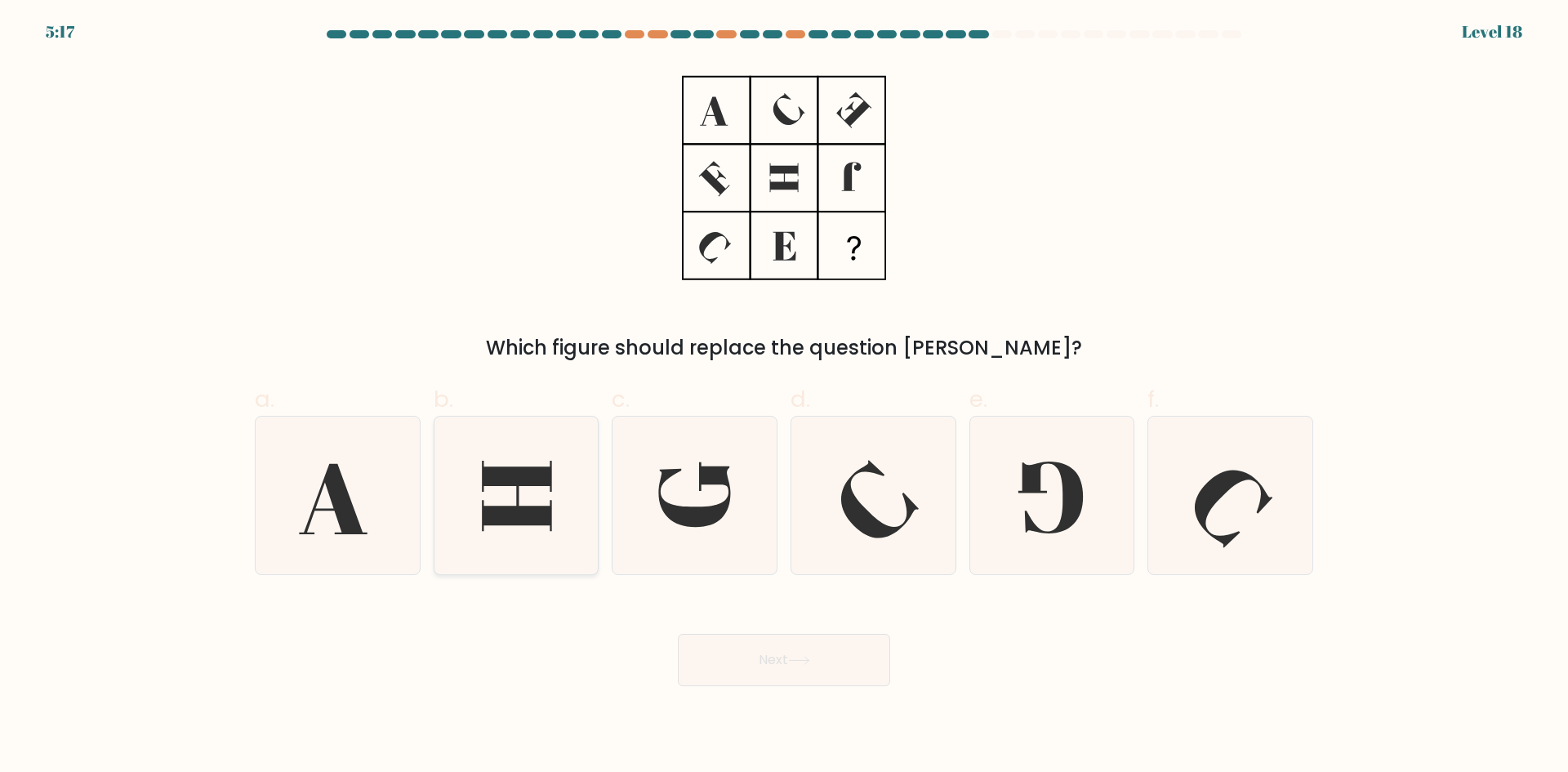
radio input "true"
click at [696, 518] on icon at bounding box center [695, 495] width 72 height 65
click at [784, 397] on input "c." at bounding box center [784, 392] width 1 height 11
radio input "true"
click at [765, 669] on button "Next" at bounding box center [784, 660] width 213 height 52
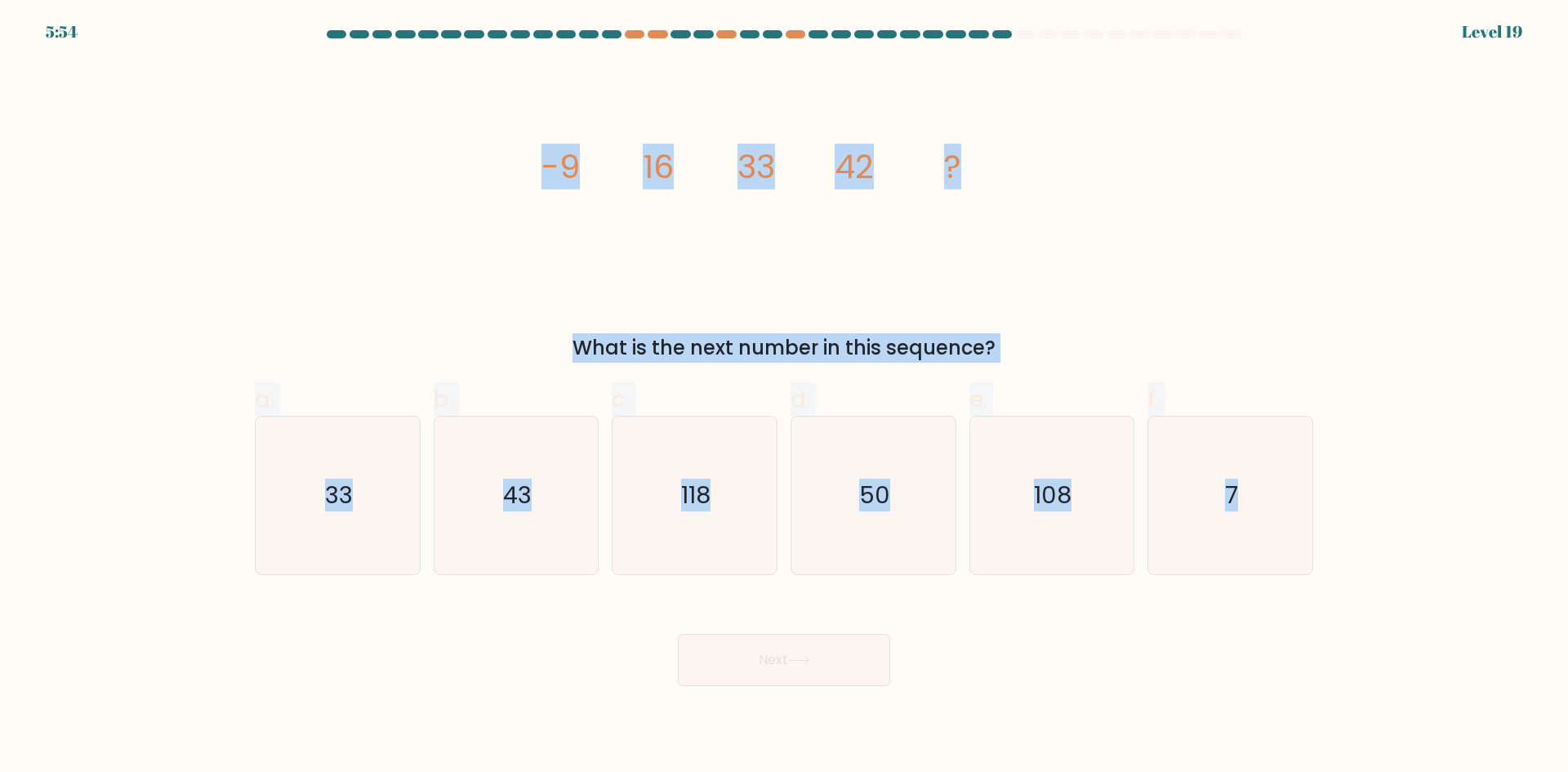
drag, startPoint x: 536, startPoint y: 175, endPoint x: 1386, endPoint y: 511, distance: 914.0
click at [1386, 511] on form at bounding box center [784, 358] width 1568 height 656
copy form "-9 16 33 42 ? What is the next number in this sequence? a. 33 b. 43 c. 118 d. 5…"
click at [350, 222] on div "image/svg+xml -9 16 33 42 ? What is the next number in this sequence?" at bounding box center [784, 212] width 1078 height 300
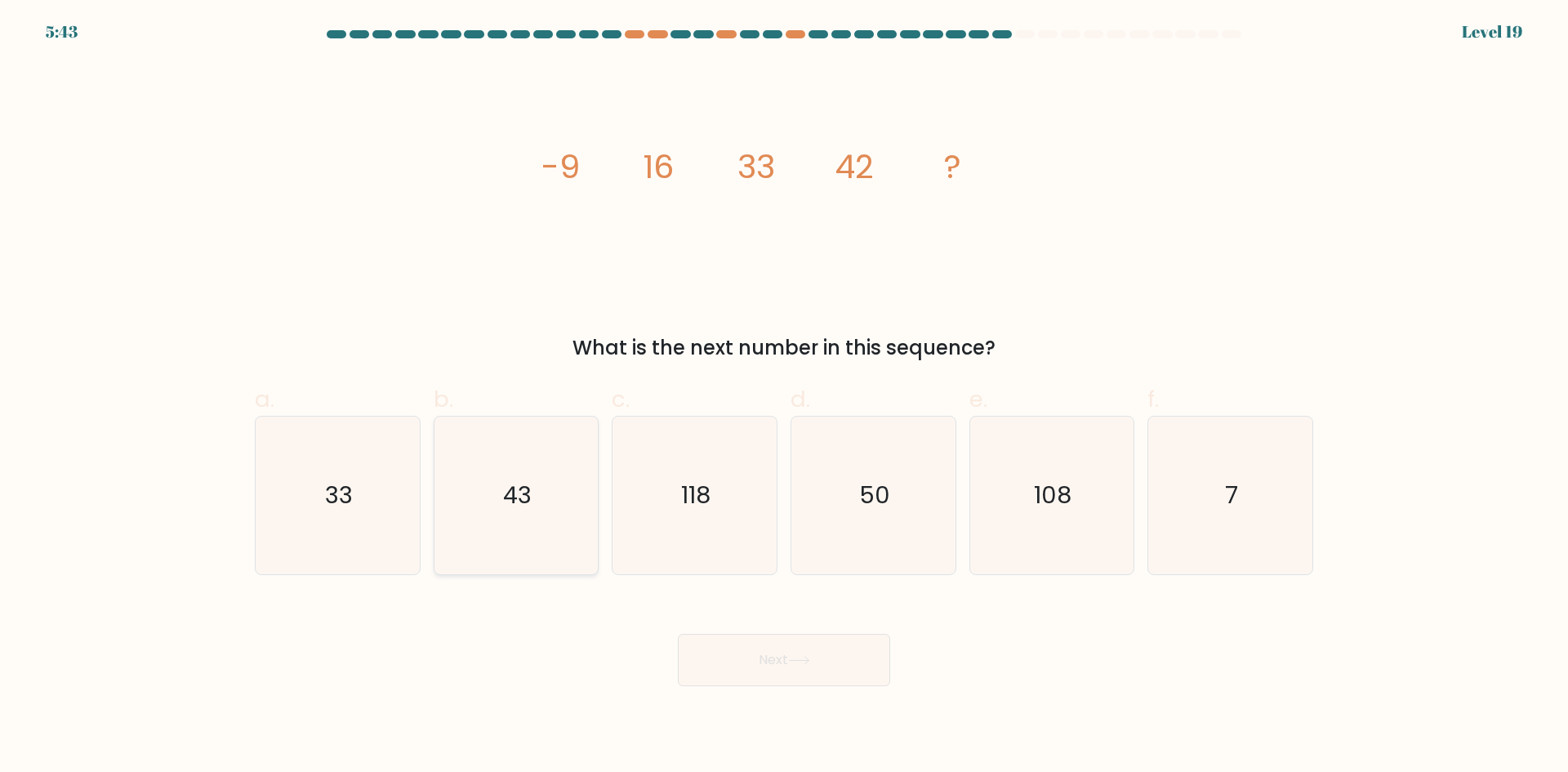
click at [497, 539] on icon "43" at bounding box center [516, 495] width 157 height 158
click at [784, 397] on input "b. 43" at bounding box center [784, 392] width 1 height 11
radio input "true"
click at [774, 661] on button "Next" at bounding box center [784, 660] width 213 height 52
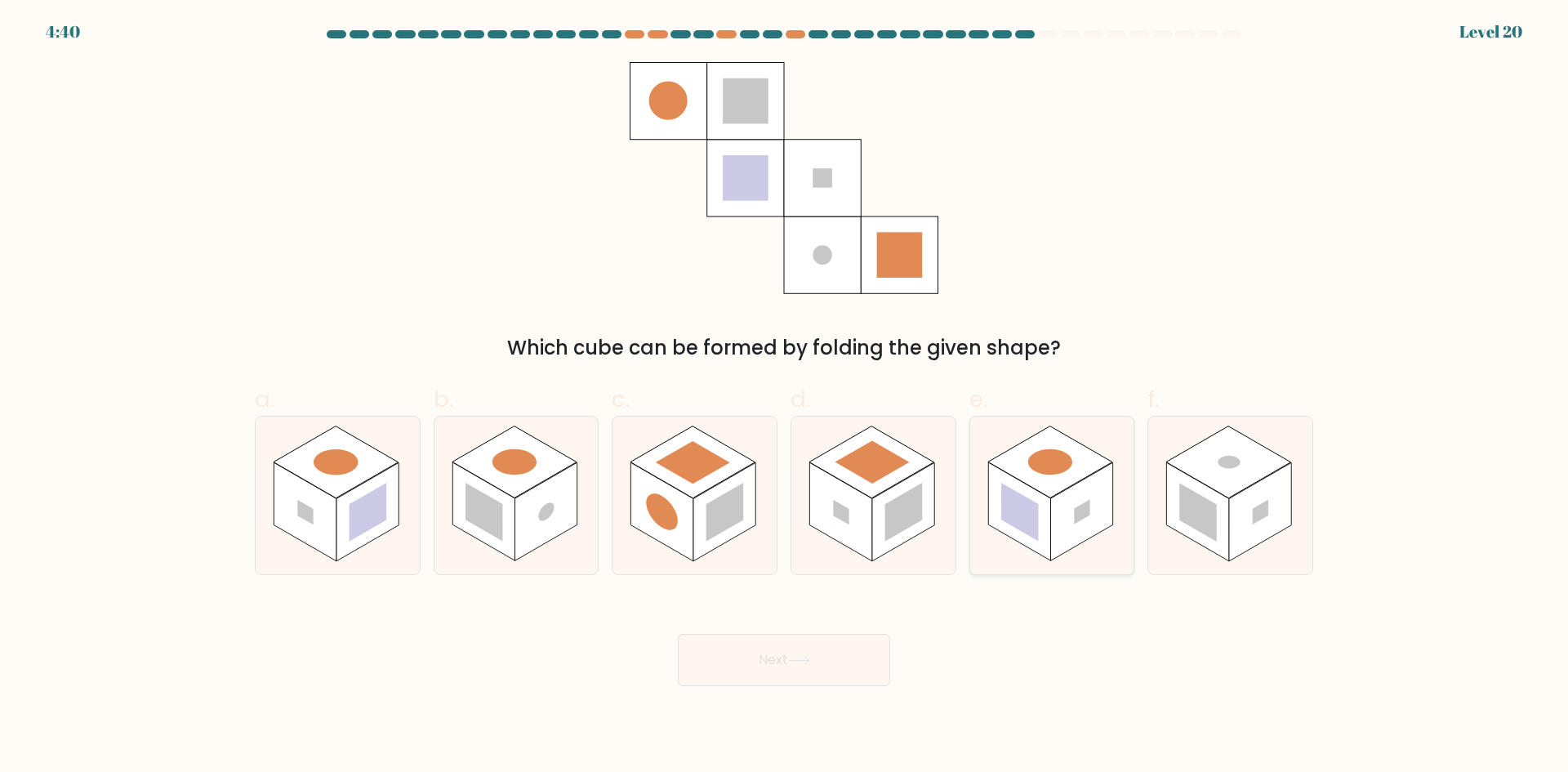
click at [1028, 501] on rect at bounding box center [1020, 512] width 37 height 59
click at [784, 397] on input "e." at bounding box center [784, 392] width 1 height 11
radio input "true"
click at [820, 677] on button "Next" at bounding box center [784, 660] width 213 height 52
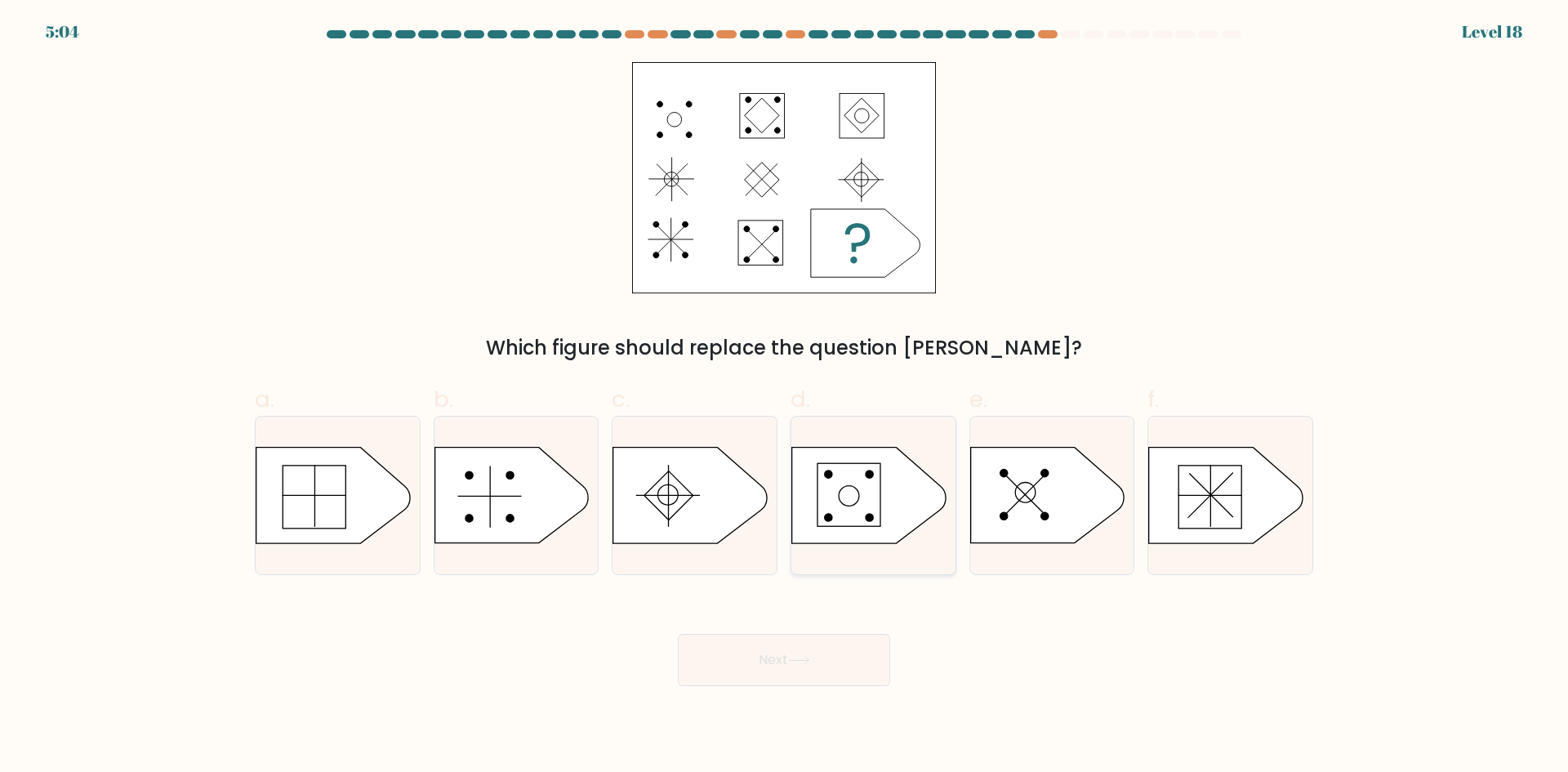
click at [840, 507] on icon at bounding box center [869, 495] width 154 height 96
click at [784, 397] on input "d." at bounding box center [784, 392] width 1 height 11
radio input "true"
click at [804, 647] on button "Next" at bounding box center [784, 660] width 213 height 52
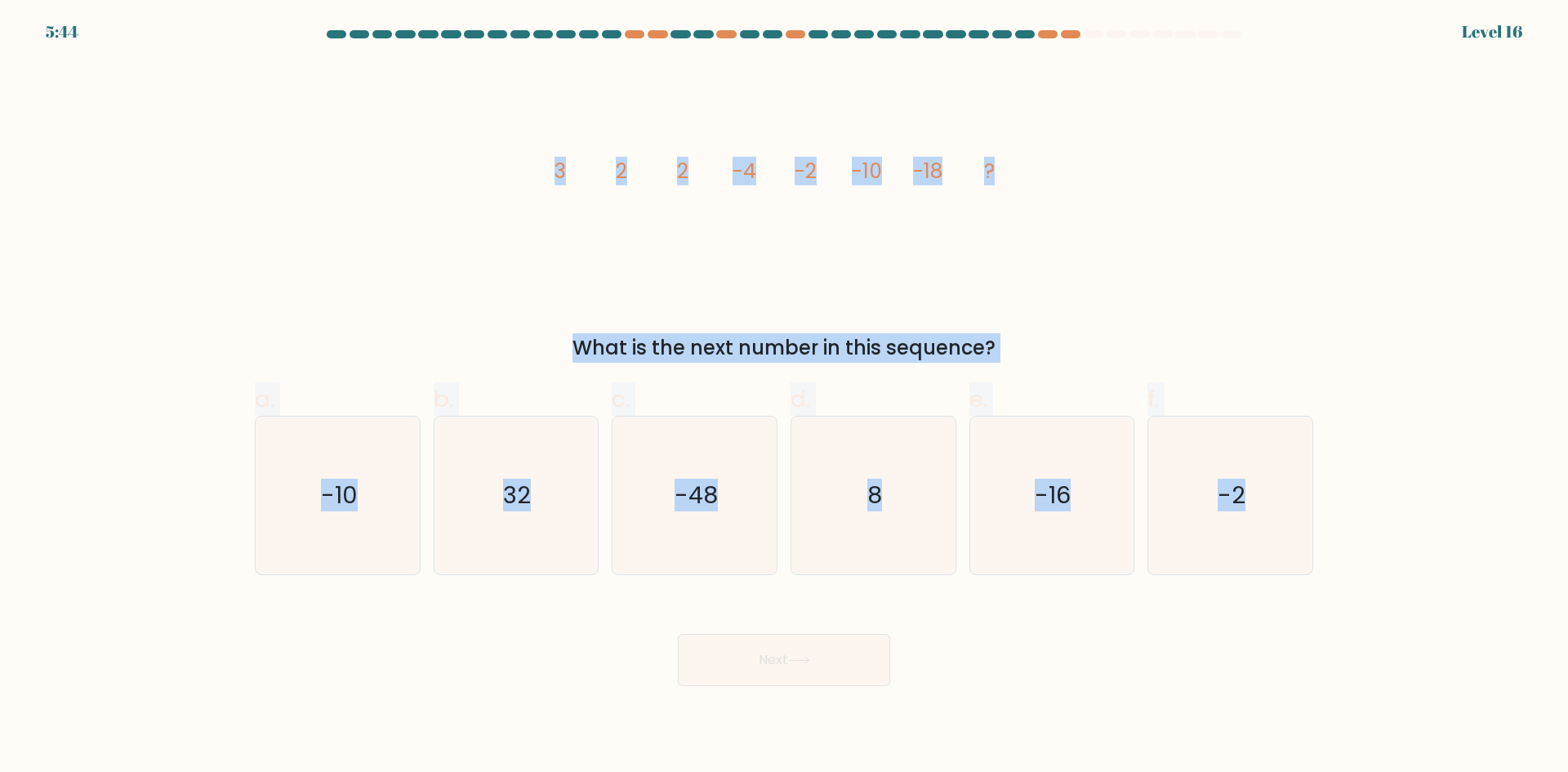
drag, startPoint x: 531, startPoint y: 164, endPoint x: 1434, endPoint y: 564, distance: 987.6
click at [1434, 564] on form at bounding box center [784, 358] width 1568 height 656
click at [452, 253] on div "image/svg+xml 3 2 2 -4 -2 -10 -18 ? What is the next number in this sequence?" at bounding box center [784, 212] width 1078 height 300
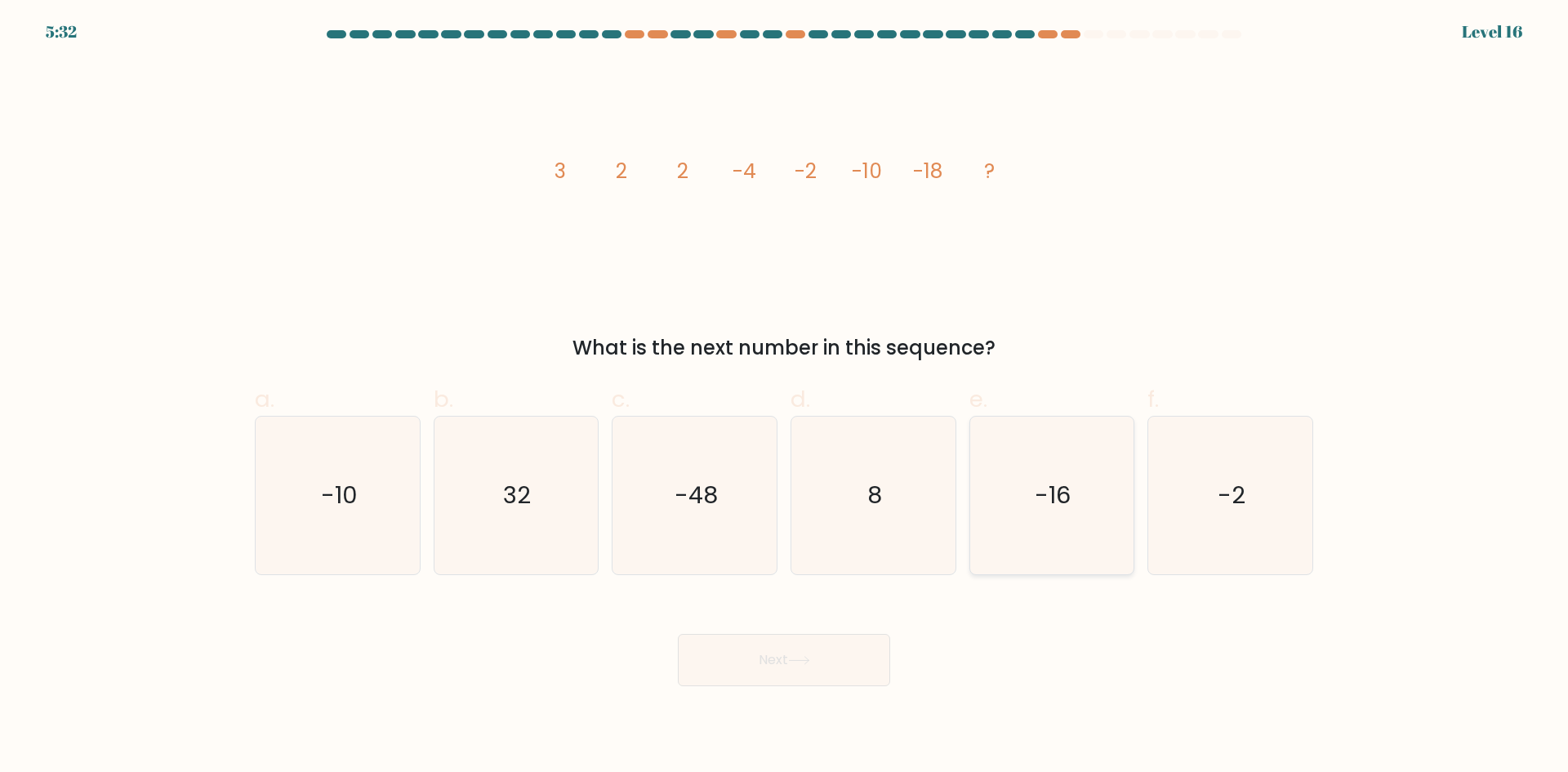
click at [1028, 516] on icon "-16" at bounding box center [1051, 495] width 157 height 158
click at [784, 397] on input "e. -16" at bounding box center [784, 392] width 1 height 11
radio input "true"
click at [772, 674] on button "Next" at bounding box center [784, 660] width 213 height 52
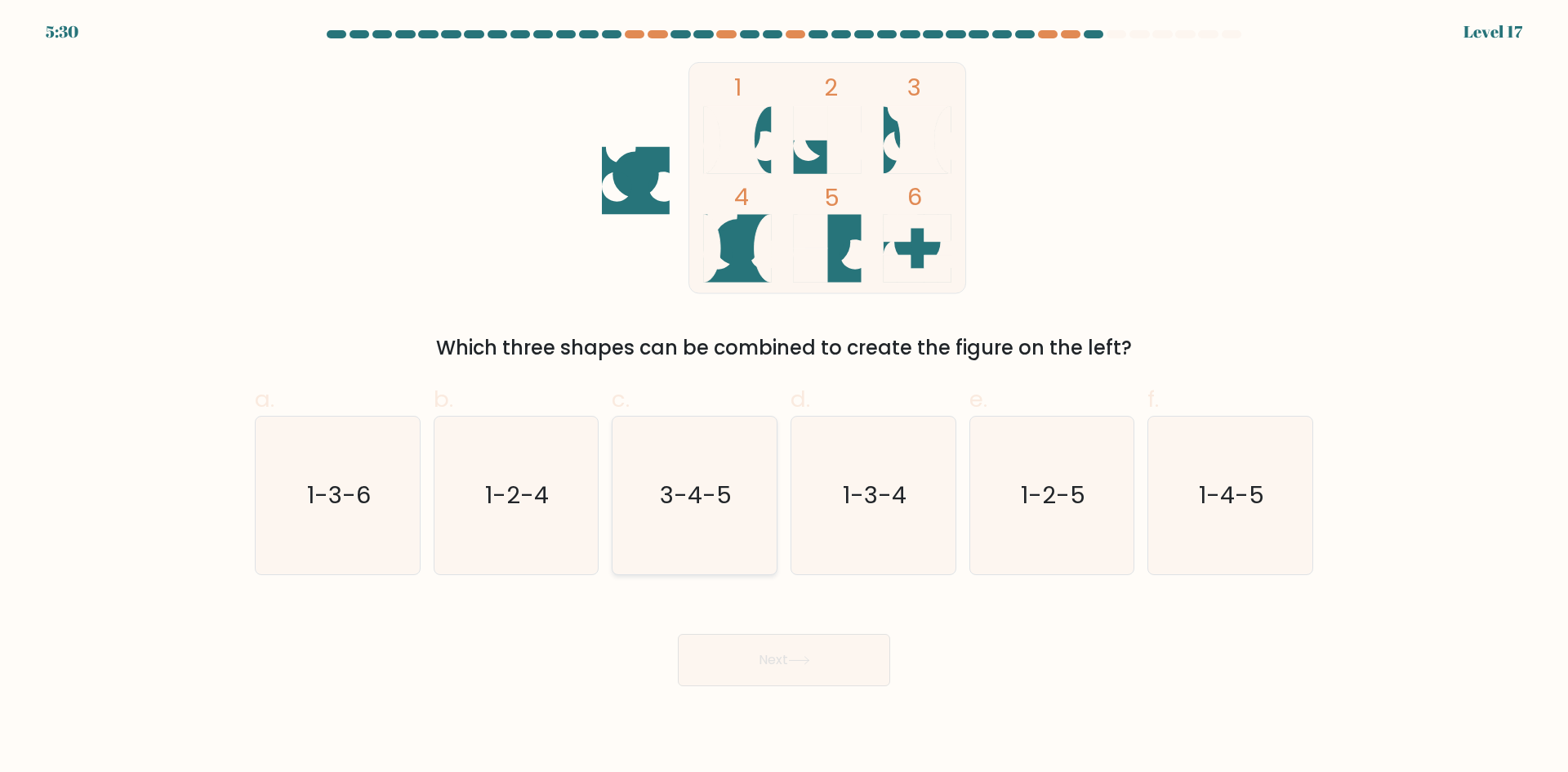
click at [680, 524] on icon "3-4-5" at bounding box center [695, 495] width 157 height 158
click at [784, 397] on input "c. 3-4-5" at bounding box center [784, 392] width 1 height 11
radio input "true"
click at [759, 674] on button "Next" at bounding box center [784, 660] width 213 height 52
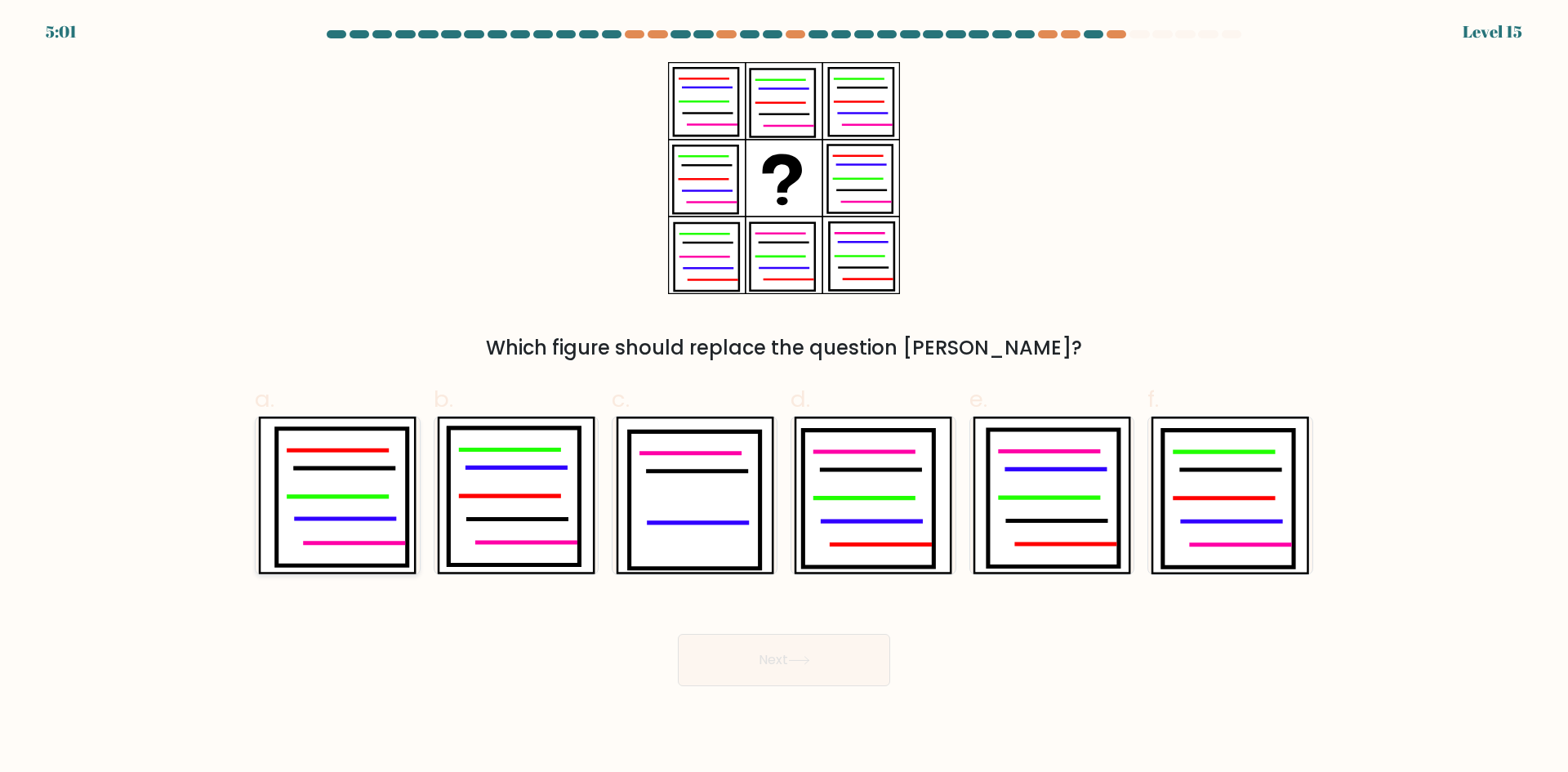
click at [331, 522] on icon at bounding box center [342, 497] width 131 height 137
click at [784, 397] on input "a." at bounding box center [784, 392] width 1 height 11
radio input "true"
click at [767, 665] on button "Next" at bounding box center [784, 660] width 213 height 52
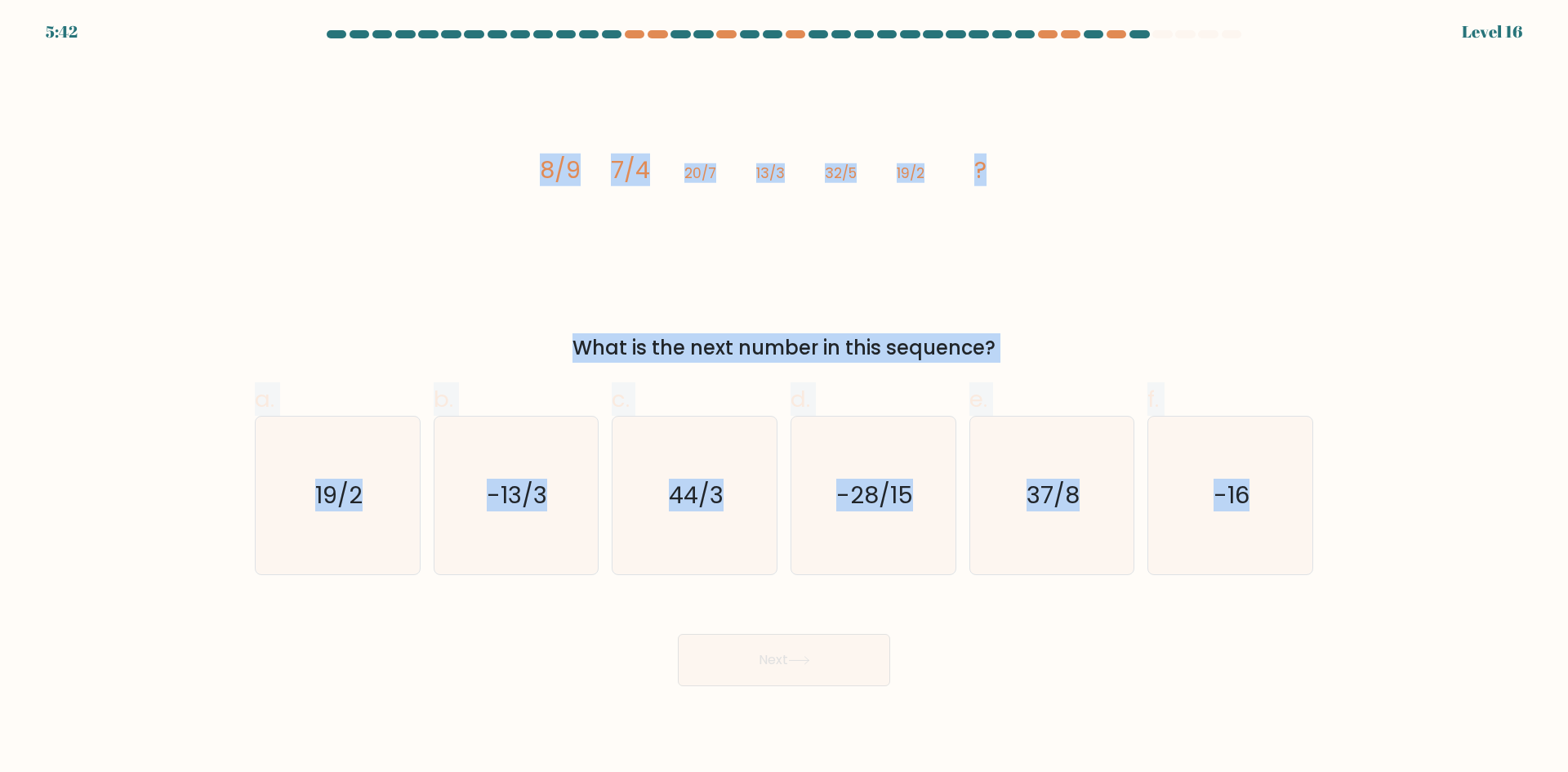
drag, startPoint x: 533, startPoint y: 168, endPoint x: 1482, endPoint y: 502, distance: 1006.1
click at [1482, 502] on form at bounding box center [784, 358] width 1568 height 656
click at [398, 196] on div "image/svg+xml 8/9 7/4 20/7 13/3 32/5 19/2 ? What is the next number in this seq…" at bounding box center [784, 212] width 1078 height 300
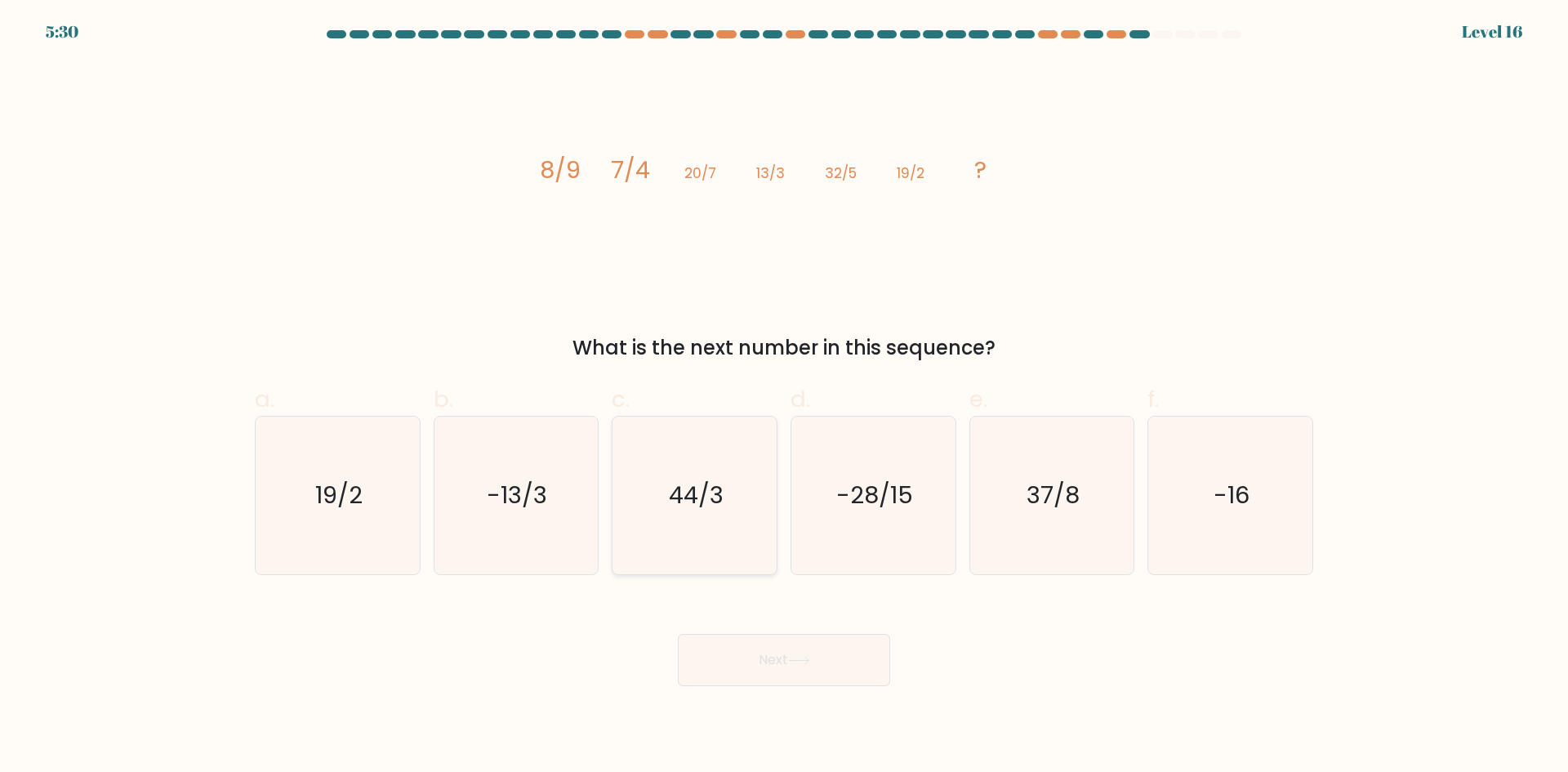
click at [721, 543] on icon "44/3" at bounding box center [695, 495] width 157 height 158
click at [784, 397] on input "c. 44/3" at bounding box center [784, 392] width 1 height 11
radio input "true"
click at [746, 682] on button "Next" at bounding box center [784, 660] width 213 height 52
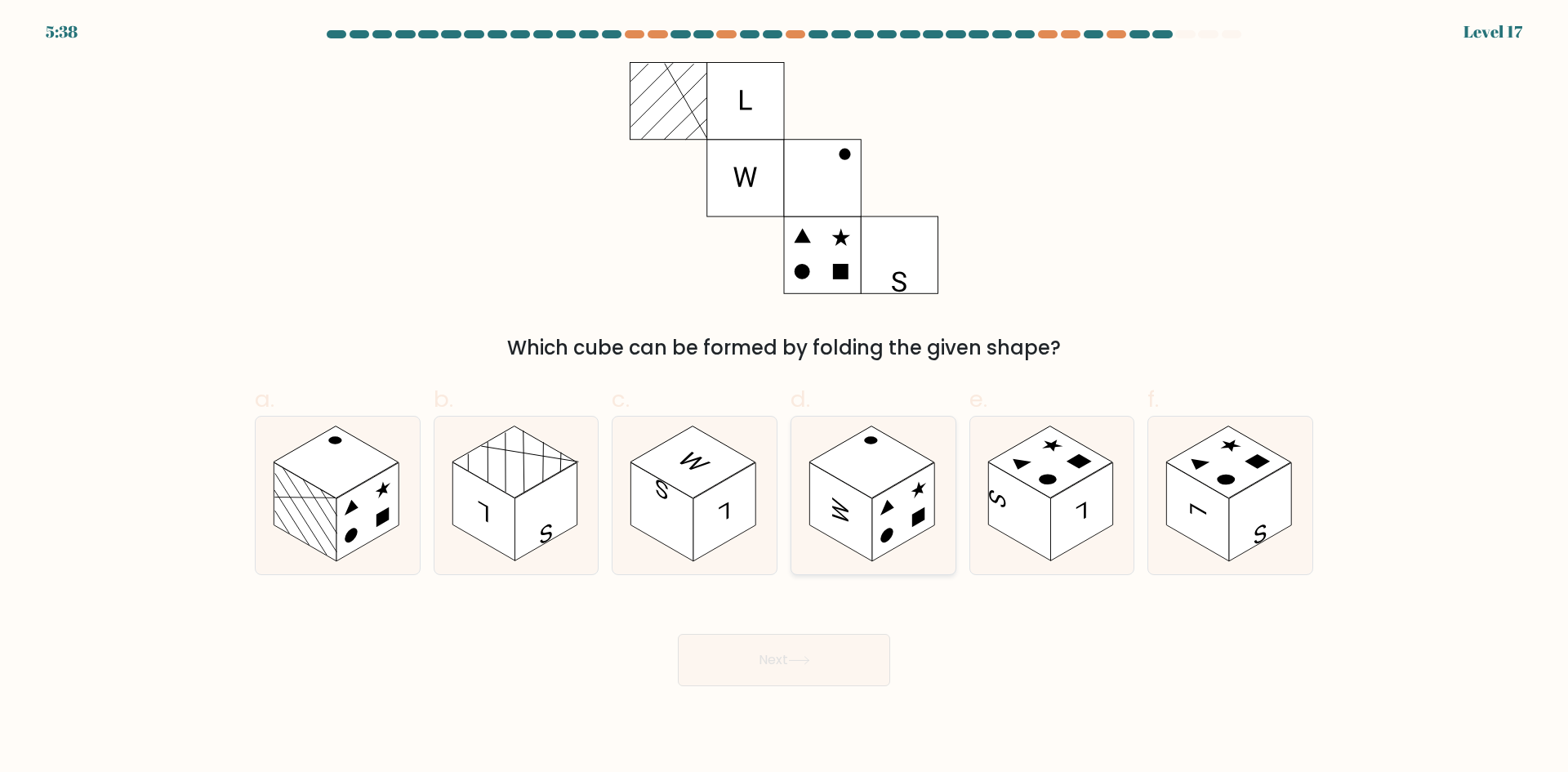
drag, startPoint x: 847, startPoint y: 487, endPoint x: 826, endPoint y: 566, distance: 81.7
click at [847, 488] on rect at bounding box center [840, 512] width 62 height 98
click at [784, 397] on input "d." at bounding box center [784, 392] width 1 height 11
radio input "true"
click at [764, 670] on button "Next" at bounding box center [784, 660] width 213 height 52
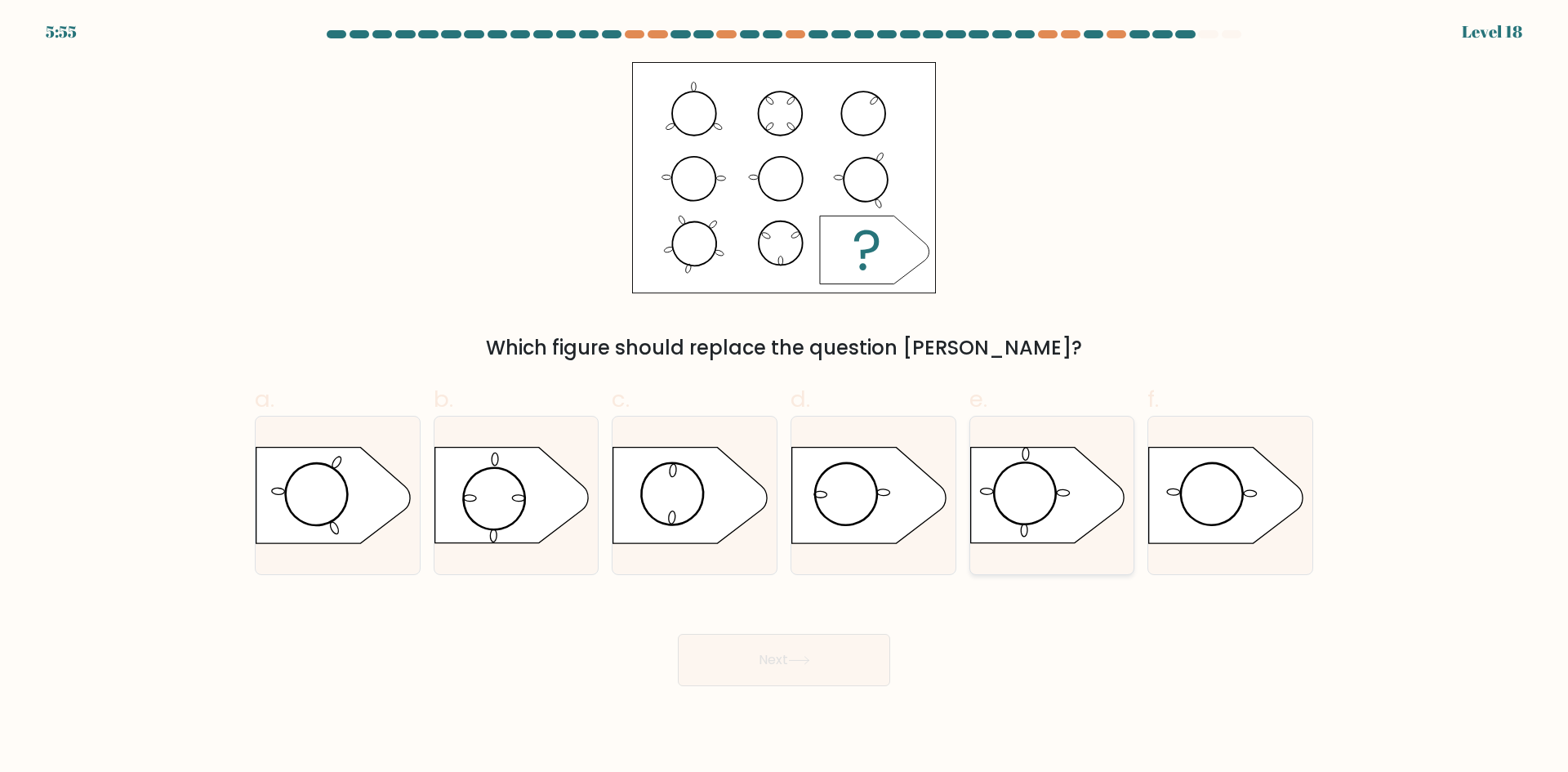
click at [1020, 505] on icon at bounding box center [1047, 495] width 154 height 96
click at [784, 397] on input "e." at bounding box center [784, 392] width 1 height 11
radio input "true"
click at [762, 649] on button "Next" at bounding box center [784, 660] width 213 height 52
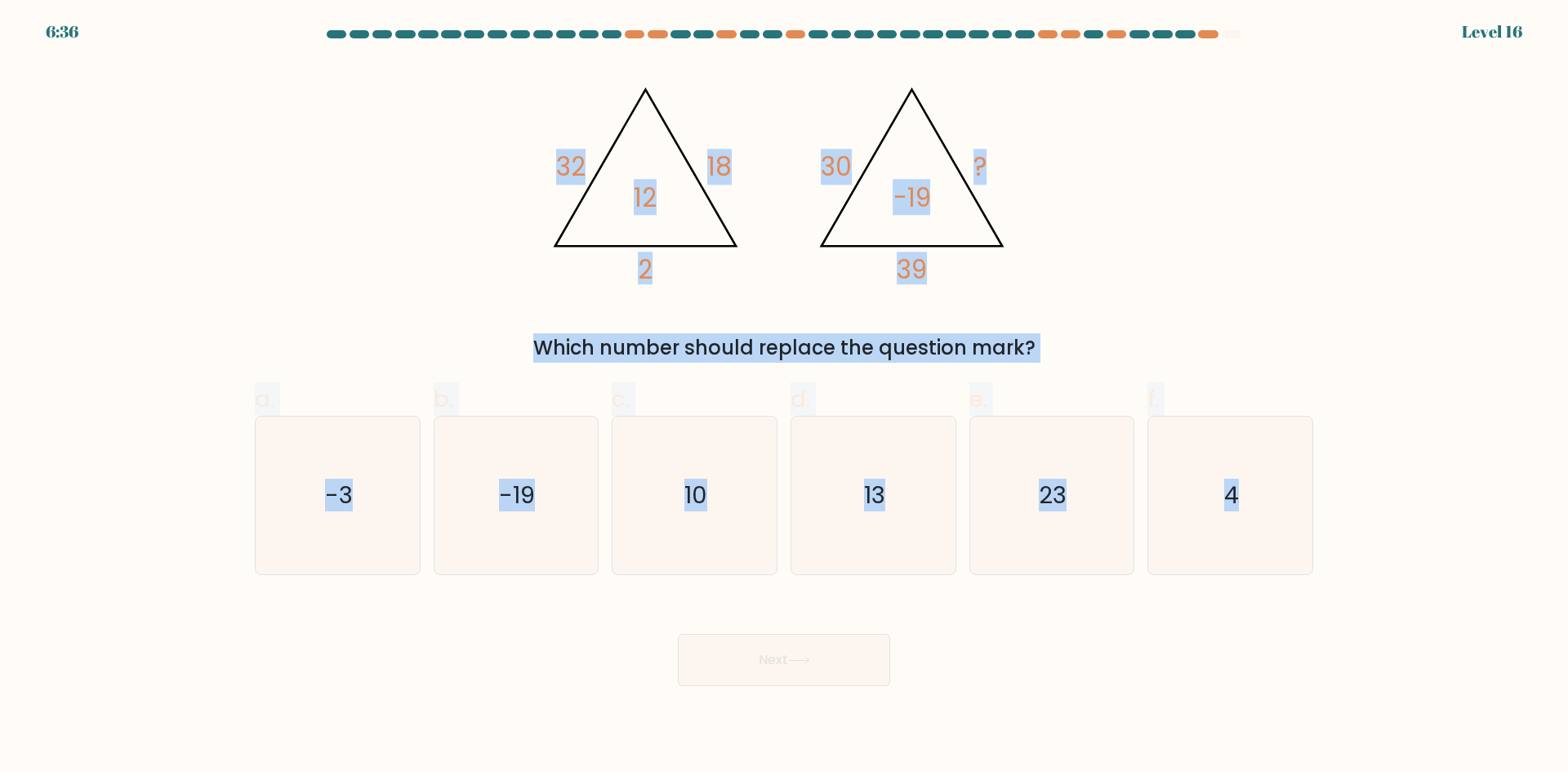
drag, startPoint x: 556, startPoint y: 179, endPoint x: 1346, endPoint y: 579, distance: 885.5
click at [1346, 579] on form at bounding box center [784, 358] width 1568 height 656
click at [1134, 222] on div "@import url('https://fonts.googleapis.com/css?family=Abril+Fatface:400,100,100i…" at bounding box center [784, 212] width 1078 height 300
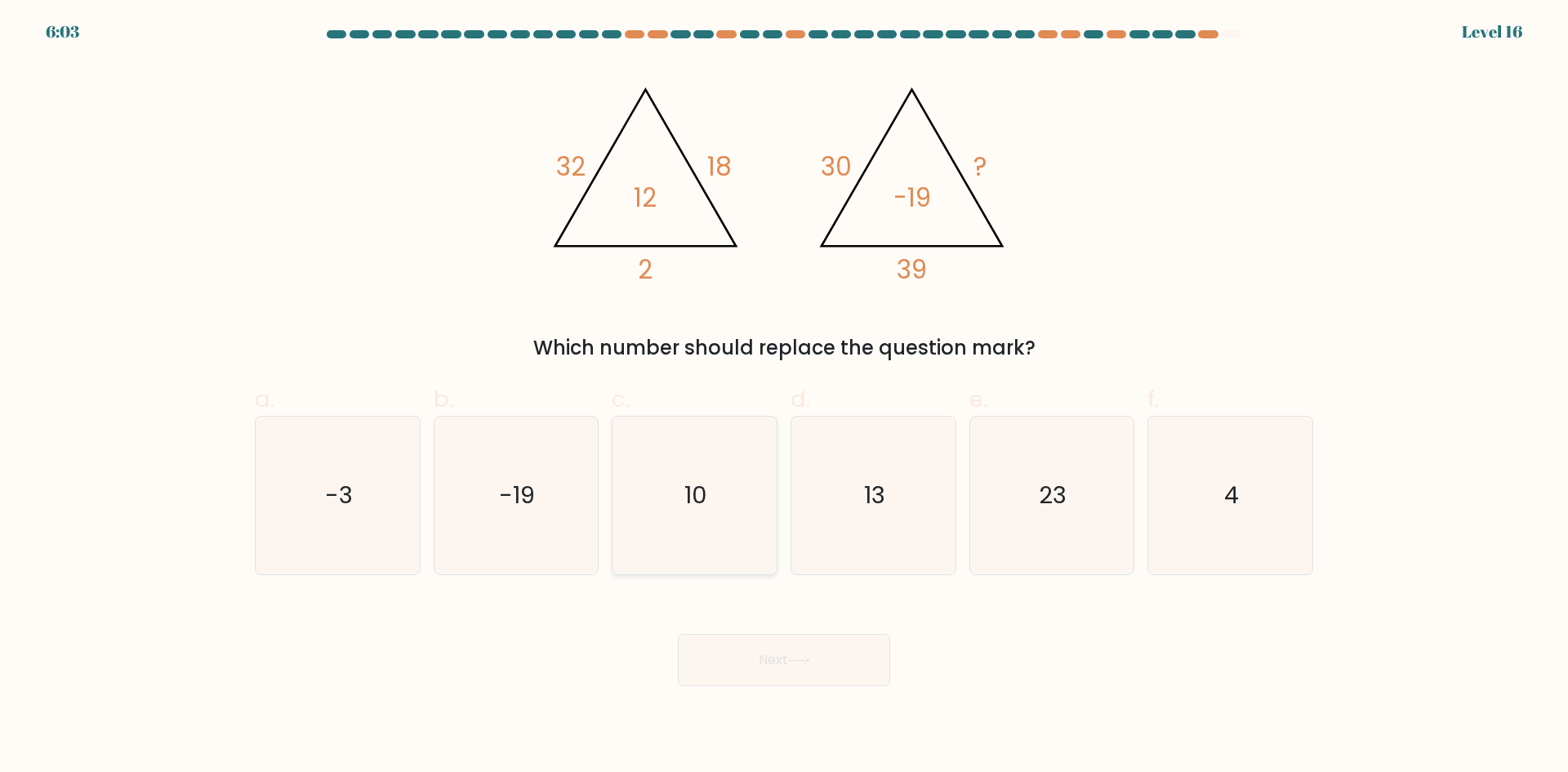
click at [679, 495] on icon "10" at bounding box center [695, 495] width 157 height 158
click at [784, 397] on input "c. 10" at bounding box center [784, 392] width 1 height 11
radio input "true"
click at [739, 668] on button "Next" at bounding box center [784, 660] width 213 height 52
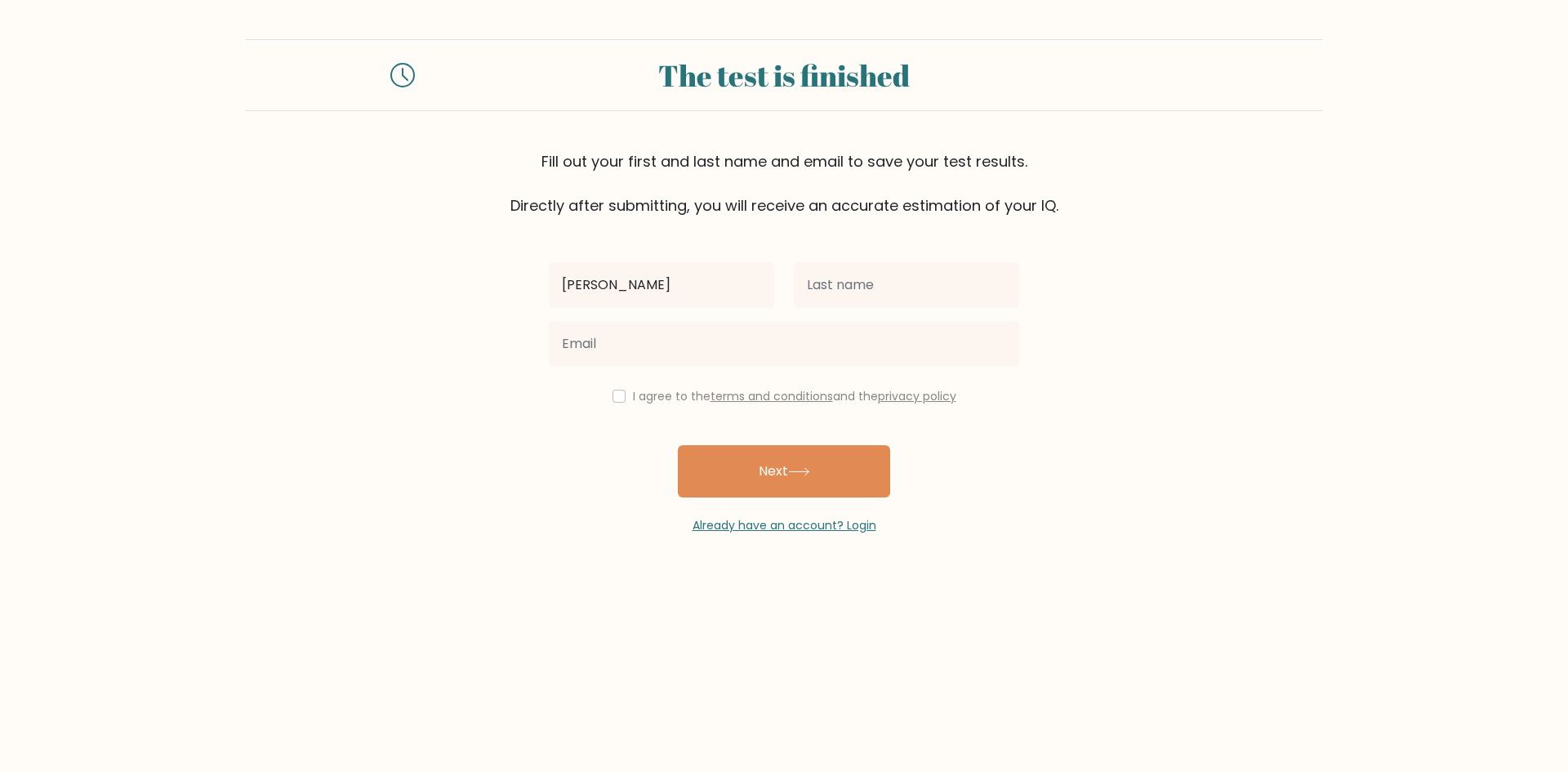
type input "[PERSON_NAME]"
click at [907, 274] on input "f" at bounding box center [907, 285] width 225 height 45
type input "Ferolino"
click at [718, 385] on div "Joniel Ferolino I agree to the terms and conditions and the privacy policy Next…" at bounding box center [784, 375] width 490 height 318
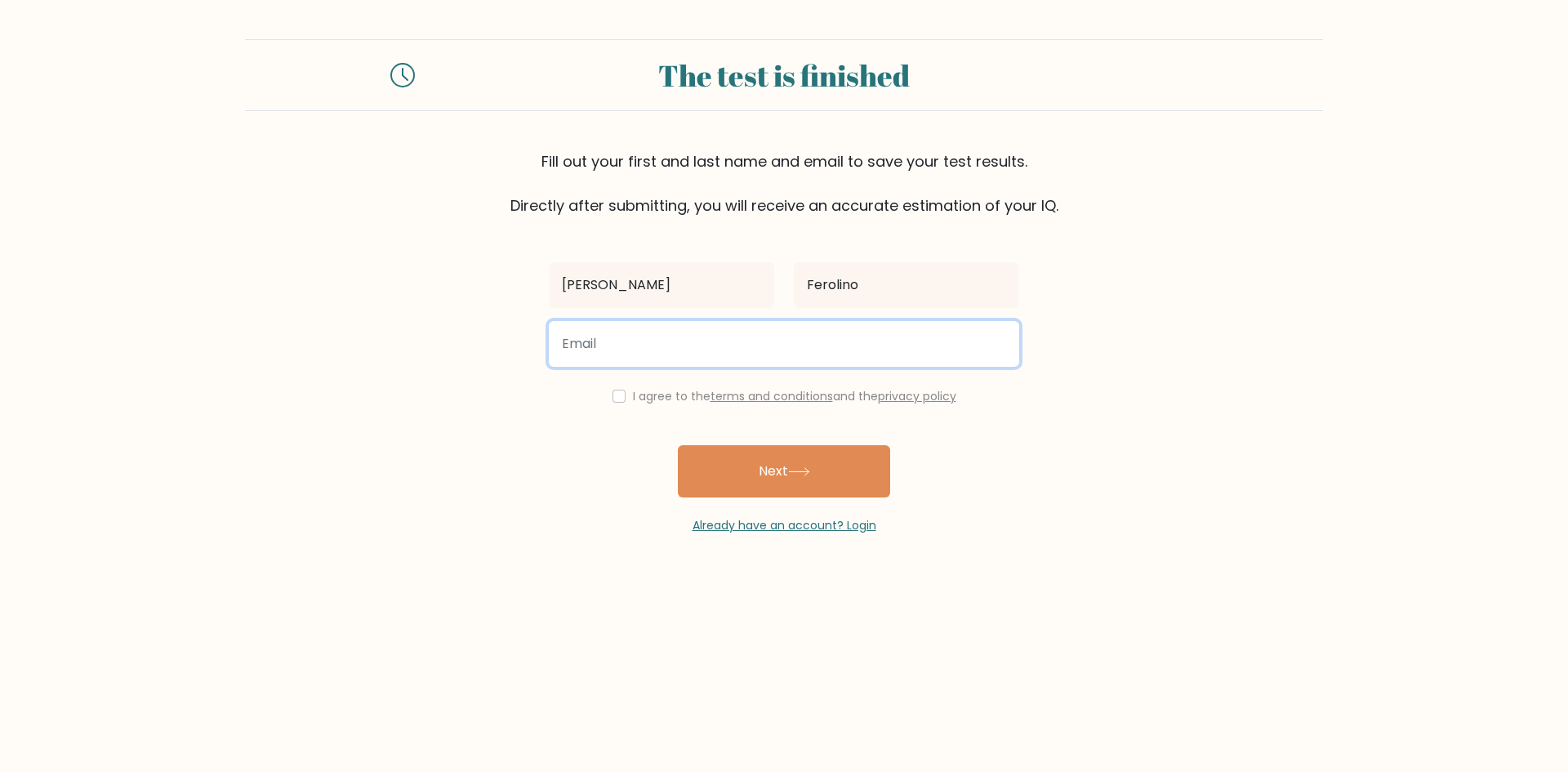
click at [712, 357] on input "email" at bounding box center [784, 344] width 470 height 45
type input "jonielferolino95@gmail.com"
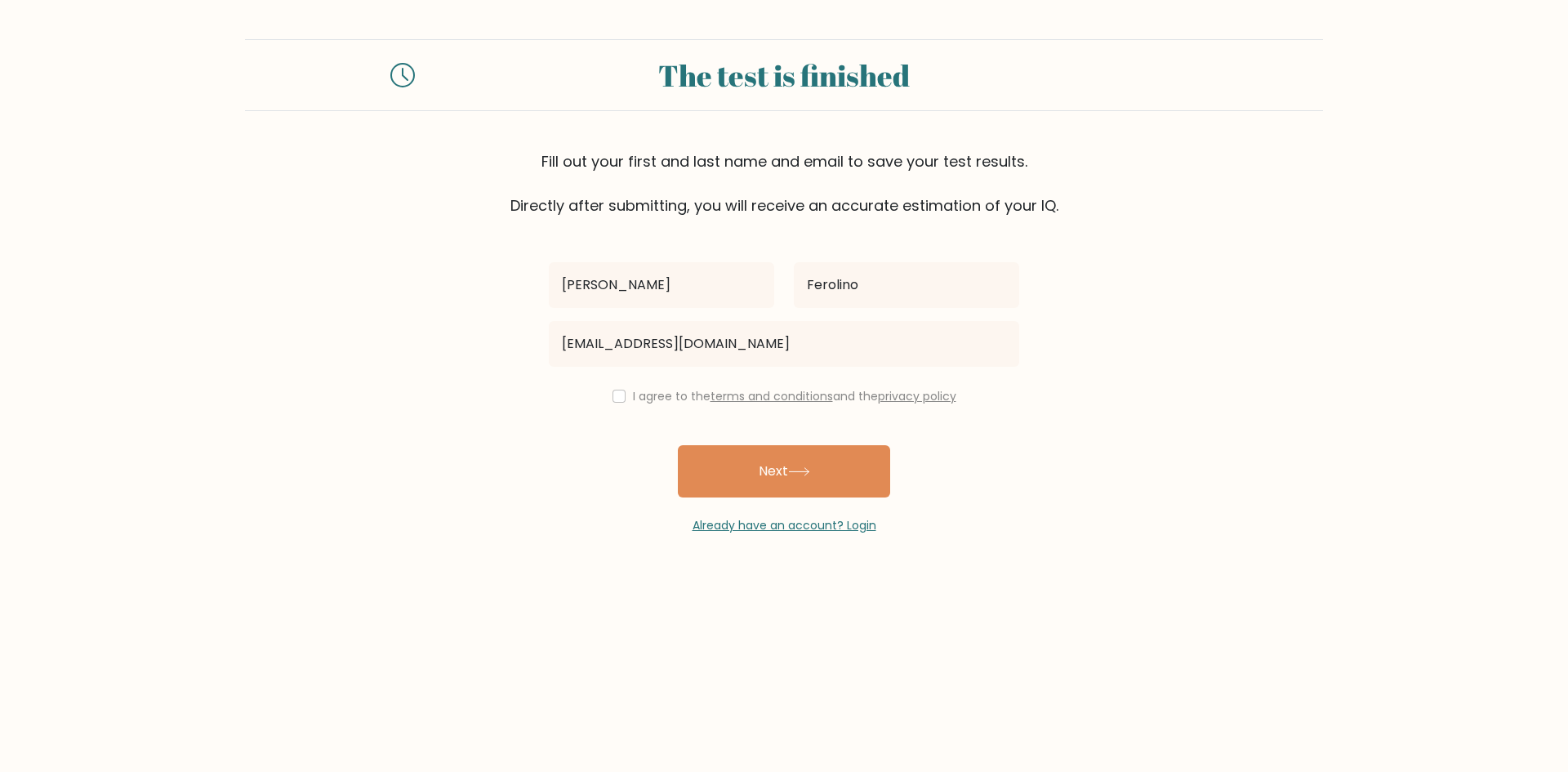
click at [627, 391] on div "I agree to the terms and conditions and the privacy policy" at bounding box center [784, 397] width 490 height 20
click at [620, 400] on input "checkbox" at bounding box center [618, 396] width 13 height 13
checkbox input "true"
click at [746, 456] on button "Next" at bounding box center [784, 471] width 213 height 52
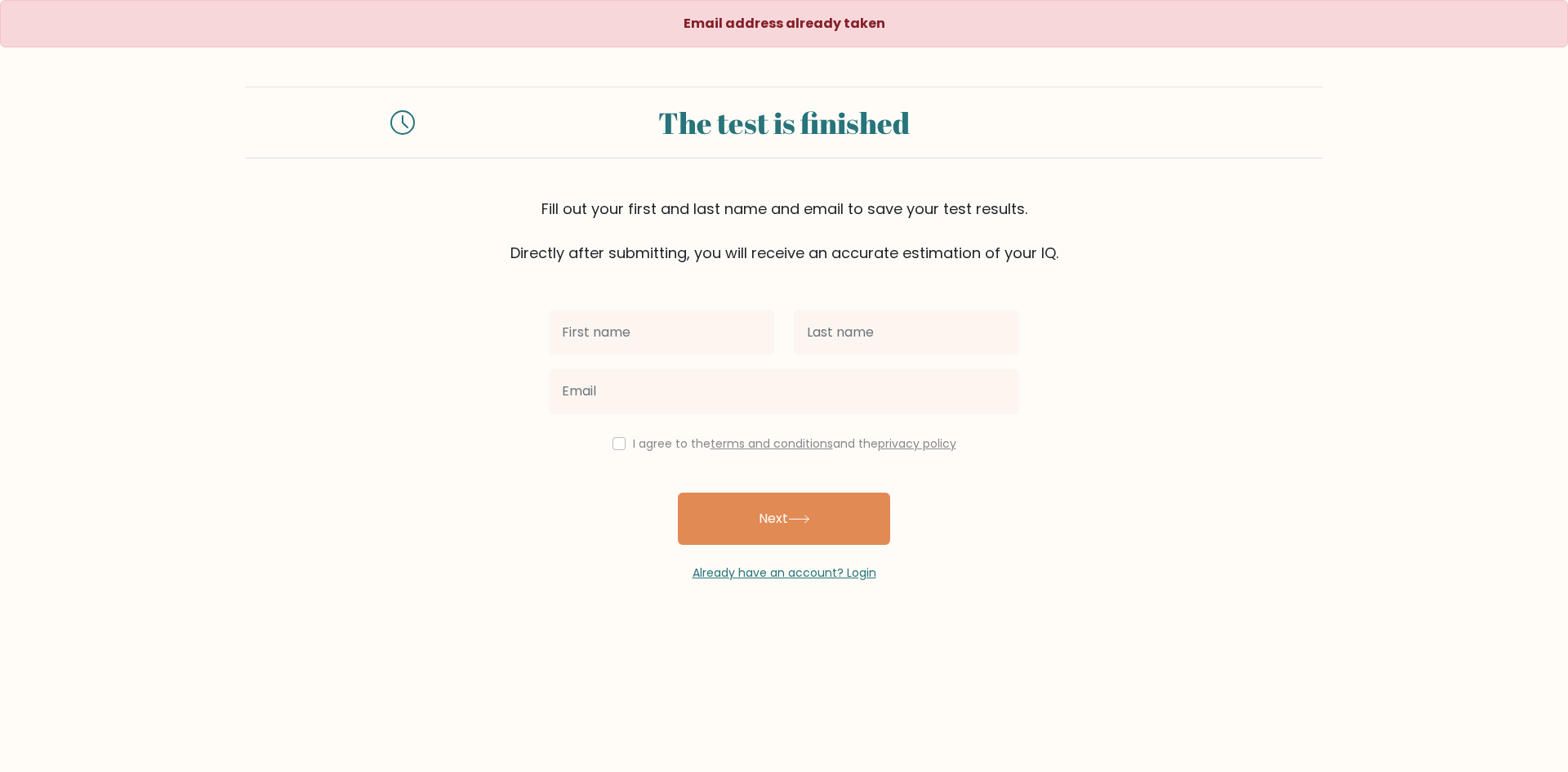
click at [249, 94] on div "The test is finished" at bounding box center [784, 122] width 1078 height 72
click at [1240, 250] on div "Fill out your first and last name and email to save your test results. Directly…" at bounding box center [784, 230] width 1078 height 66
click at [617, 327] on input "text" at bounding box center [661, 333] width 225 height 45
type input "[PERSON_NAME]"
click at [870, 336] on input "text" at bounding box center [907, 333] width 225 height 45
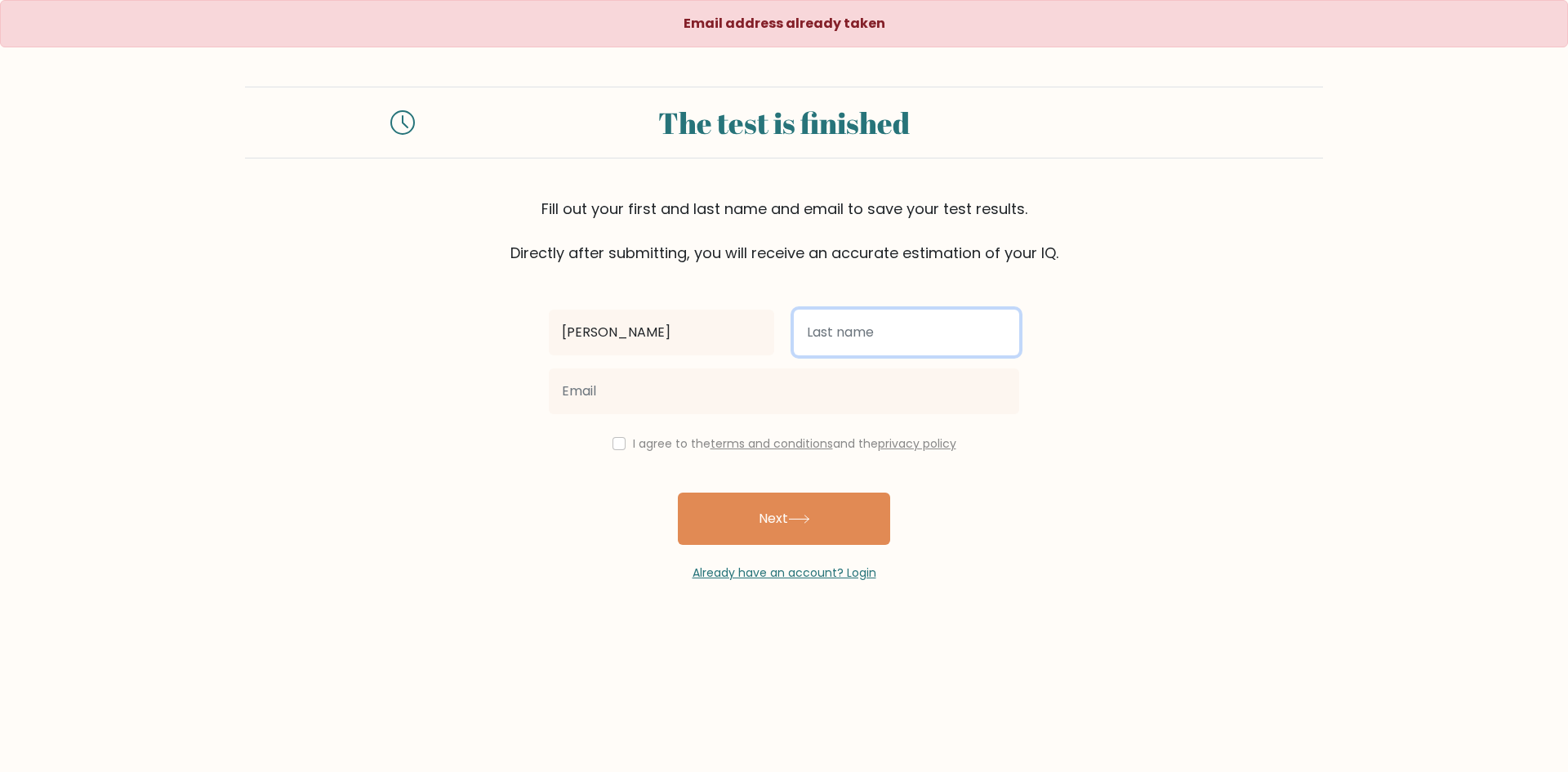
type input "Ferolino"
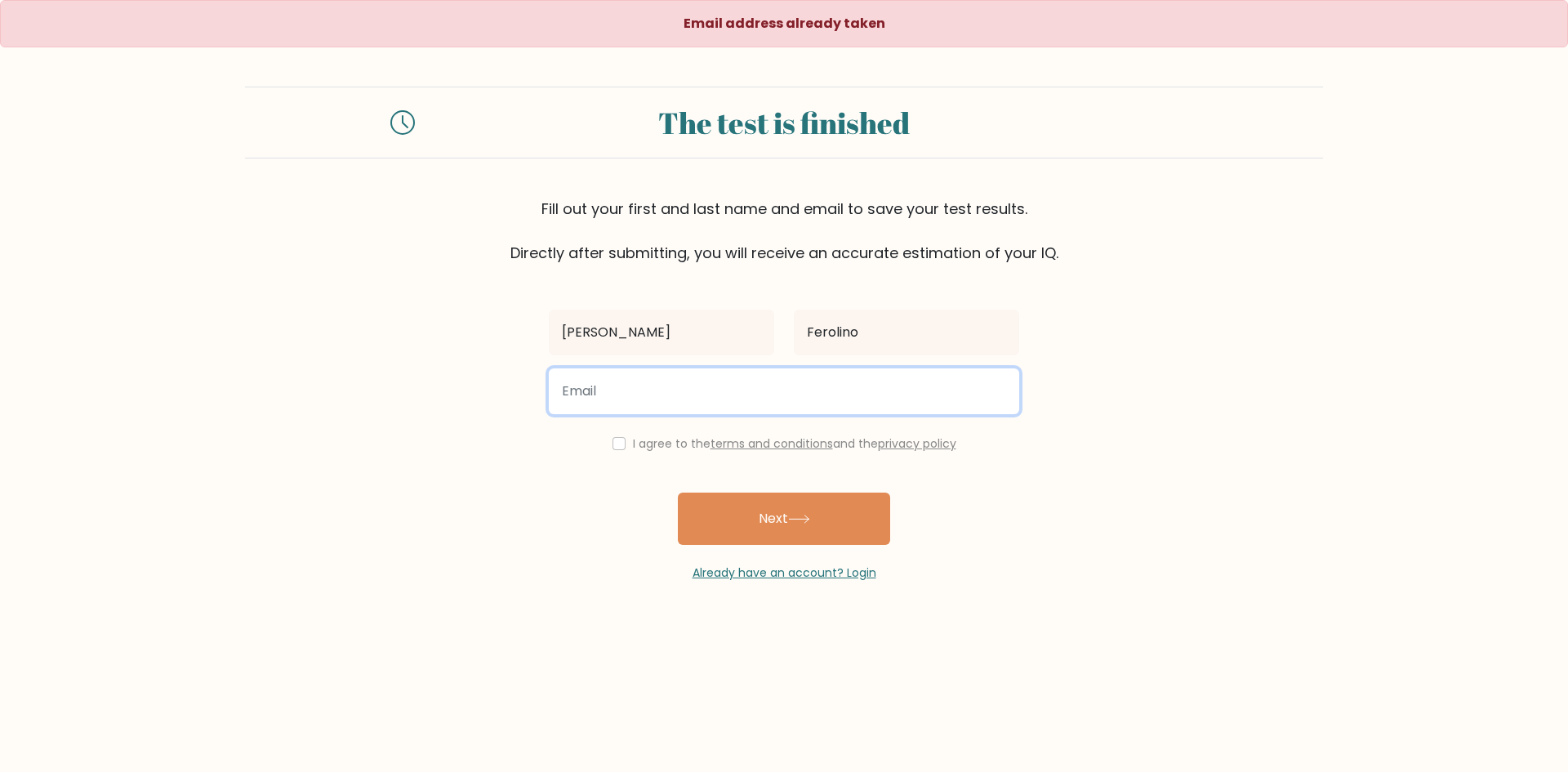
click at [747, 386] on input "email" at bounding box center [784, 391] width 470 height 45
type input "jonielferolino95@gmail.com"
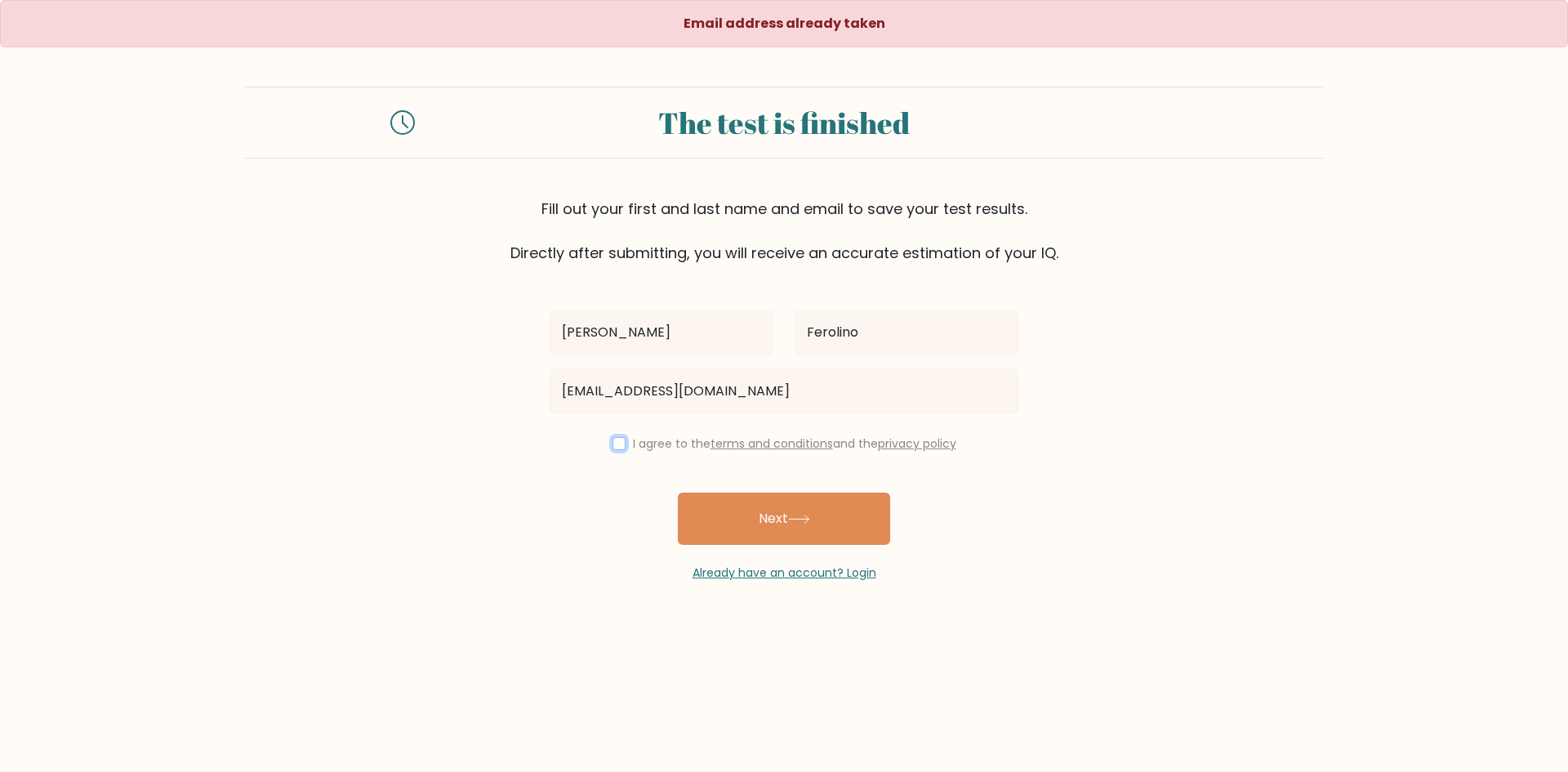
drag, startPoint x: 608, startPoint y: 446, endPoint x: 615, endPoint y: 473, distance: 27.9
click at [612, 445] on input "checkbox" at bounding box center [618, 443] width 13 height 13
checkbox input "true"
click at [607, 497] on div "Joniel Ferolino jonielferolino95@gmail.com I agree to the terms and conditions …" at bounding box center [784, 422] width 490 height 318
click at [766, 526] on button "Next" at bounding box center [784, 518] width 213 height 52
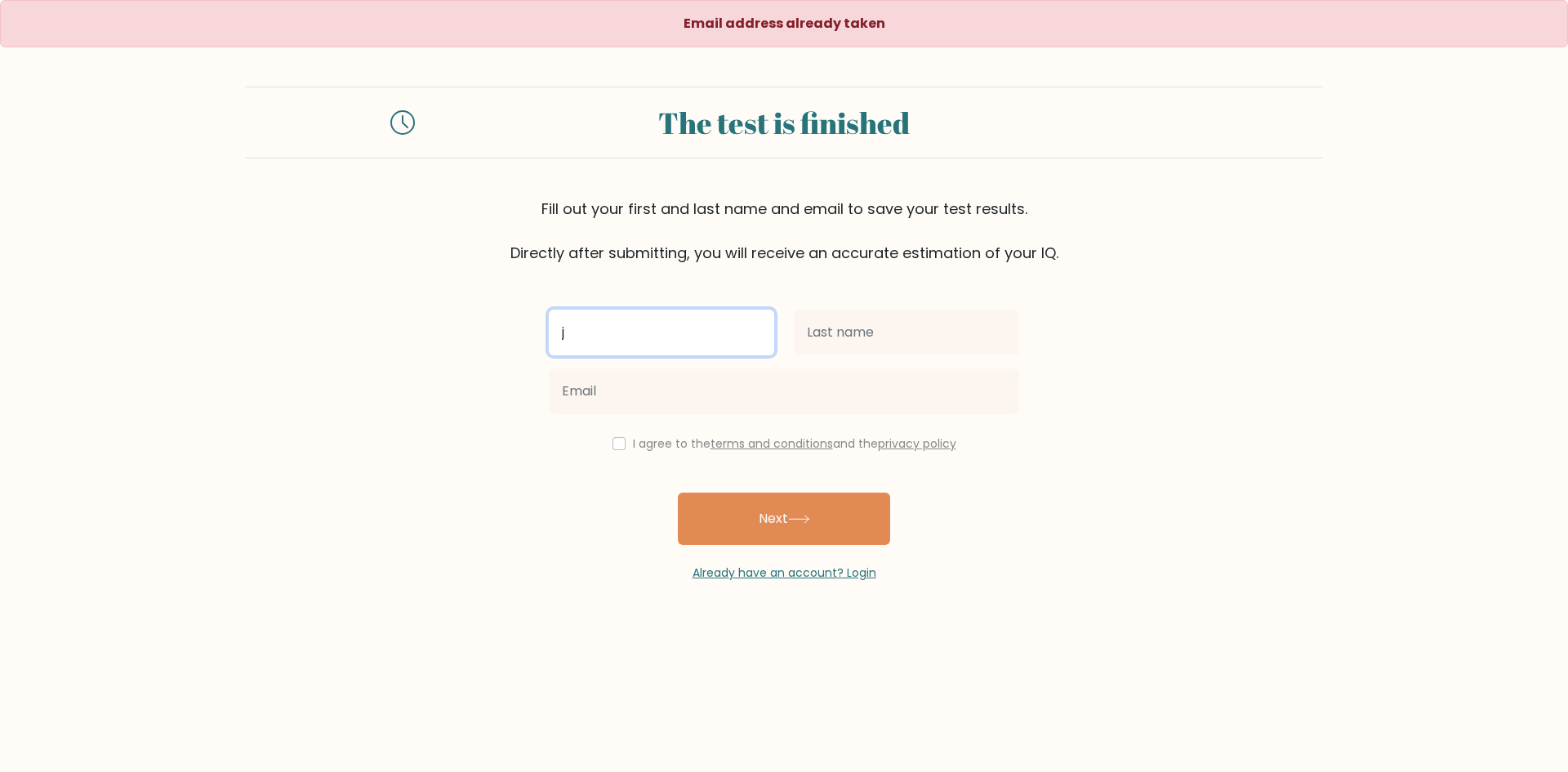
type input "[PERSON_NAME]"
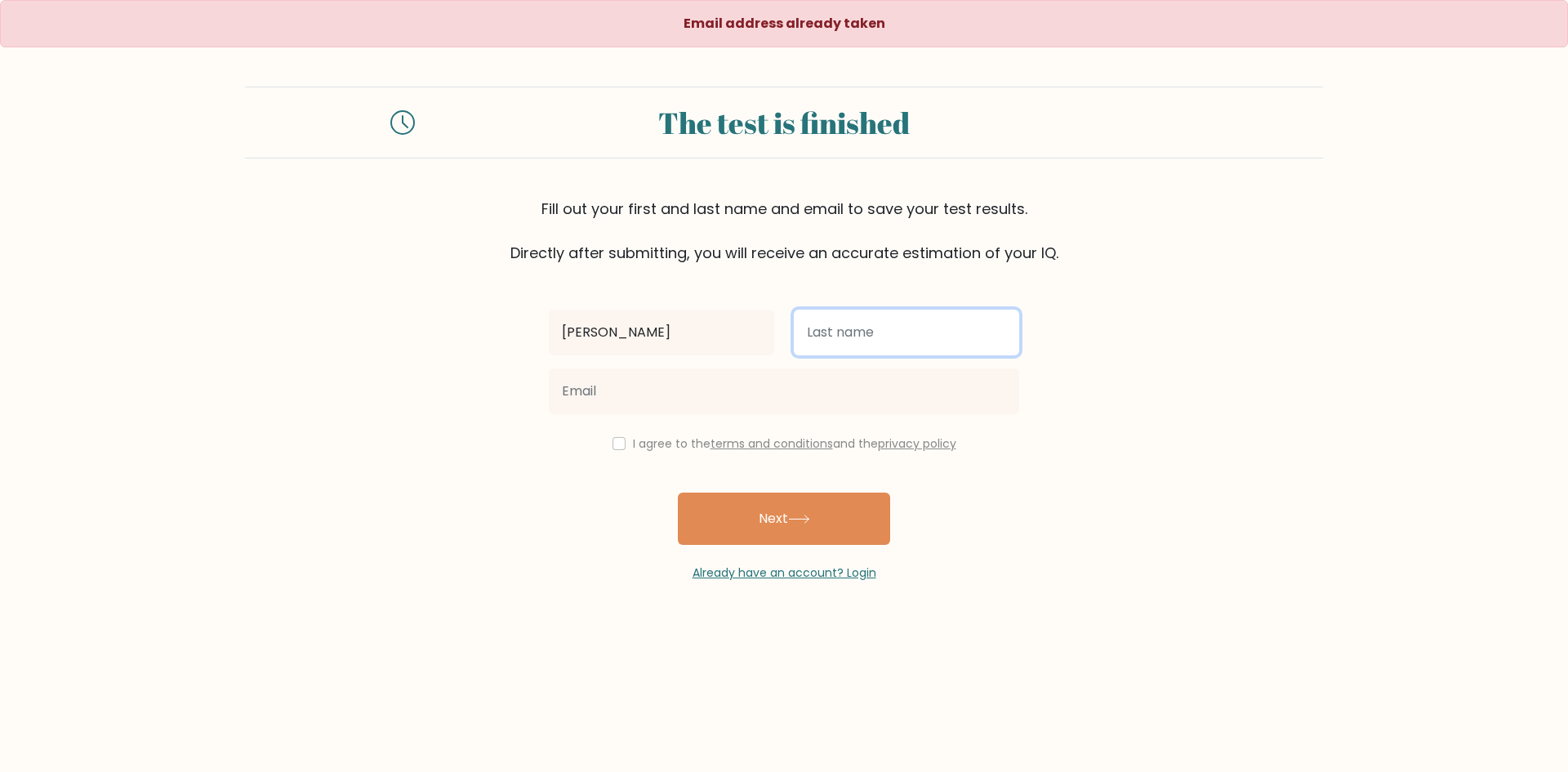
click at [827, 337] on input "text" at bounding box center [907, 333] width 225 height 45
type input "Ferolino"
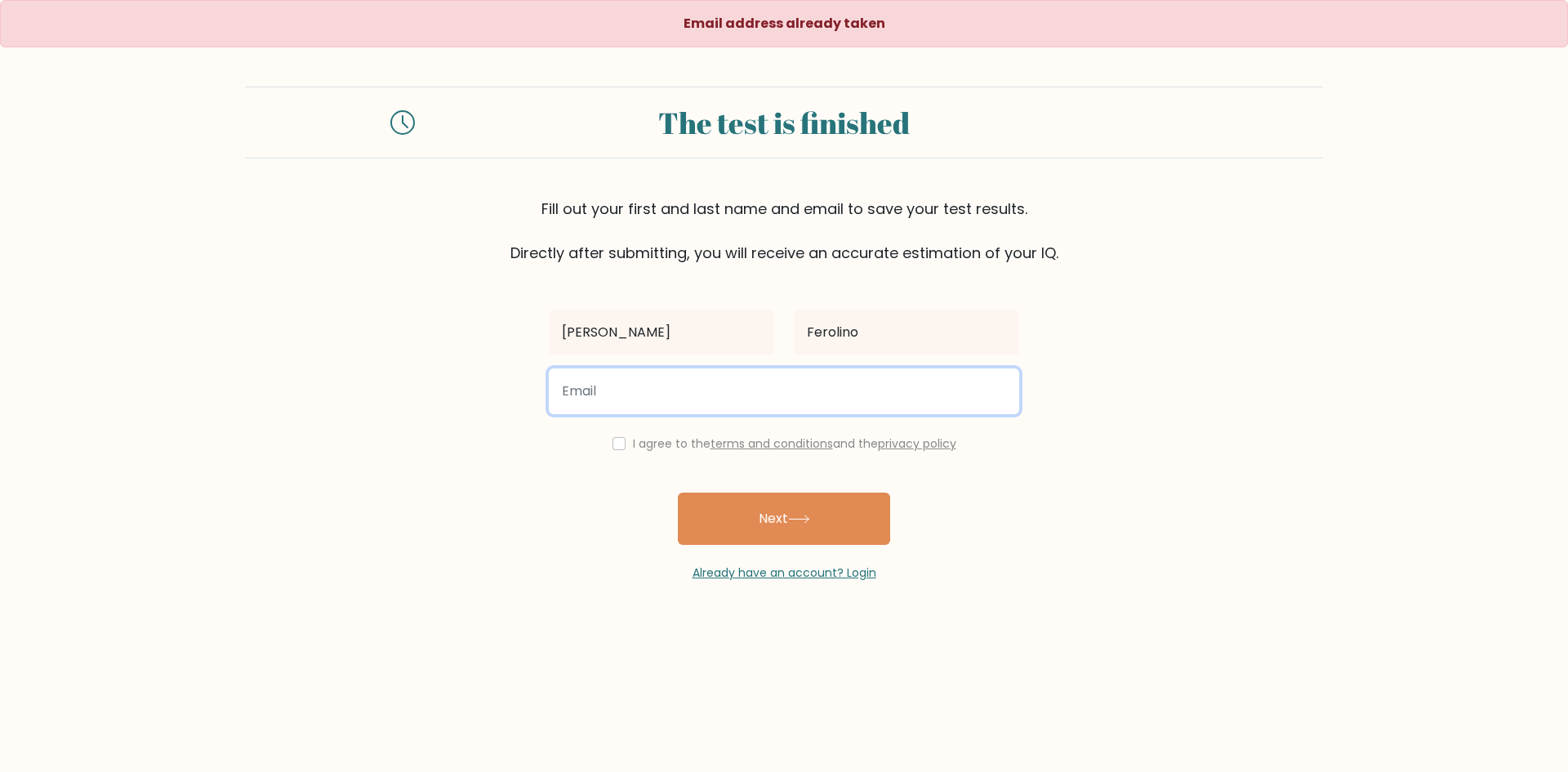
click at [766, 384] on input "email" at bounding box center [784, 391] width 470 height 45
paste input "[EMAIL_ADDRESS][DOMAIN_NAME]"
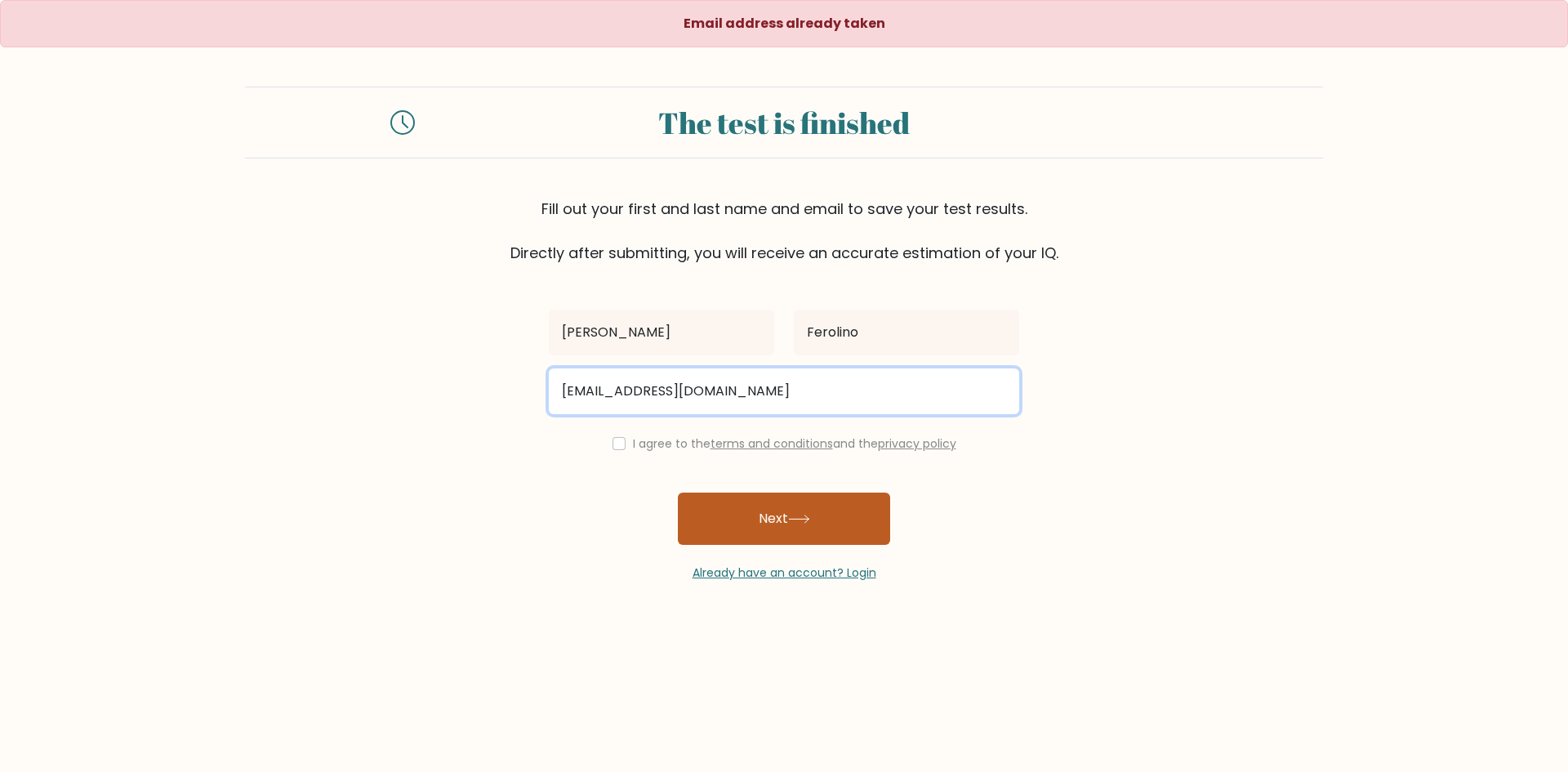
type input "[EMAIL_ADDRESS][DOMAIN_NAME]"
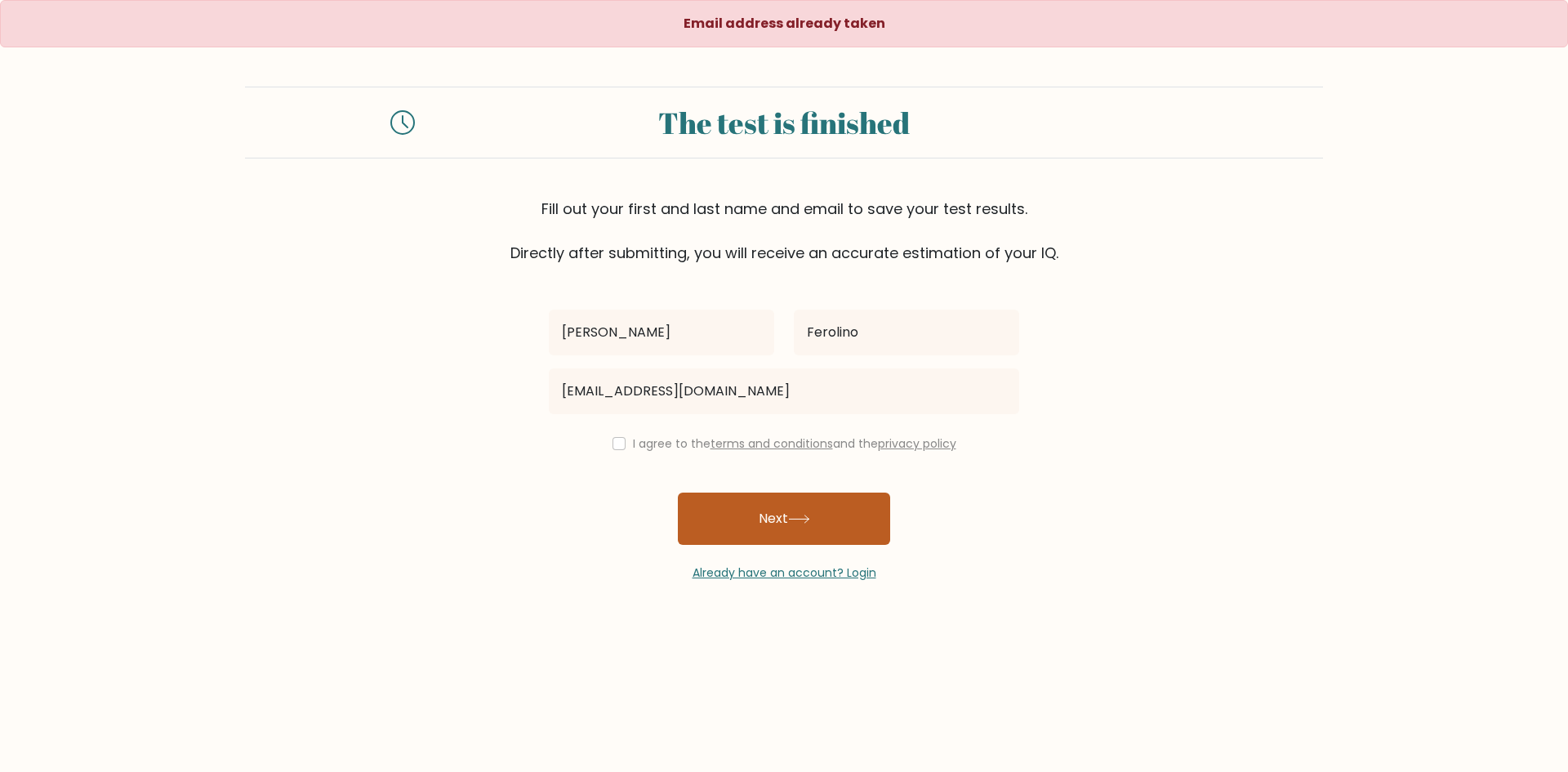
click at [776, 495] on button "Next" at bounding box center [784, 518] width 213 height 52
click at [617, 446] on div "I agree to the terms and conditions and the privacy policy" at bounding box center [784, 444] width 490 height 20
click at [602, 437] on div "I agree to the terms and conditions and the privacy policy" at bounding box center [784, 444] width 490 height 20
click at [612, 444] on input "checkbox" at bounding box center [618, 443] width 13 height 13
checkbox input "true"
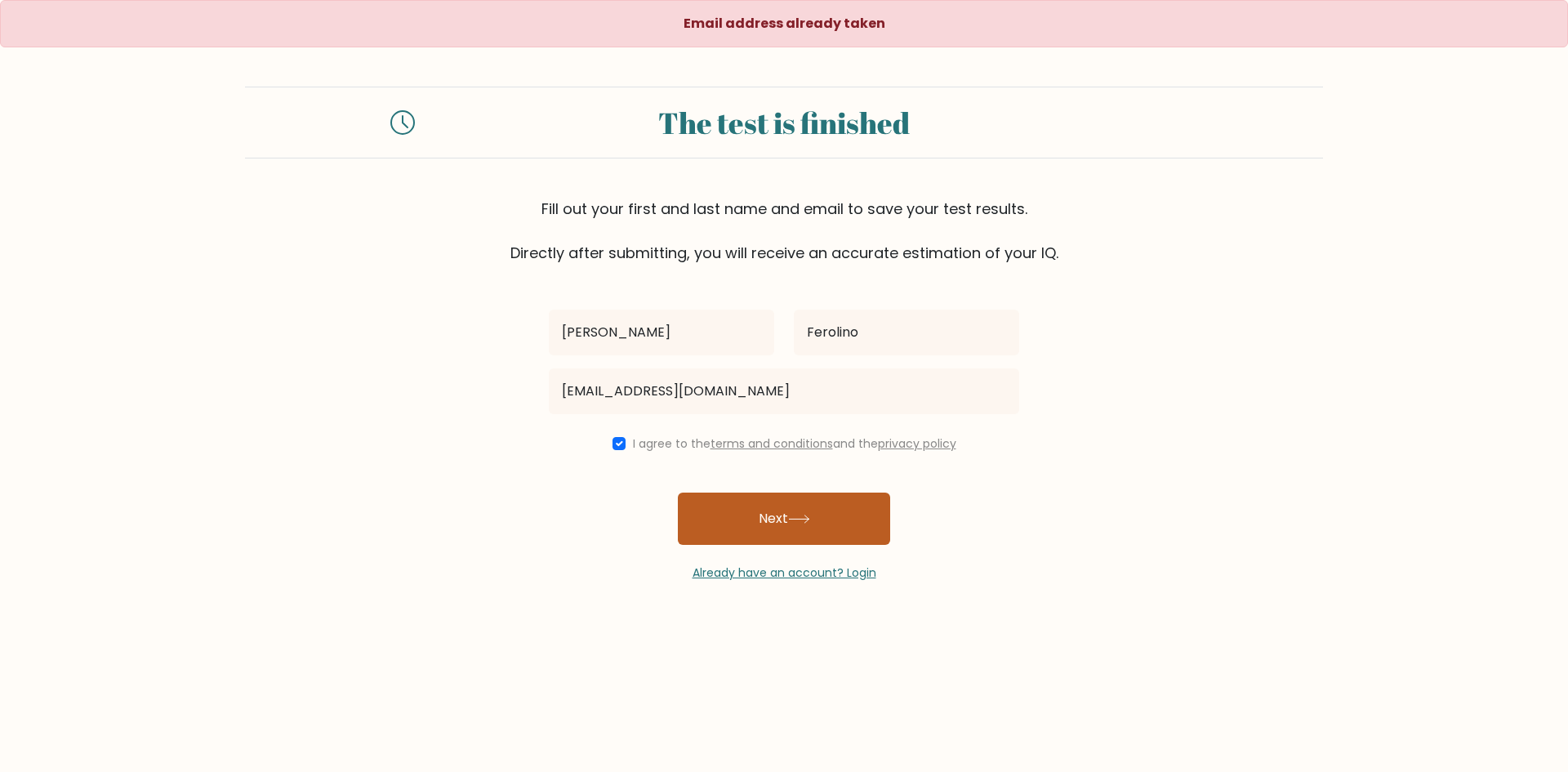
click at [751, 511] on button "Next" at bounding box center [784, 518] width 213 height 52
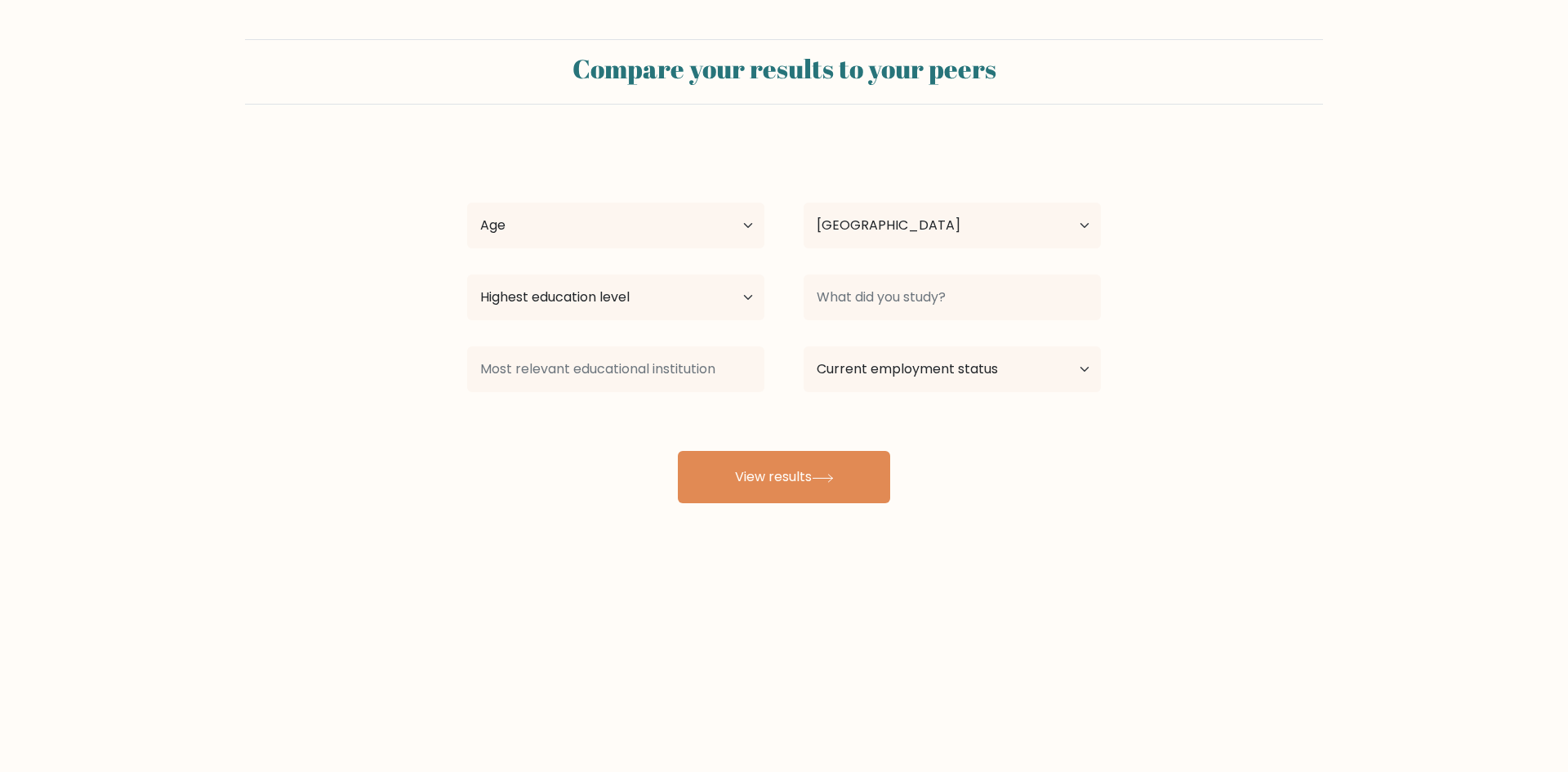
select select "PH"
click at [547, 240] on select "Age Under [DEMOGRAPHIC_DATA] [DEMOGRAPHIC_DATA] [DEMOGRAPHIC_DATA] [DEMOGRAPHIC…" at bounding box center [616, 225] width 297 height 45
select select "25_34"
click at [468, 203] on select "Age Under [DEMOGRAPHIC_DATA] [DEMOGRAPHIC_DATA] [DEMOGRAPHIC_DATA] [DEMOGRAPHIC…" at bounding box center [616, 225] width 297 height 45
click at [602, 297] on select "Highest education level No schooling Primary Lower Secondary Upper Secondary Oc…" at bounding box center [616, 297] width 297 height 45
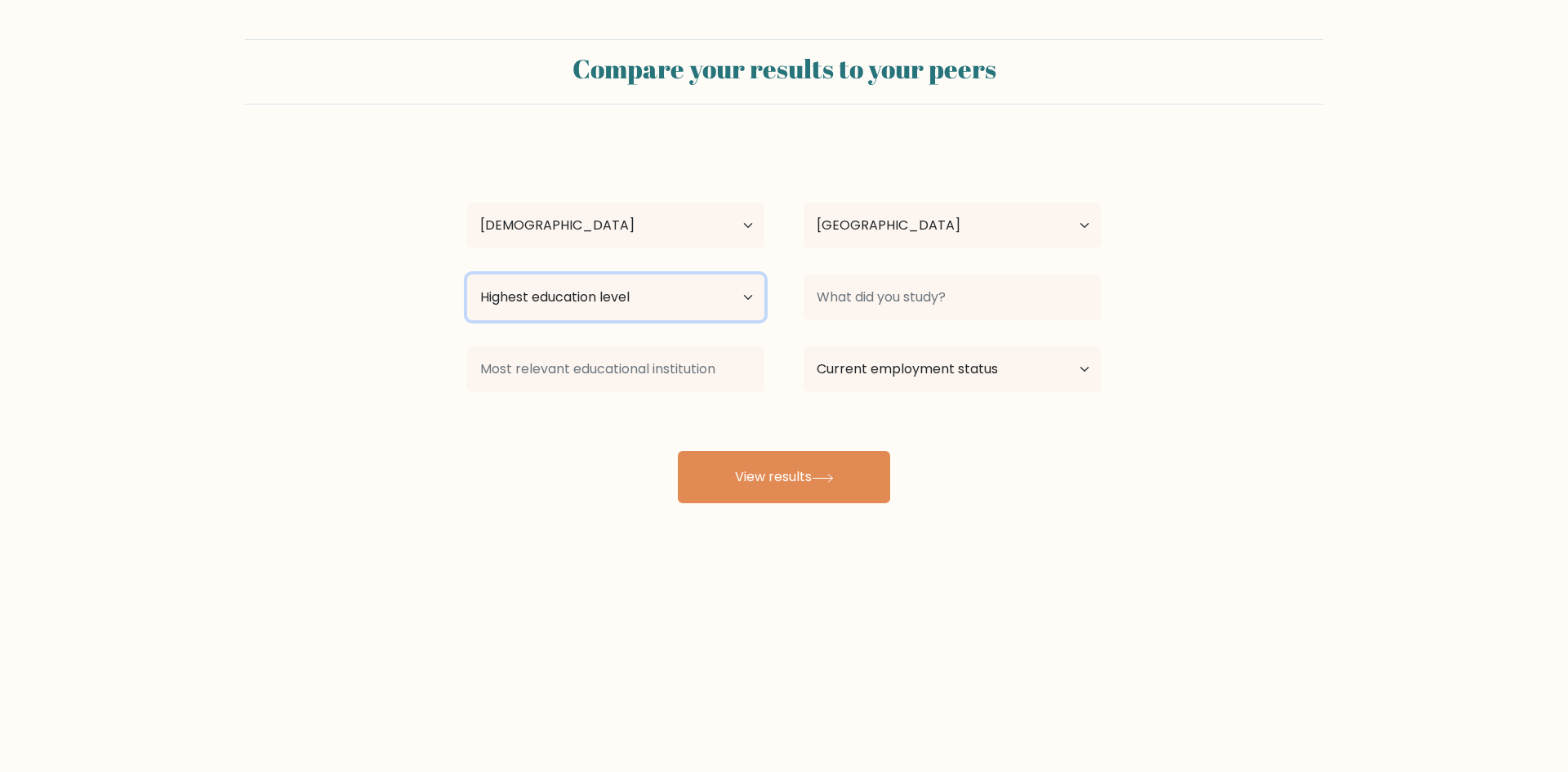
click at [468, 275] on select "Highest education level No schooling Primary Lower Secondary Upper Secondary Oc…" at bounding box center [616, 297] width 297 height 45
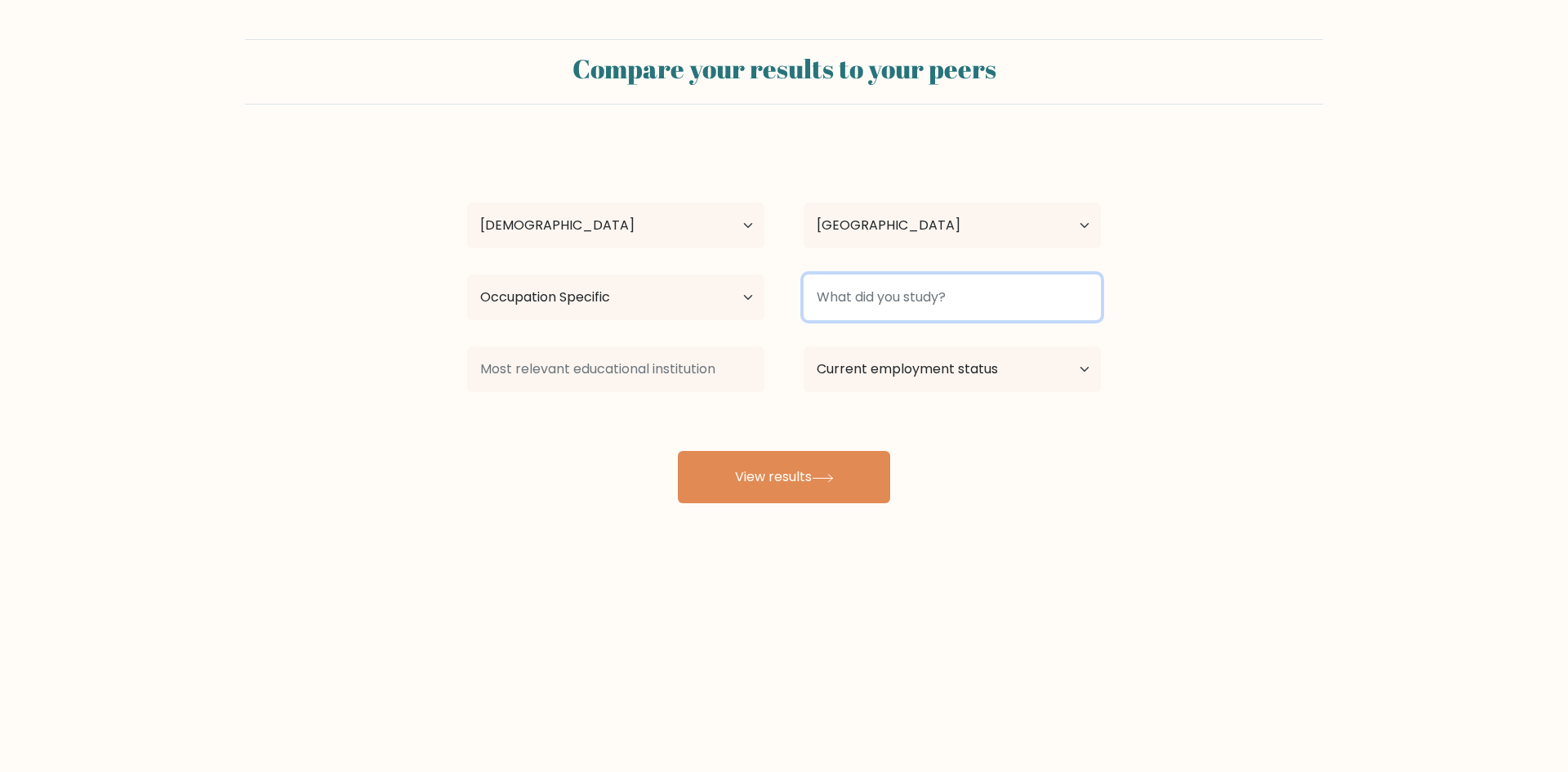
click at [867, 314] on input at bounding box center [953, 297] width 297 height 45
click at [895, 295] on input at bounding box center [953, 297] width 297 height 45
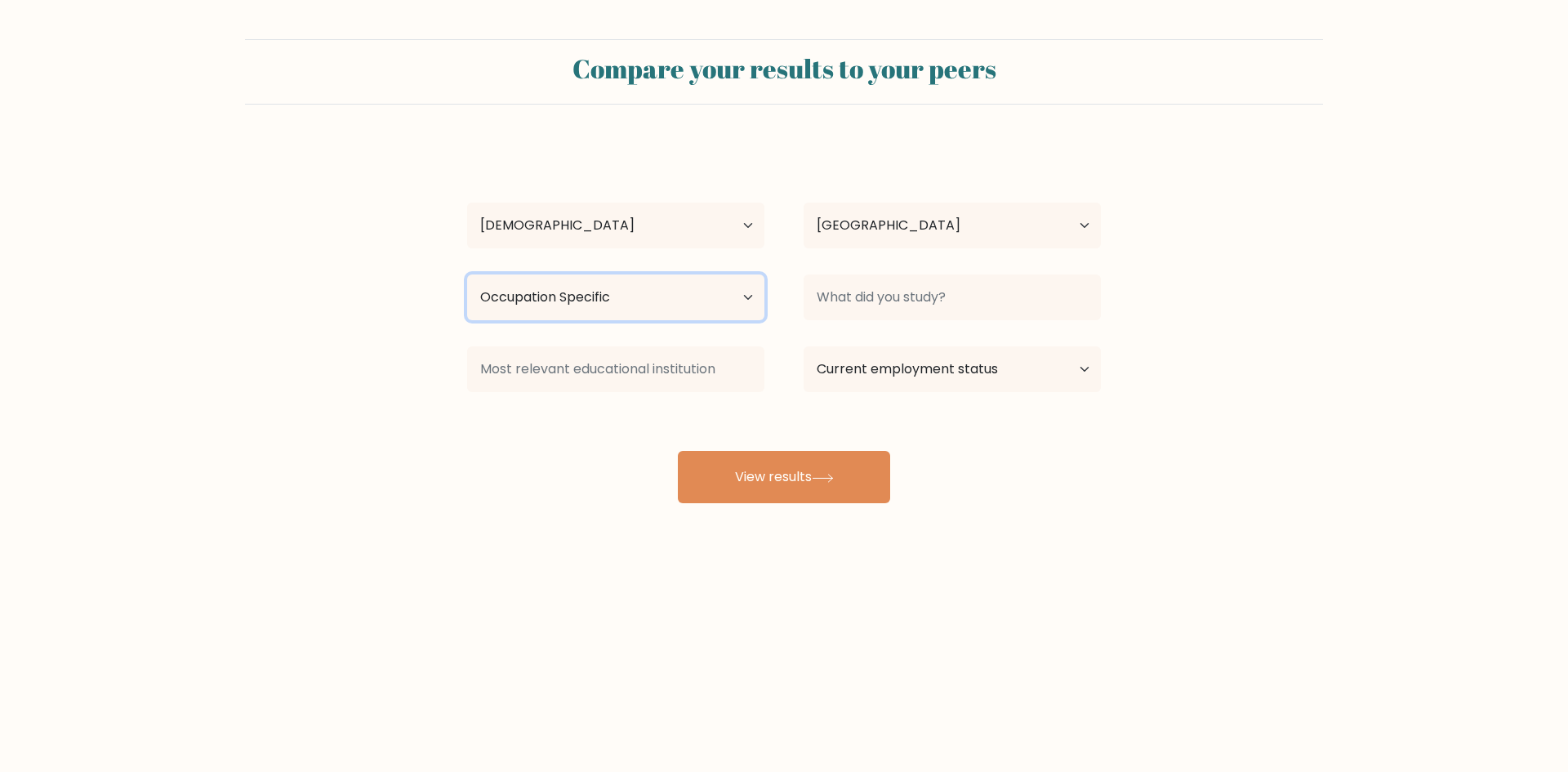
click at [655, 290] on select "Highest education level No schooling Primary Lower Secondary Upper Secondary Oc…" at bounding box center [616, 297] width 297 height 45
click at [468, 275] on select "Highest education level No schooling Primary Lower Secondary Upper Secondary Oc…" at bounding box center [616, 297] width 297 height 45
click at [544, 300] on select "Highest education level No schooling Primary Lower Secondary Upper Secondary Oc…" at bounding box center [616, 297] width 297 height 45
select select "occupation_specific"
click at [468, 275] on select "Highest education level No schooling Primary Lower Secondary Upper Secondary Oc…" at bounding box center [616, 297] width 297 height 45
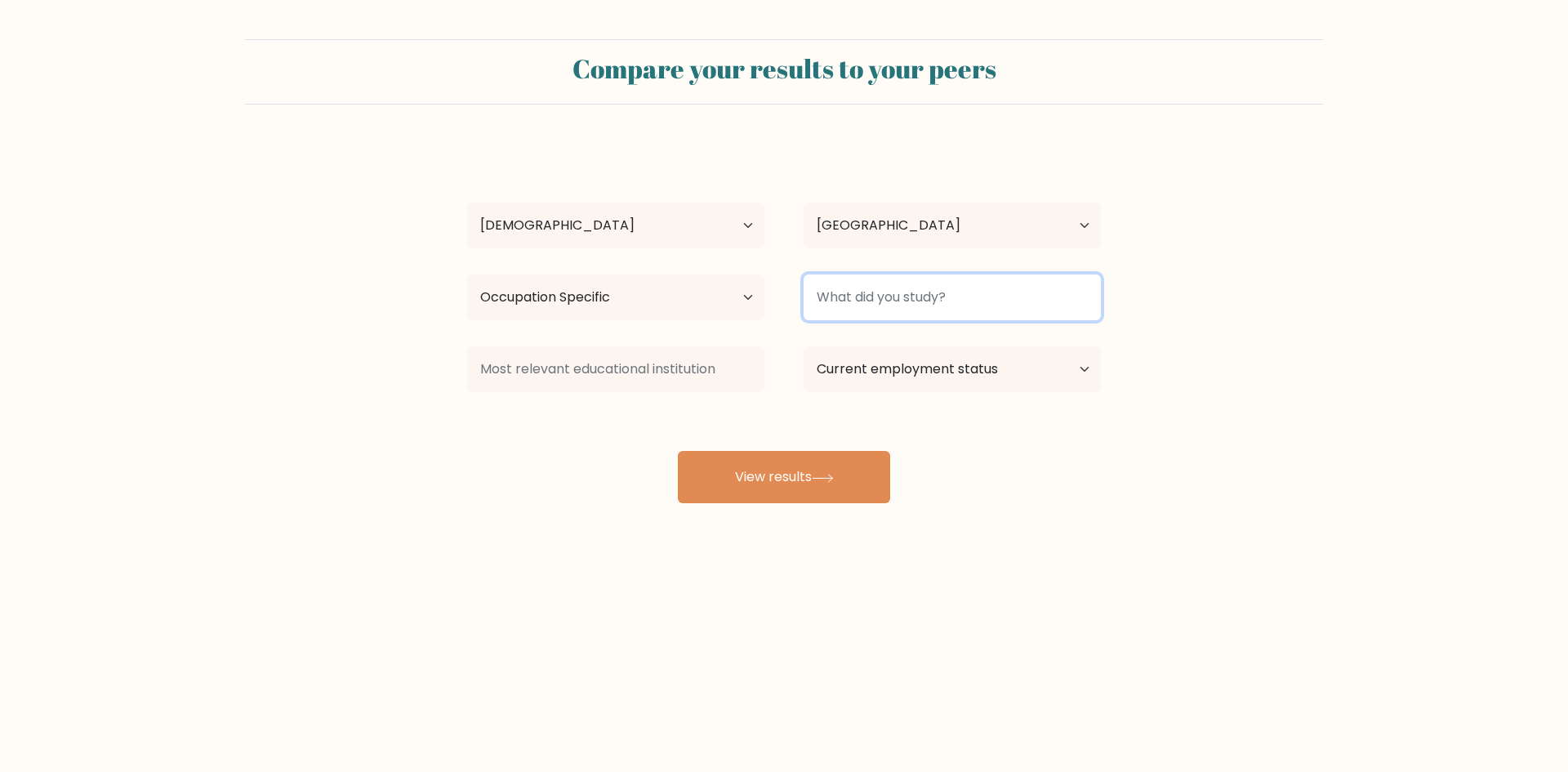
click at [856, 306] on input at bounding box center [953, 297] width 297 height 45
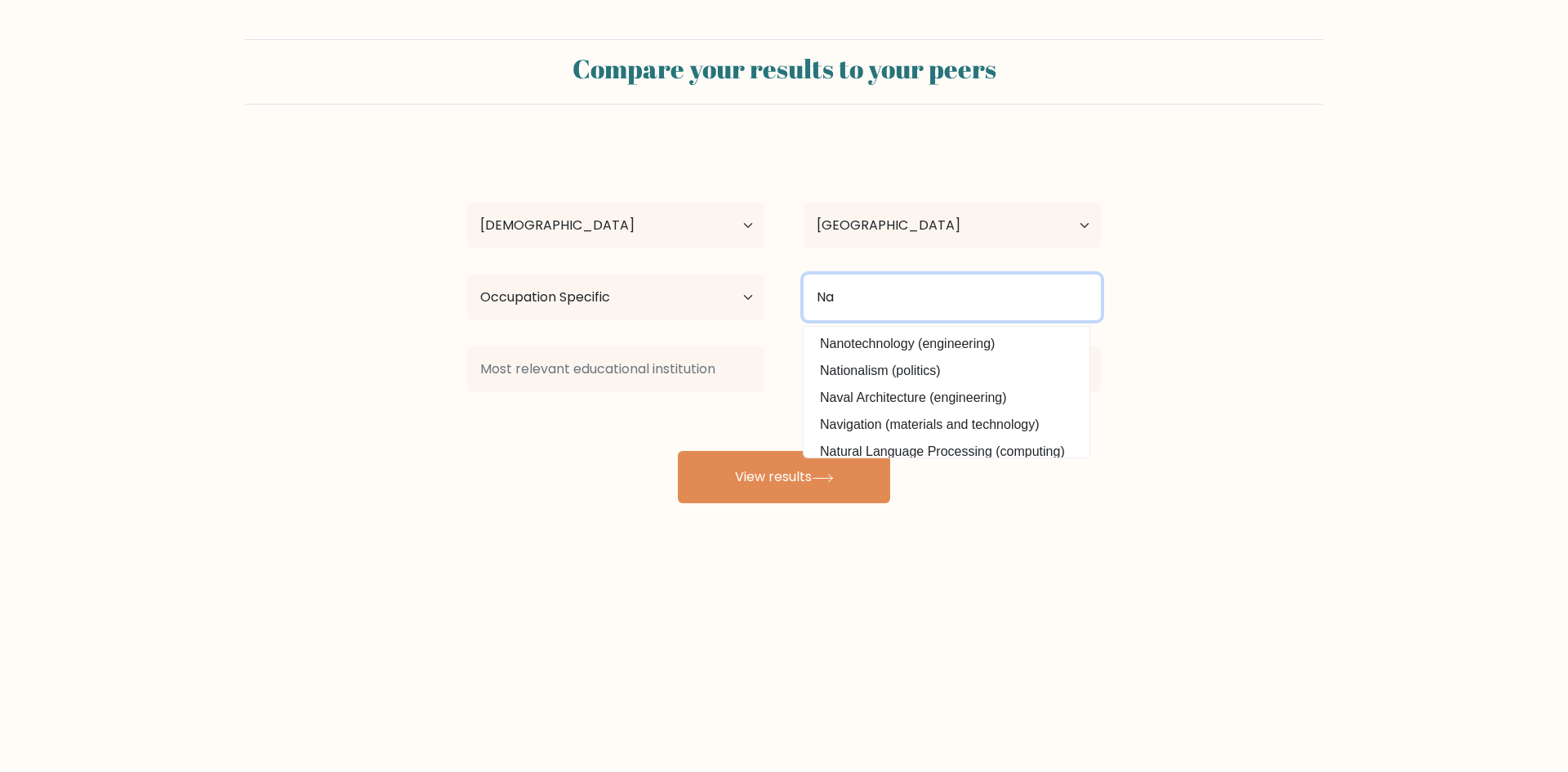
type input "N"
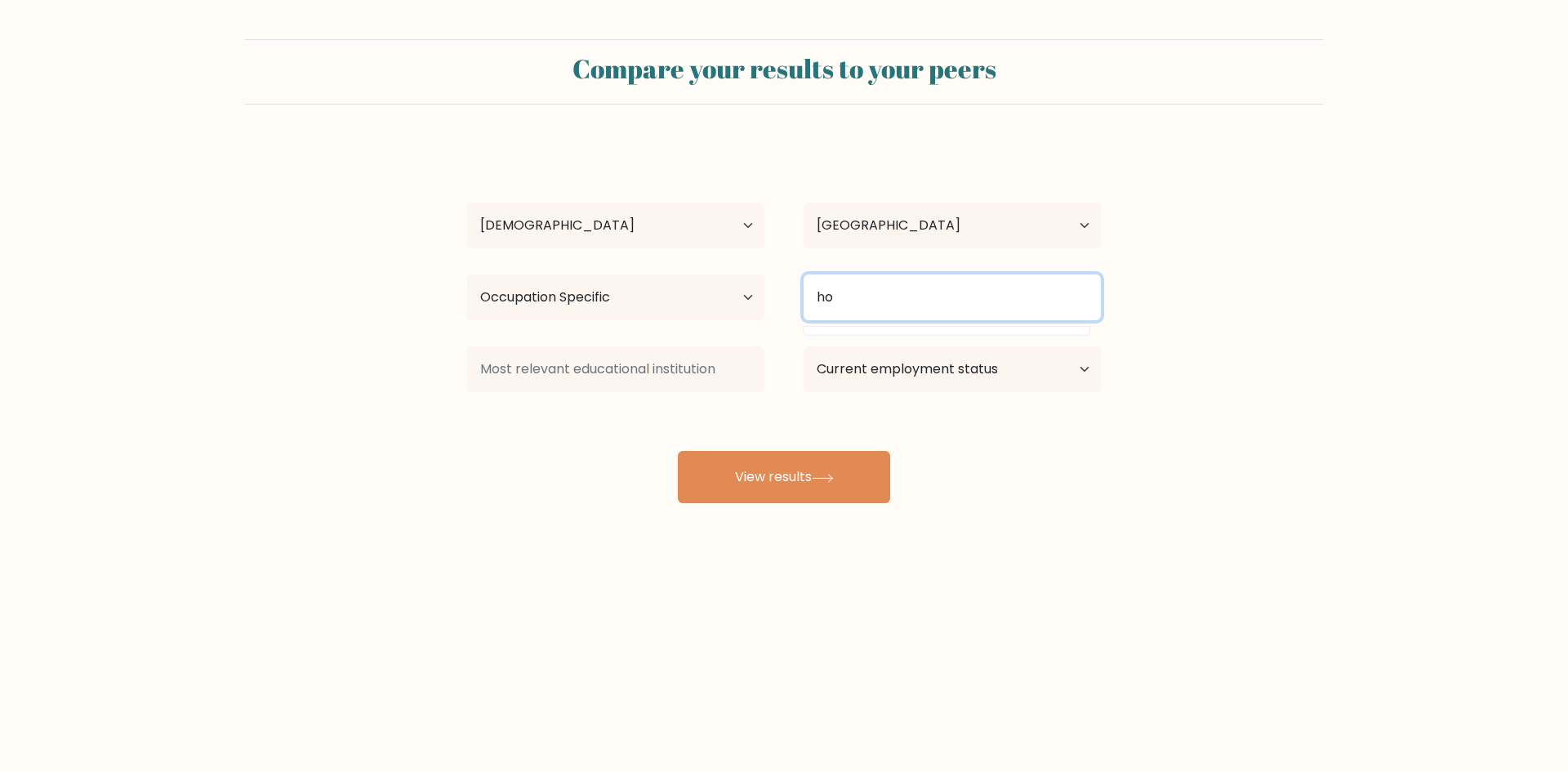
type input "h"
type input "s"
type input "n"
type input "B"
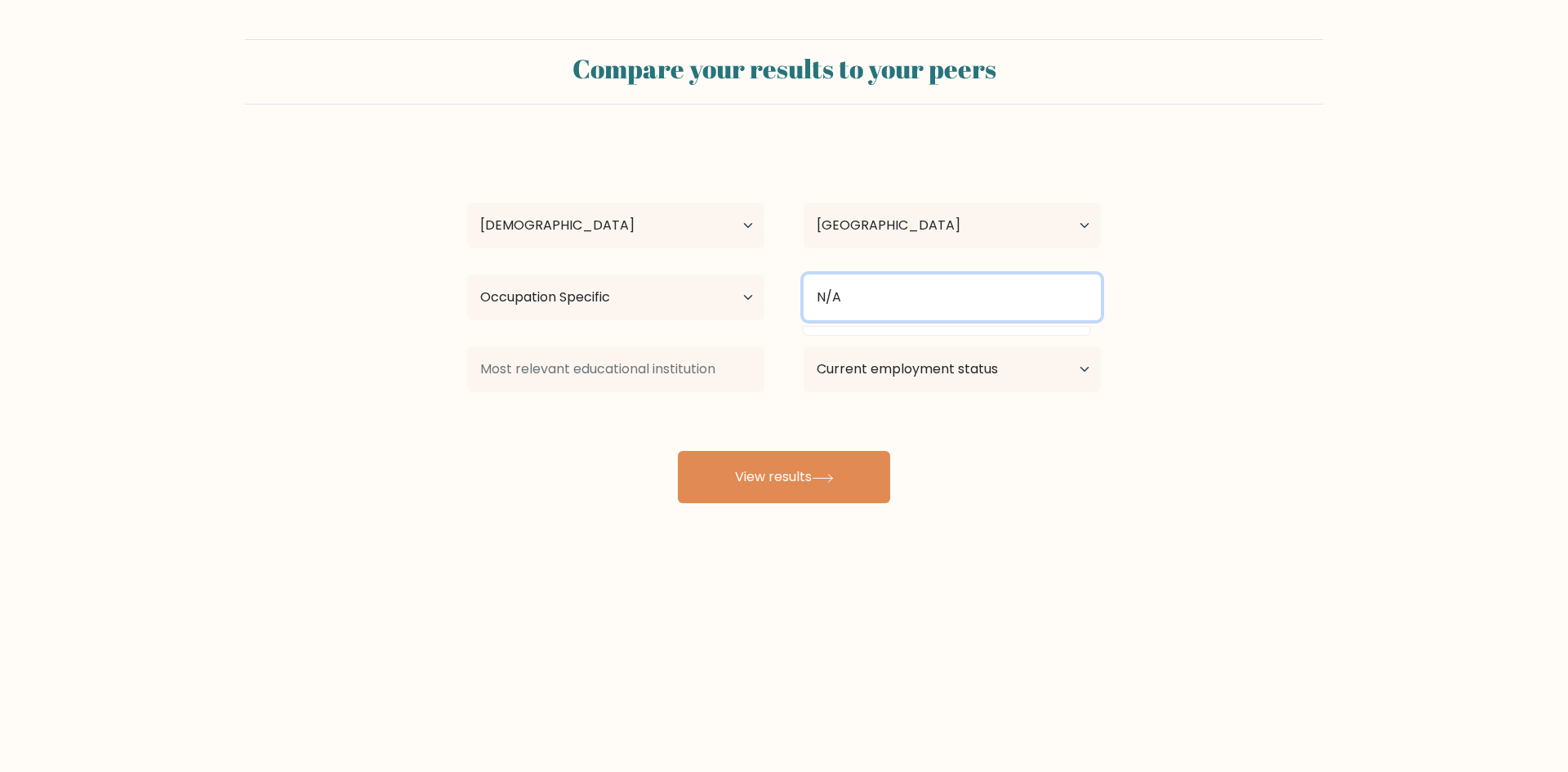
type input "N/A"
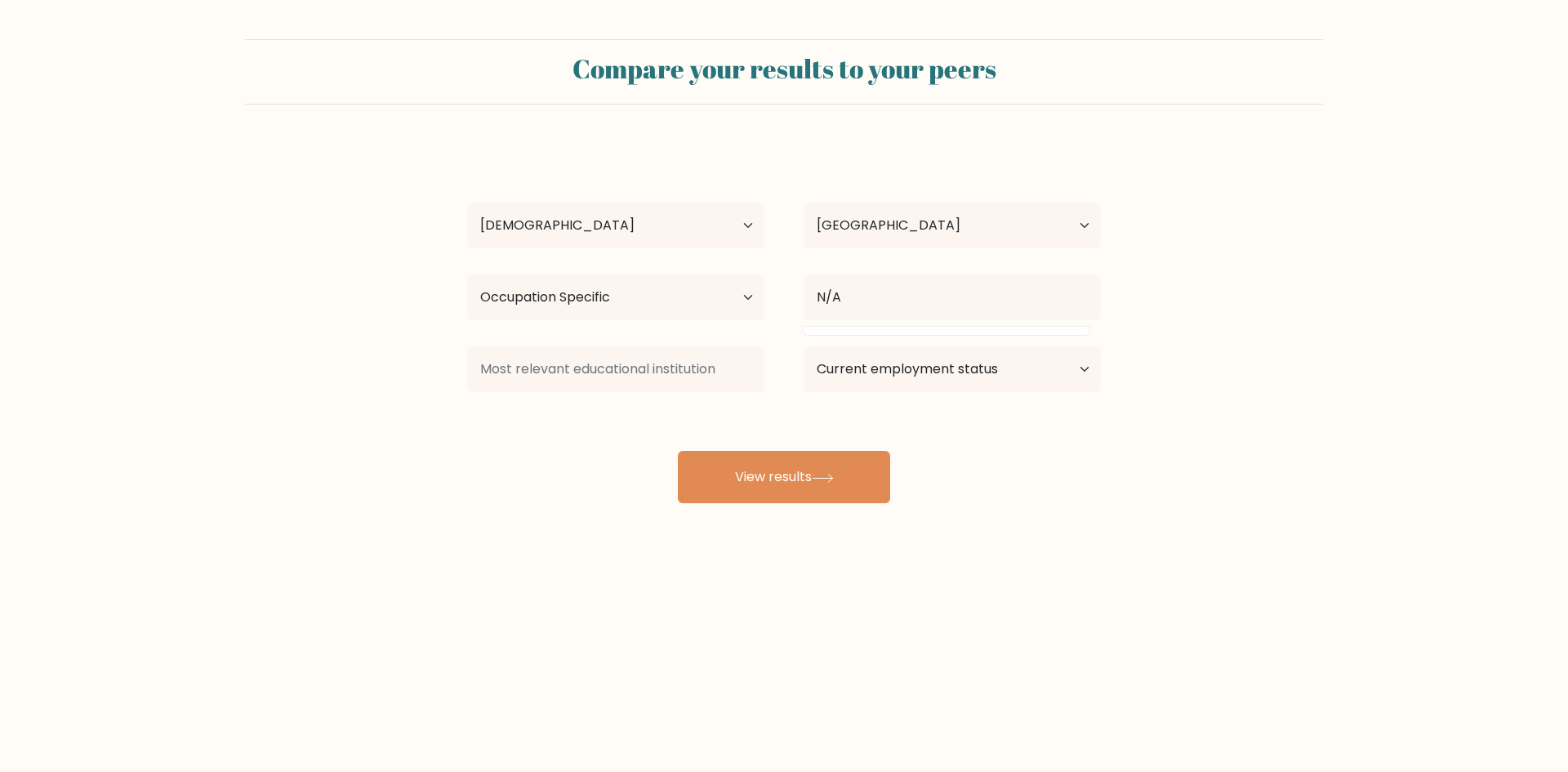
click at [589, 344] on div at bounding box center [616, 369] width 337 height 59
click at [583, 377] on input at bounding box center [616, 369] width 297 height 45
click at [957, 358] on select "Current employment status Employed Student Retired Other / prefer not to answer" at bounding box center [953, 369] width 297 height 45
select select "other"
click at [804, 347] on select "Current employment status Employed Student Retired Other / prefer not to answer" at bounding box center [953, 369] width 297 height 45
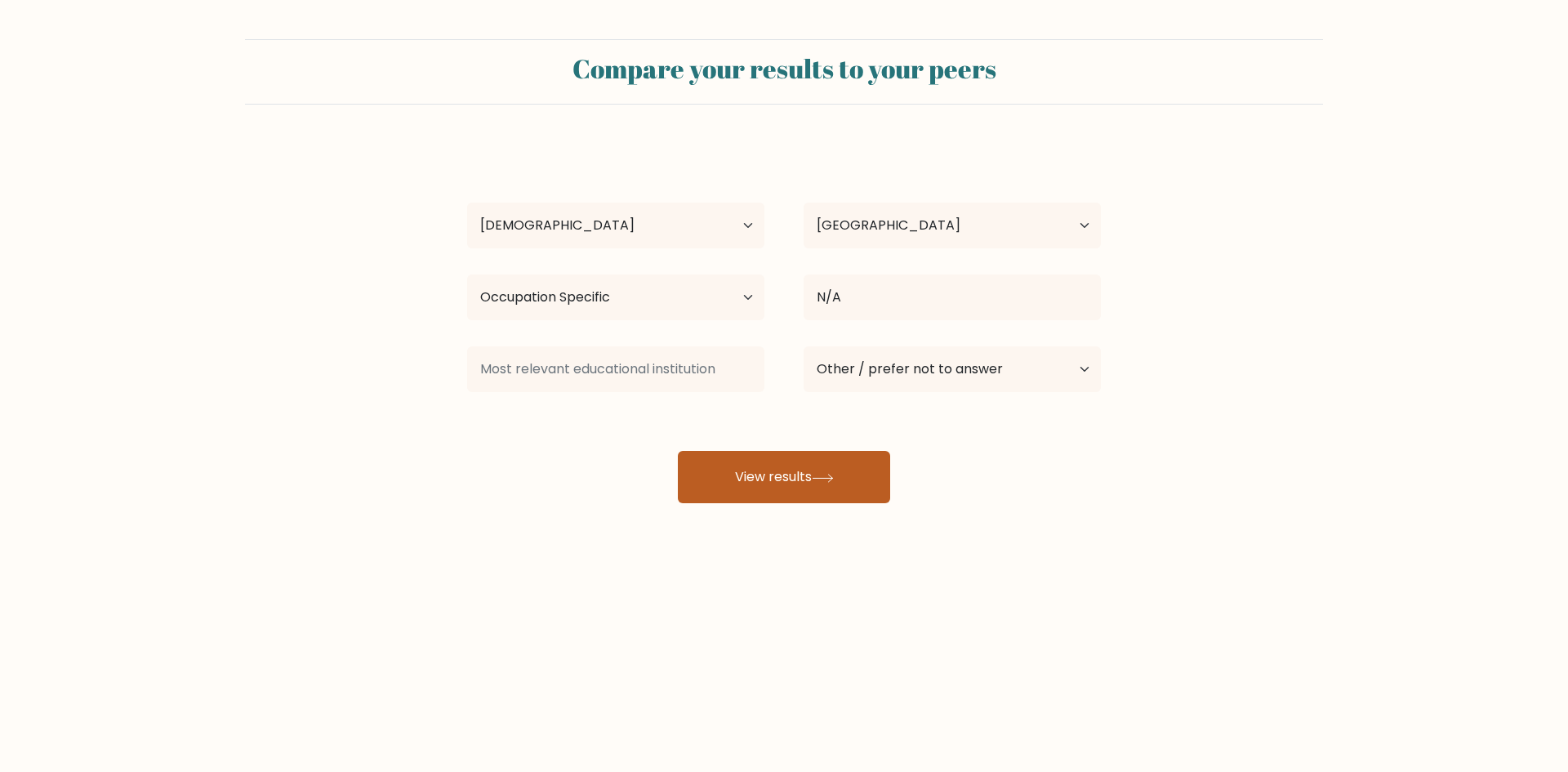
click at [727, 482] on button "View results" at bounding box center [784, 477] width 213 height 52
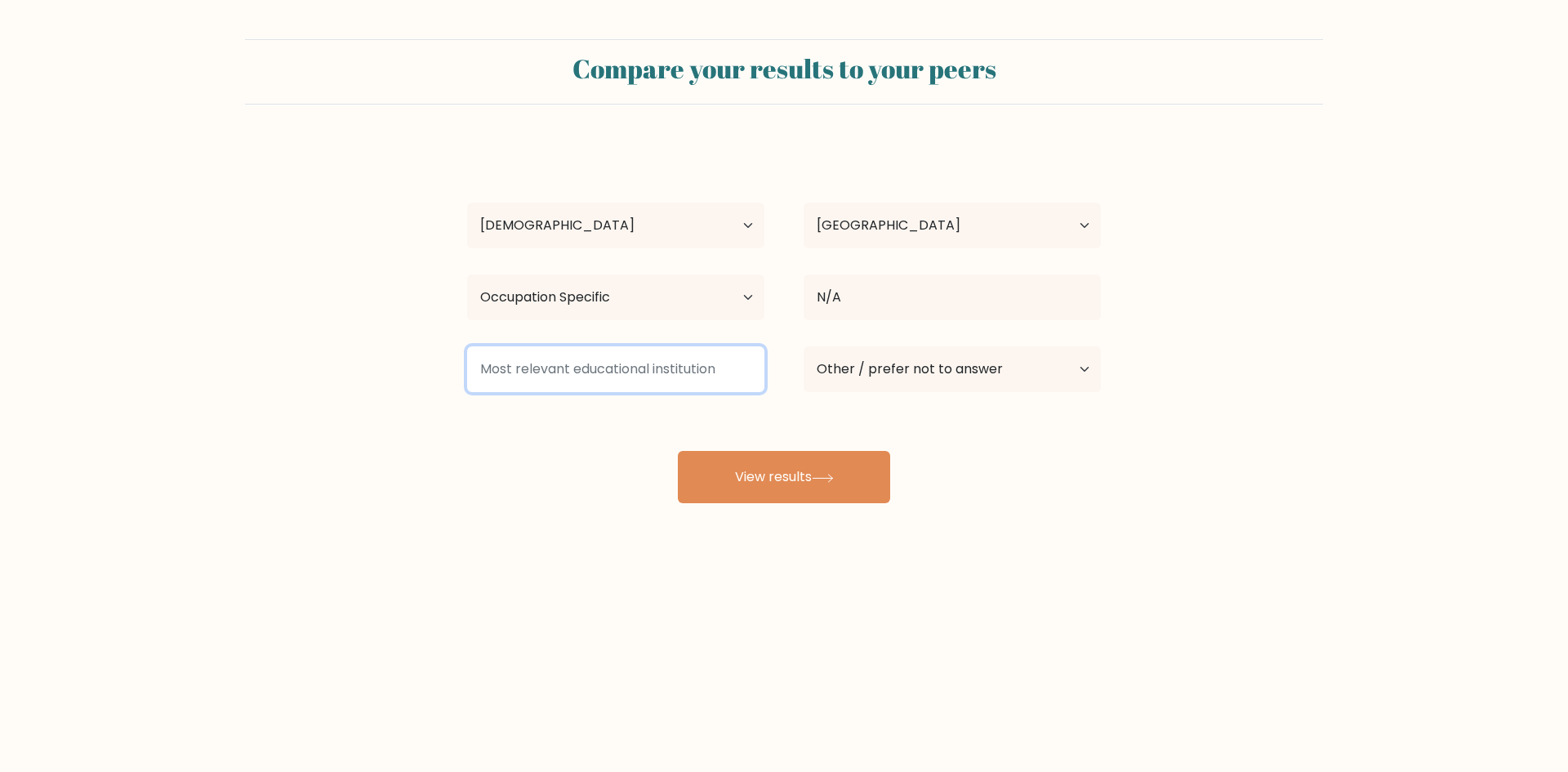
click at [528, 362] on input at bounding box center [616, 369] width 297 height 45
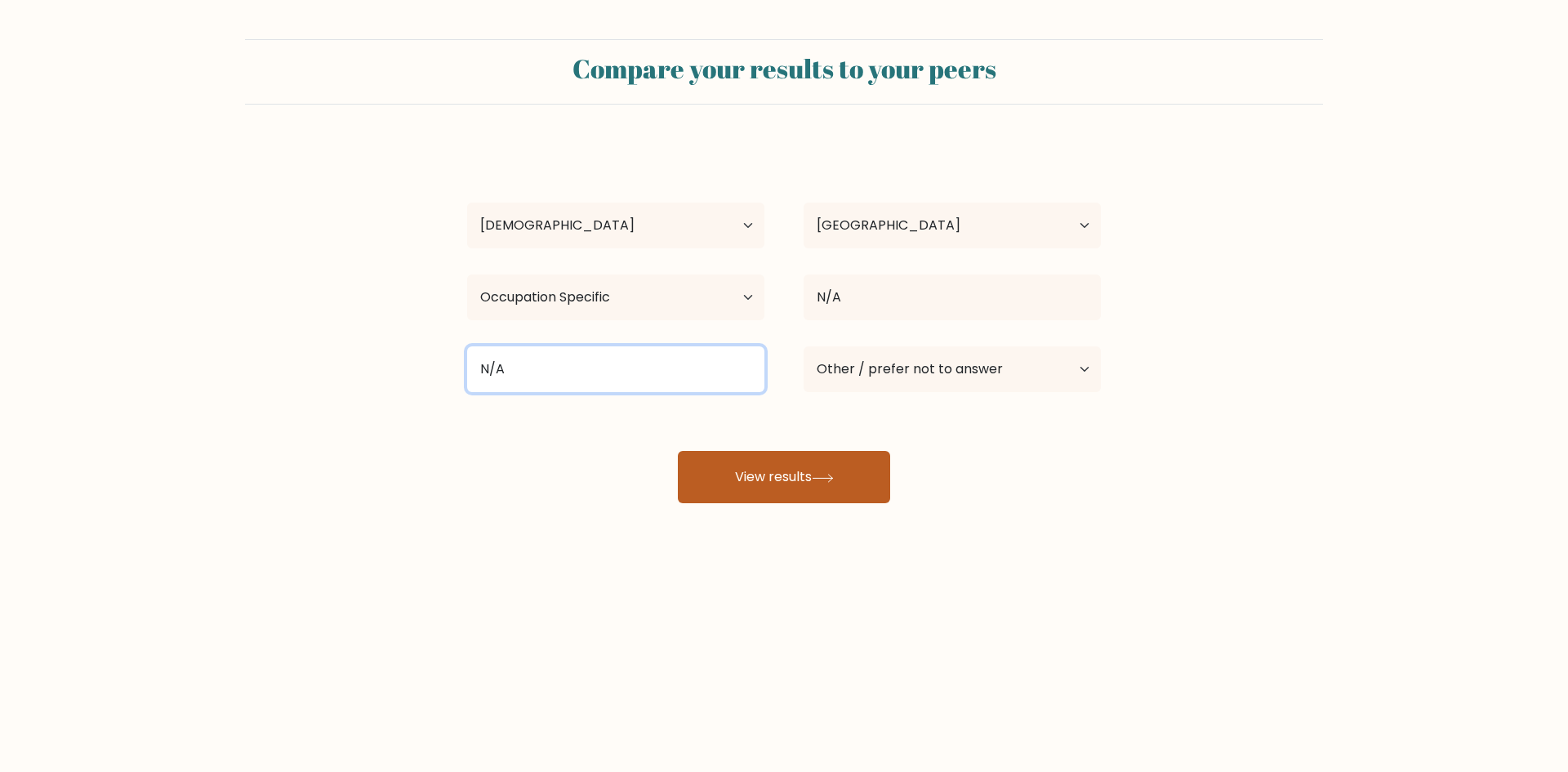
type input "N/A"
click at [757, 502] on button "View results" at bounding box center [784, 477] width 213 height 52
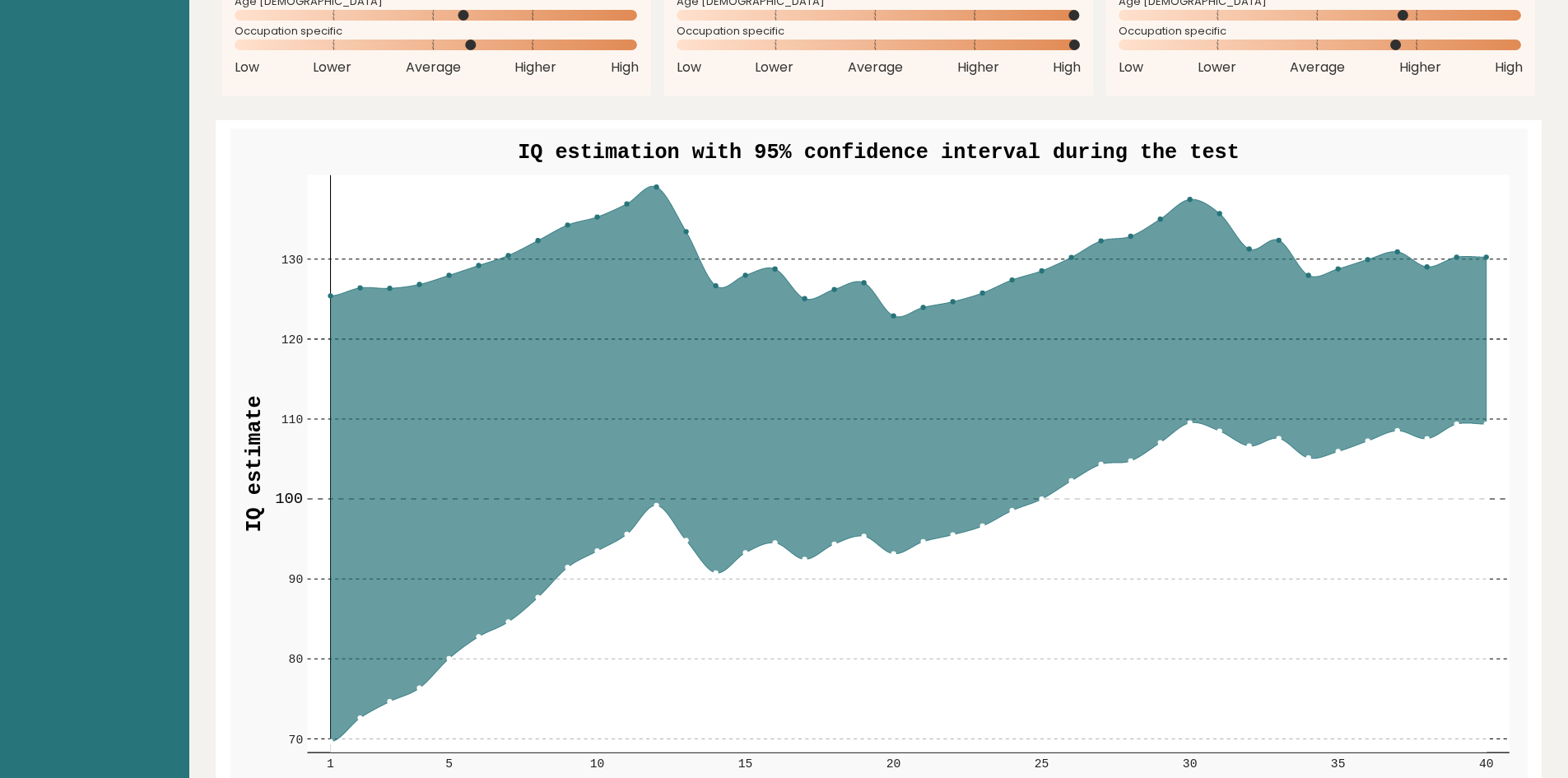
scroll to position [2059, 0]
